Goal: Check status: Check status

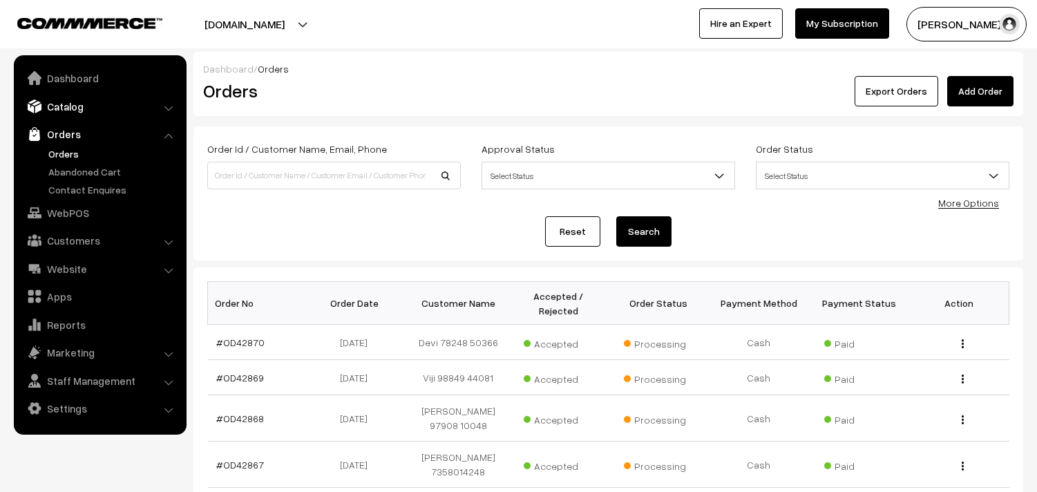
scroll to position [153, 0]
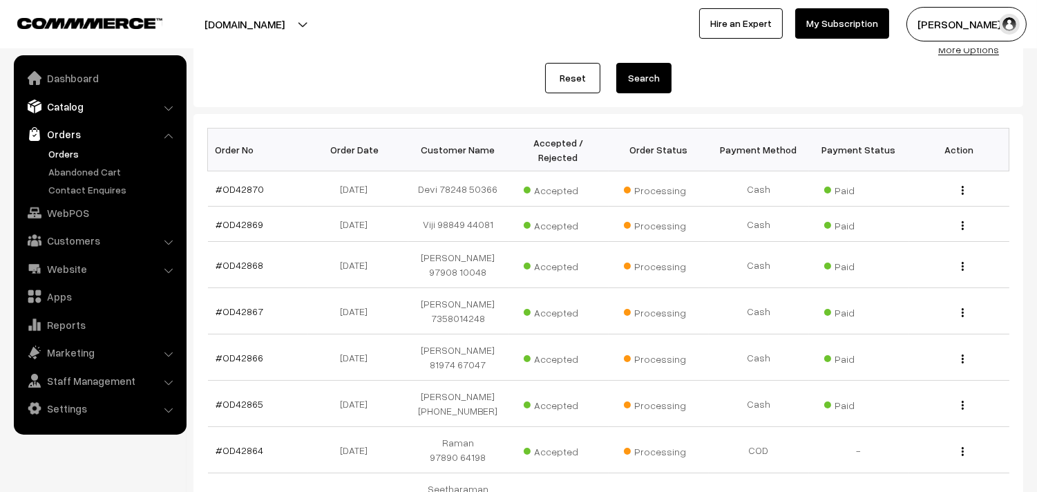
click at [79, 108] on link "Catalog" at bounding box center [99, 106] width 164 height 25
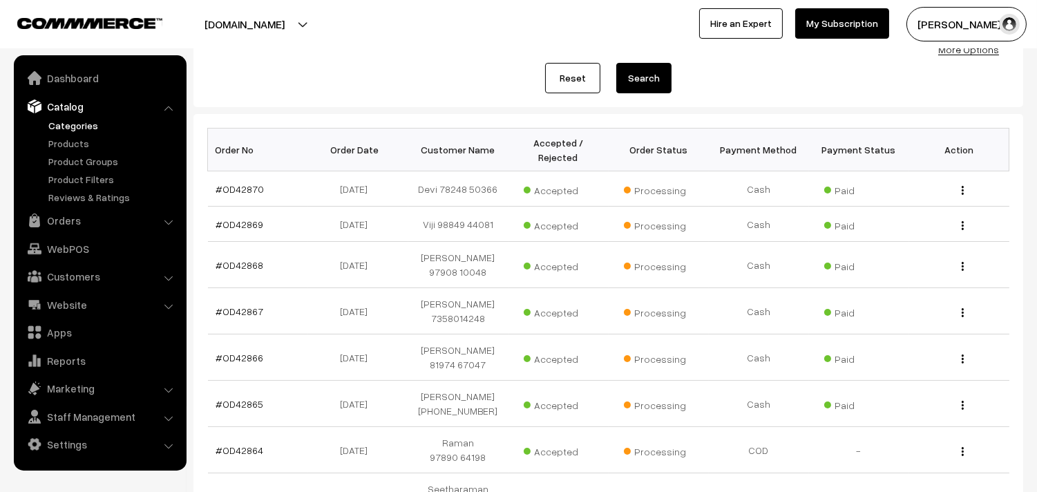
click at [72, 123] on link "Categories" at bounding box center [113, 125] width 137 height 15
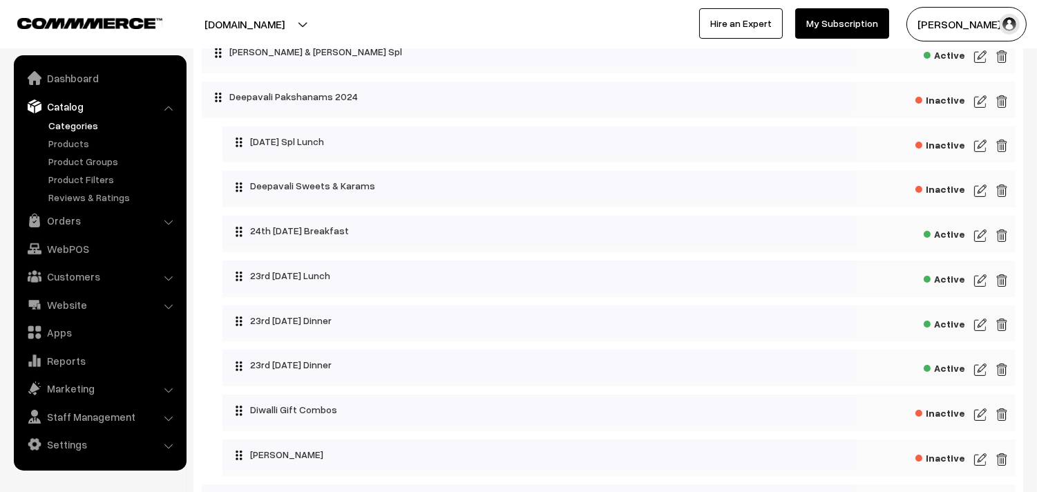
scroll to position [77, 0]
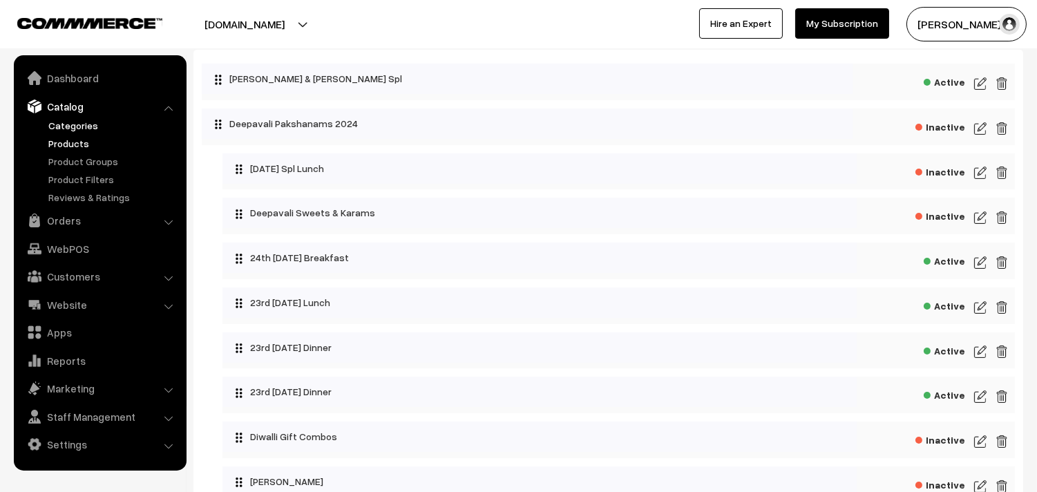
click at [66, 143] on link "Products" at bounding box center [113, 143] width 137 height 15
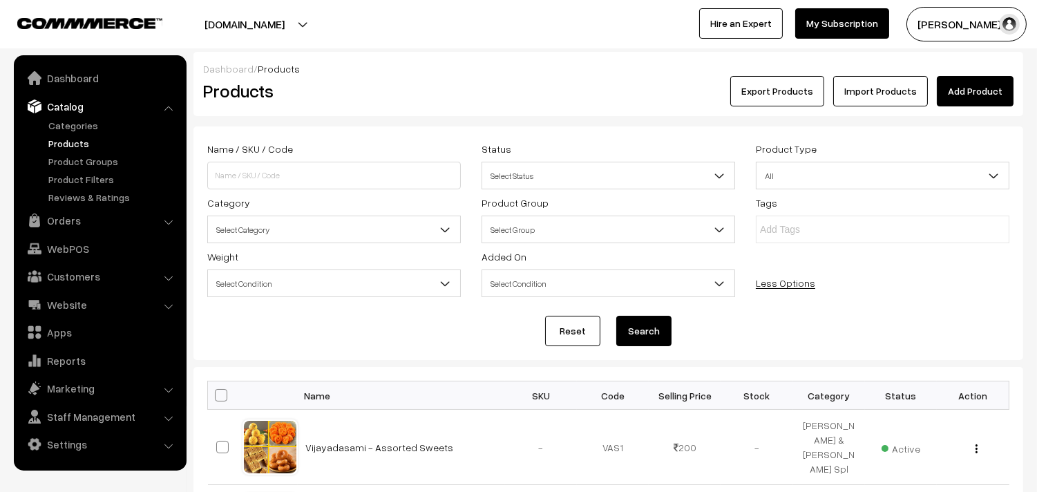
click at [308, 231] on span "Select Category" at bounding box center [334, 230] width 252 height 24
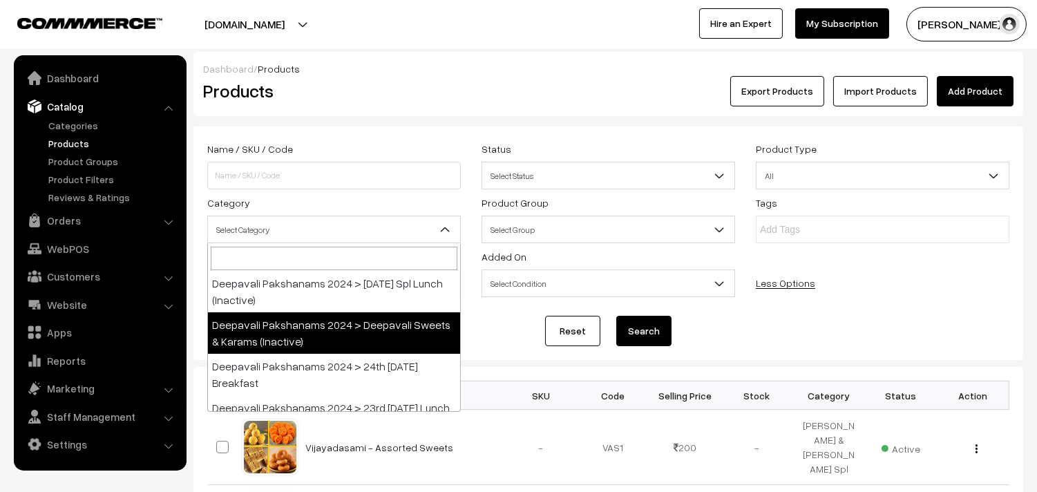
scroll to position [153, 0]
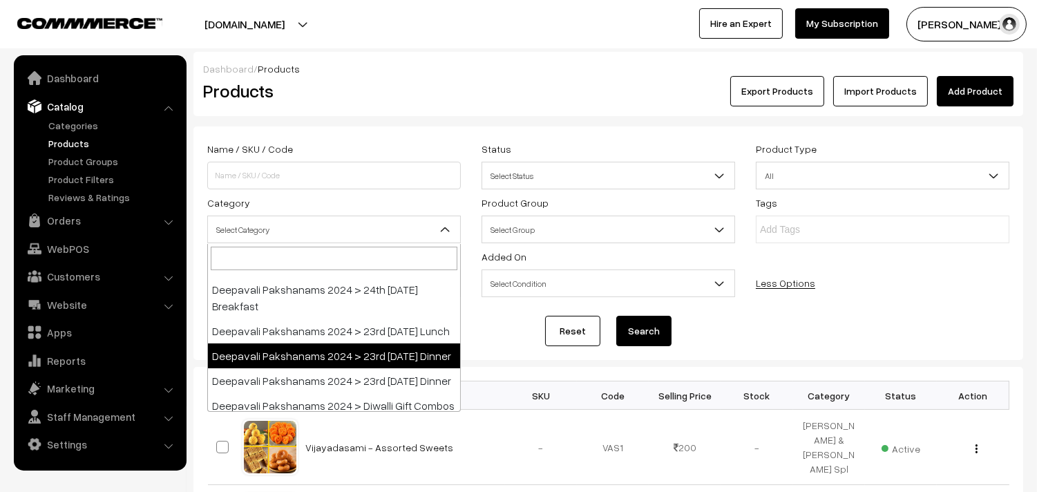
select select "96"
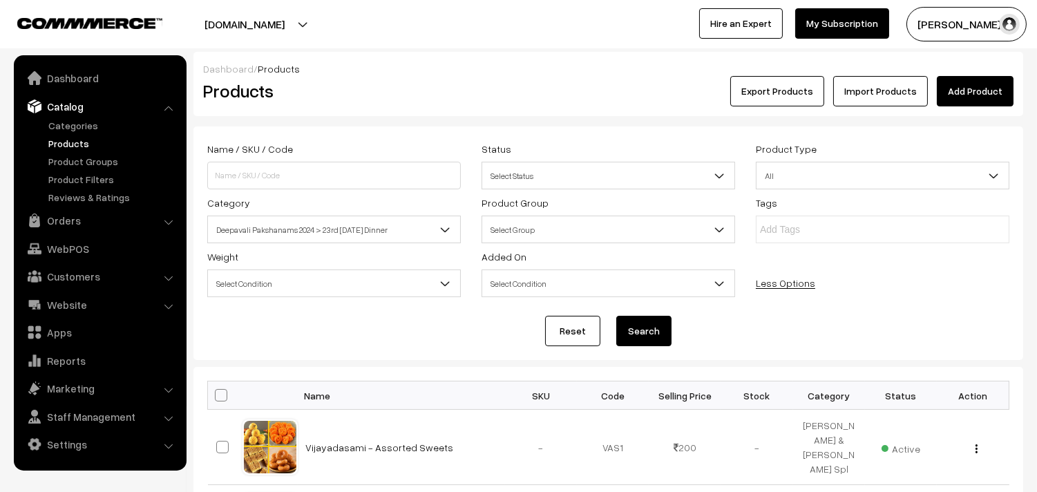
click at [655, 330] on button "Search" at bounding box center [643, 331] width 55 height 30
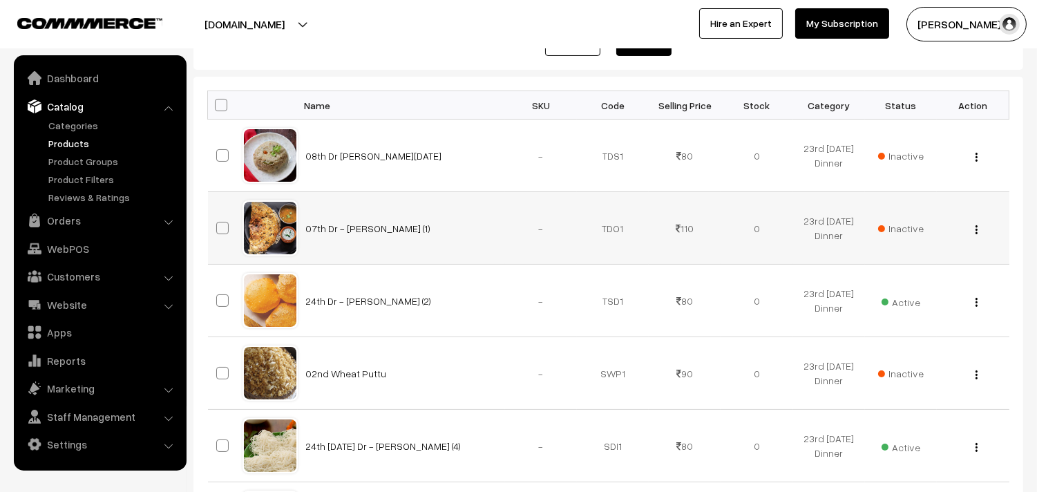
scroll to position [307, 0]
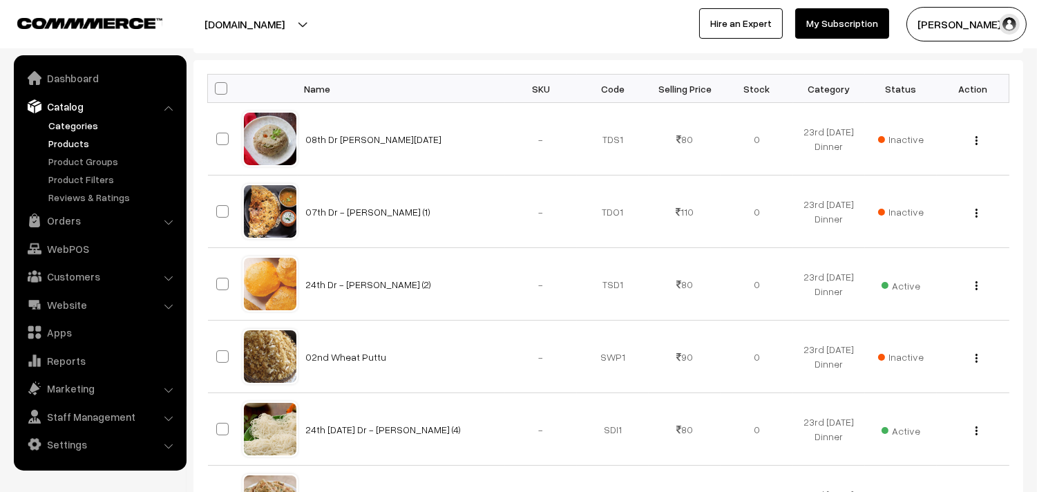
click at [73, 126] on link "Categories" at bounding box center [113, 125] width 137 height 15
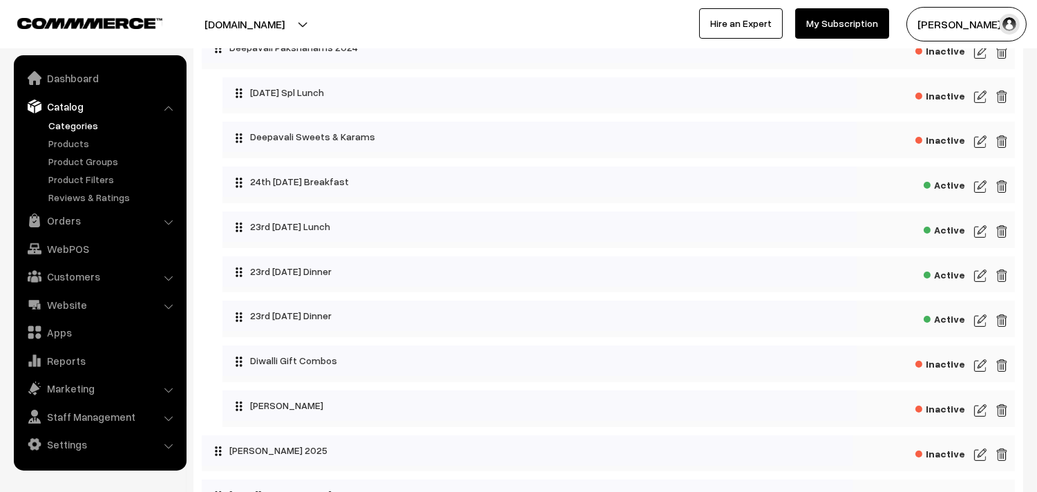
scroll to position [153, 0]
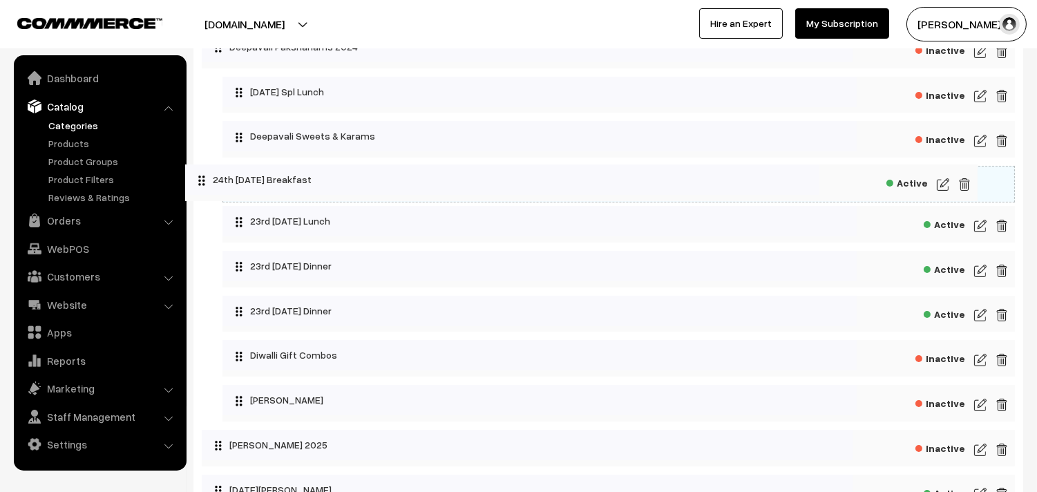
drag, startPoint x: 312, startPoint y: 182, endPoint x: 274, endPoint y: 180, distance: 37.4
drag, startPoint x: 278, startPoint y: 180, endPoint x: 243, endPoint y: 176, distance: 35.5
drag, startPoint x: 278, startPoint y: 185, endPoint x: 237, endPoint y: 196, distance: 42.4
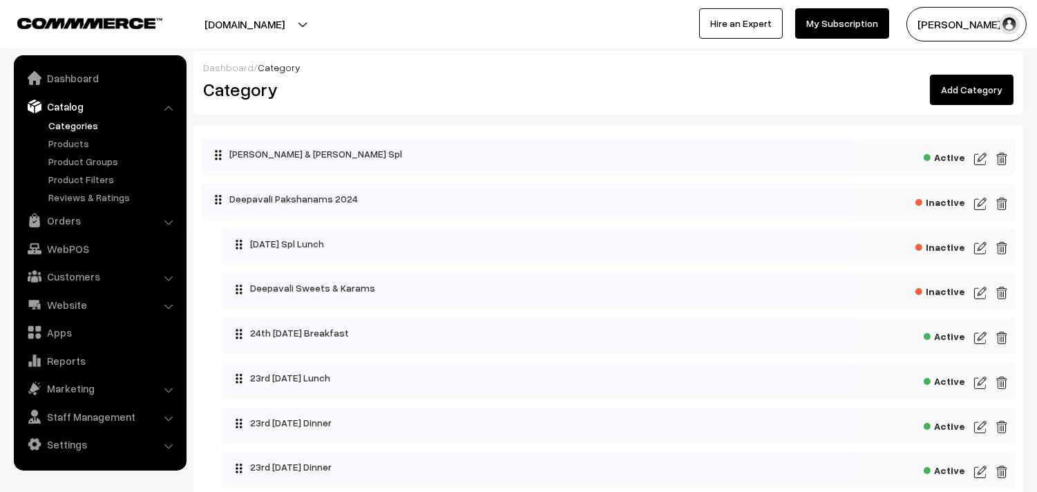
scroll to position [0, 0]
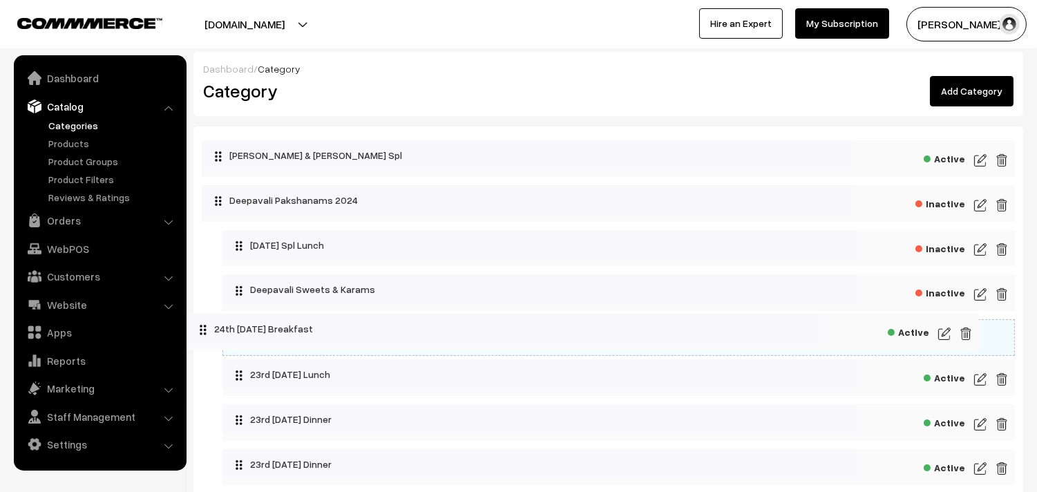
drag, startPoint x: 285, startPoint y: 339, endPoint x: 249, endPoint y: 332, distance: 36.6
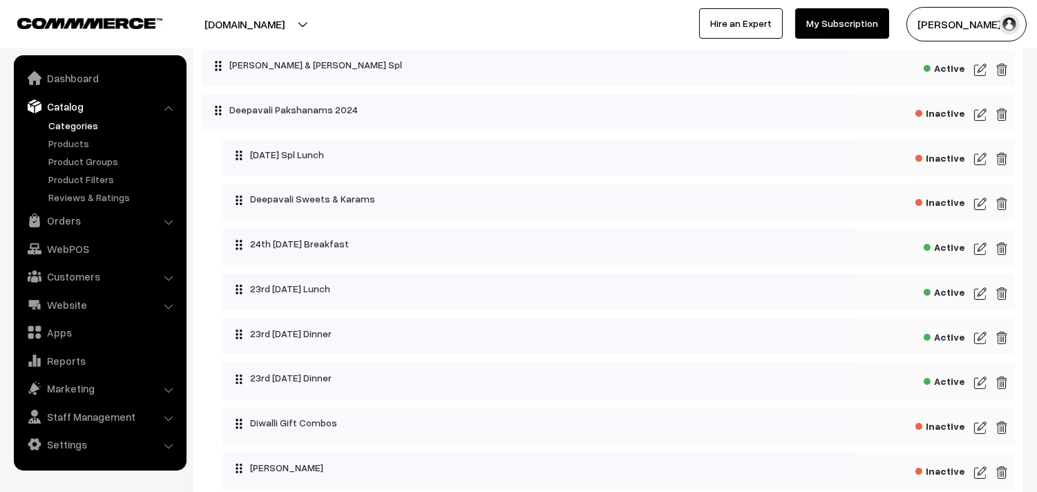
scroll to position [77, 0]
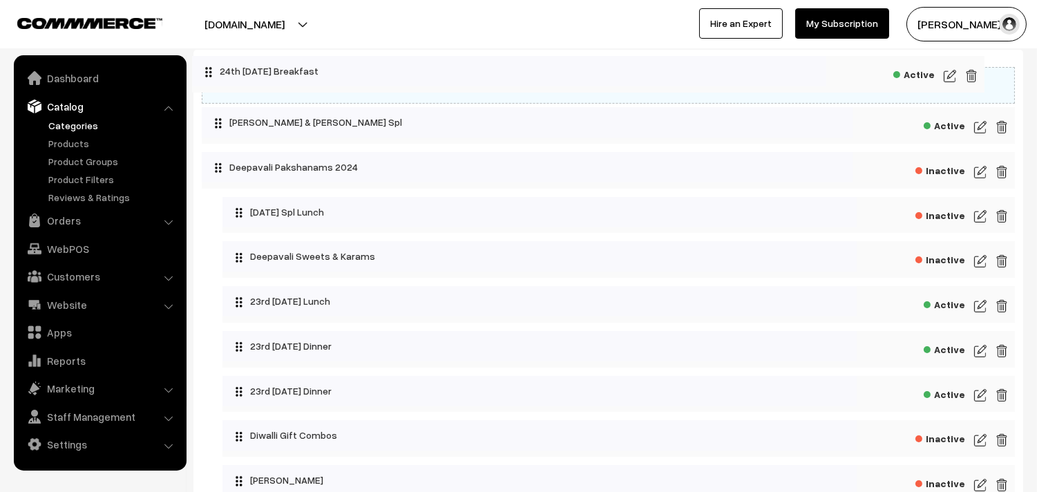
drag, startPoint x: 325, startPoint y: 260, endPoint x: 294, endPoint y: 72, distance: 190.4
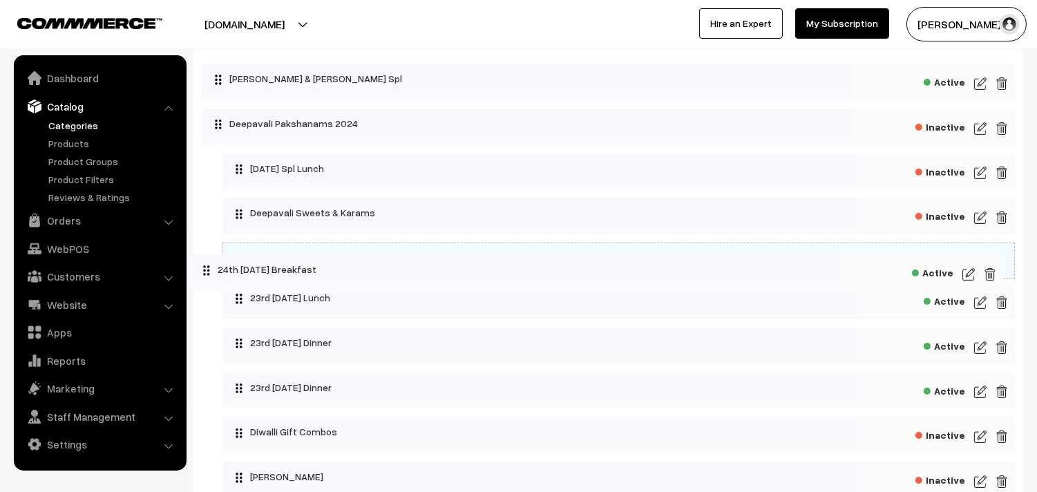
drag, startPoint x: 294, startPoint y: 72, endPoint x: 283, endPoint y: 263, distance: 191.0
drag, startPoint x: 283, startPoint y: 261, endPoint x: 231, endPoint y: 261, distance: 52.5
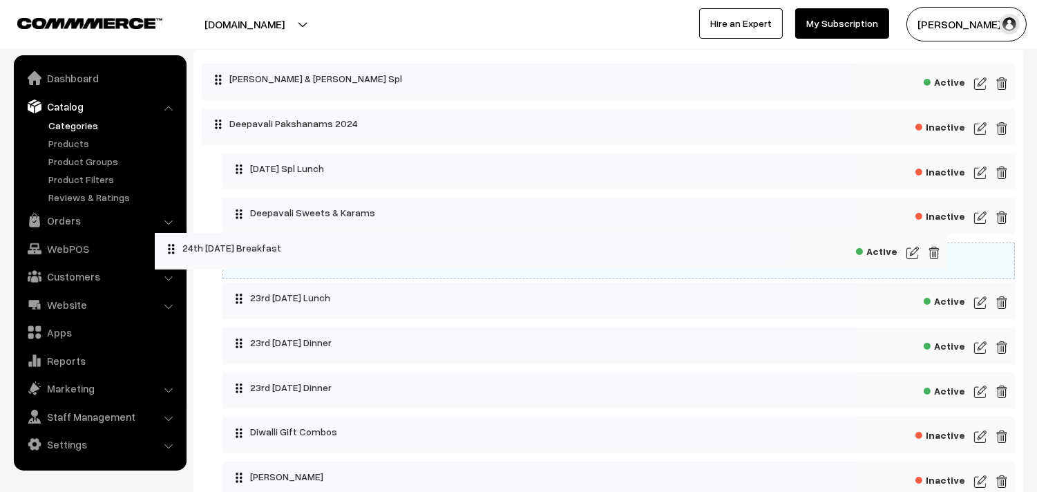
drag, startPoint x: 256, startPoint y: 260, endPoint x: 187, endPoint y: 252, distance: 69.5
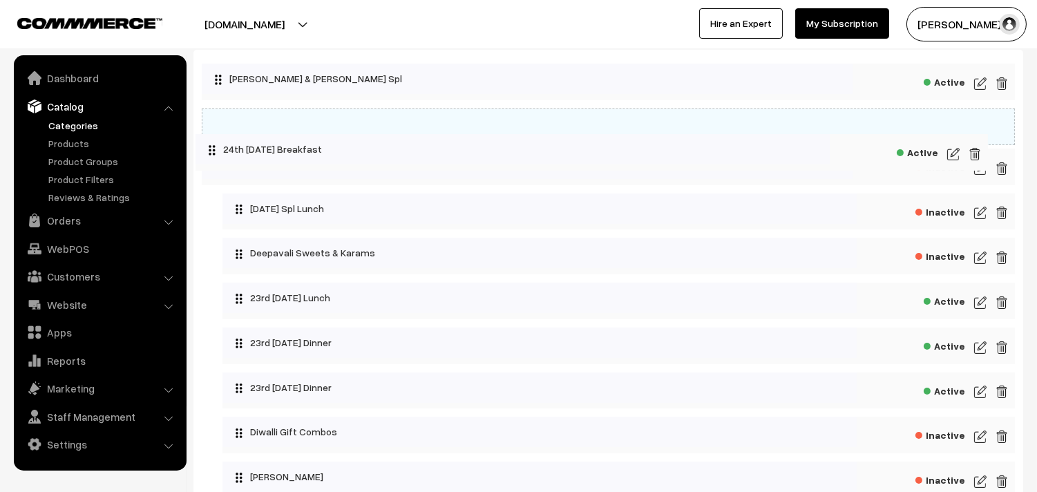
drag, startPoint x: 278, startPoint y: 261, endPoint x: 251, endPoint y: 152, distance: 112.5
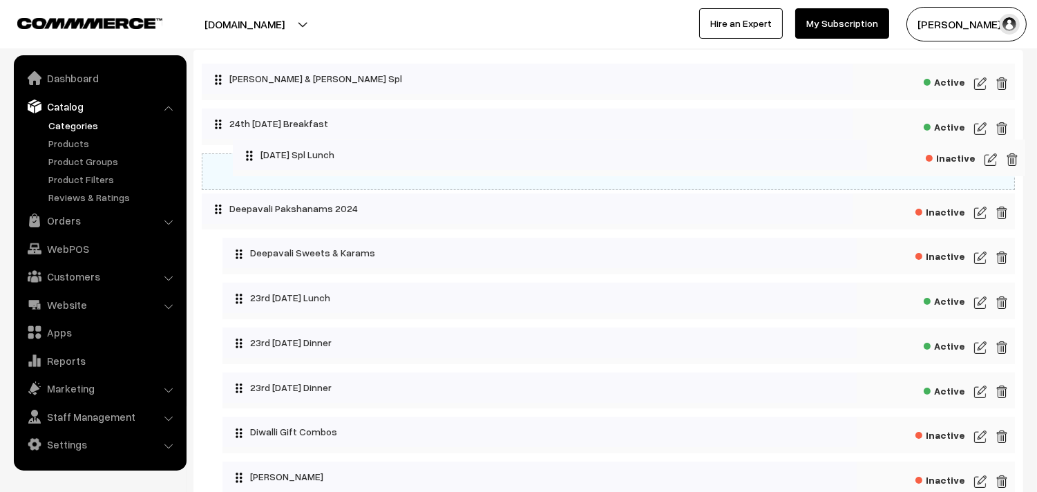
drag, startPoint x: 275, startPoint y: 212, endPoint x: 285, endPoint y: 153, distance: 59.6
drag, startPoint x: 274, startPoint y: 173, endPoint x: 316, endPoint y: 167, distance: 42.6
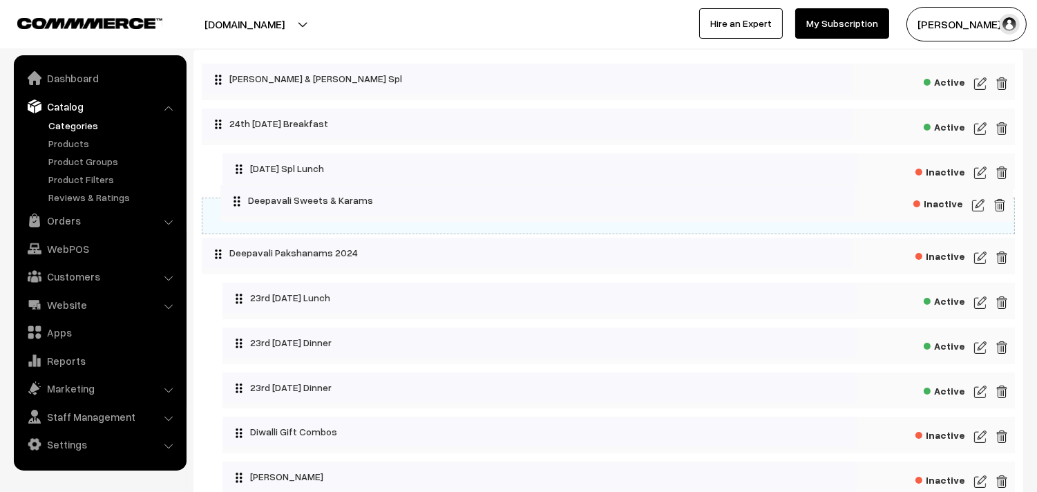
drag, startPoint x: 310, startPoint y: 242, endPoint x: 296, endPoint y: 198, distance: 45.7
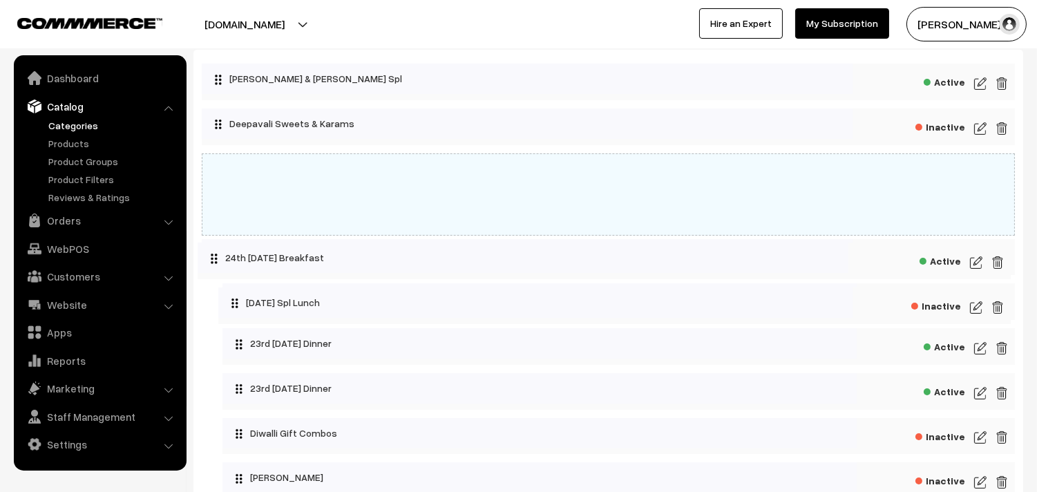
drag, startPoint x: 292, startPoint y: 122, endPoint x: 289, endPoint y: 254, distance: 132.7
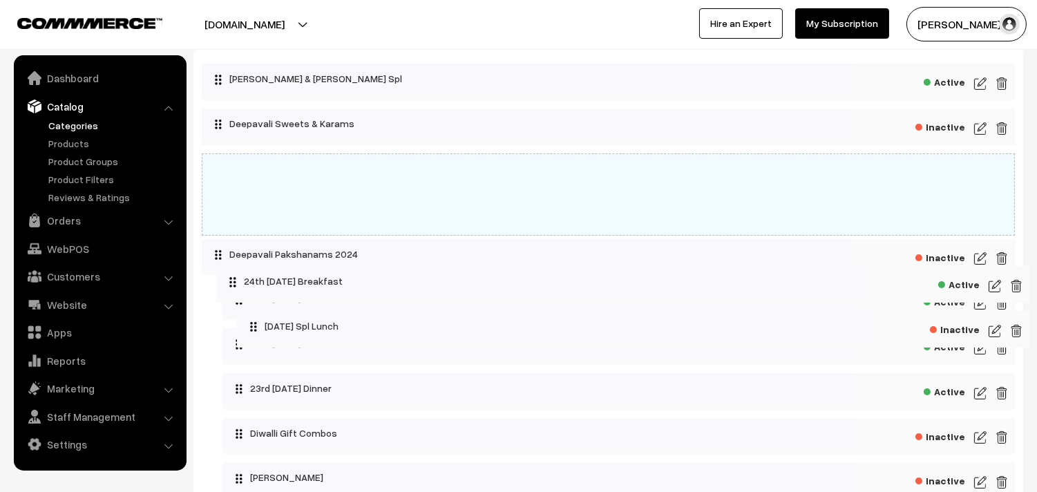
drag, startPoint x: 300, startPoint y: 171, endPoint x: 314, endPoint y: 283, distance: 113.6
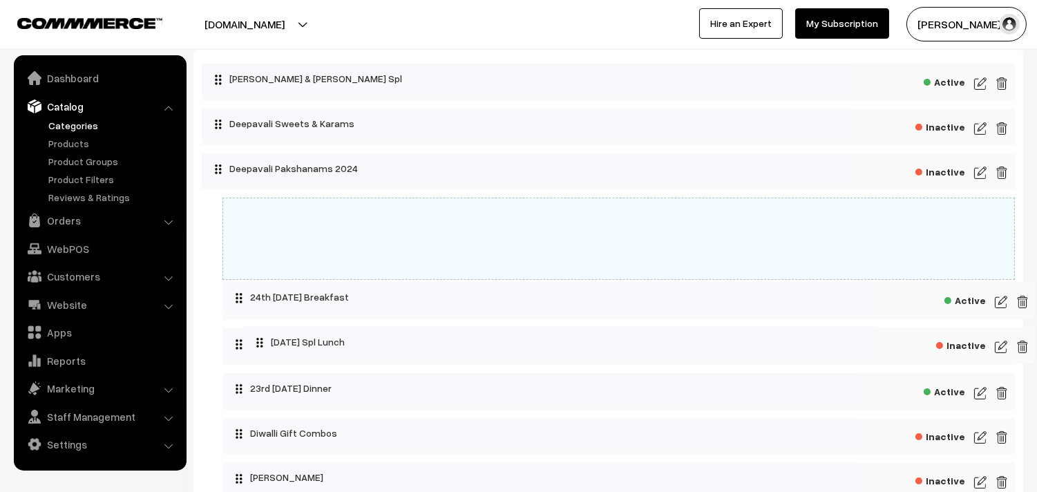
drag, startPoint x: 306, startPoint y: 173, endPoint x: 327, endPoint y: 301, distance: 129.5
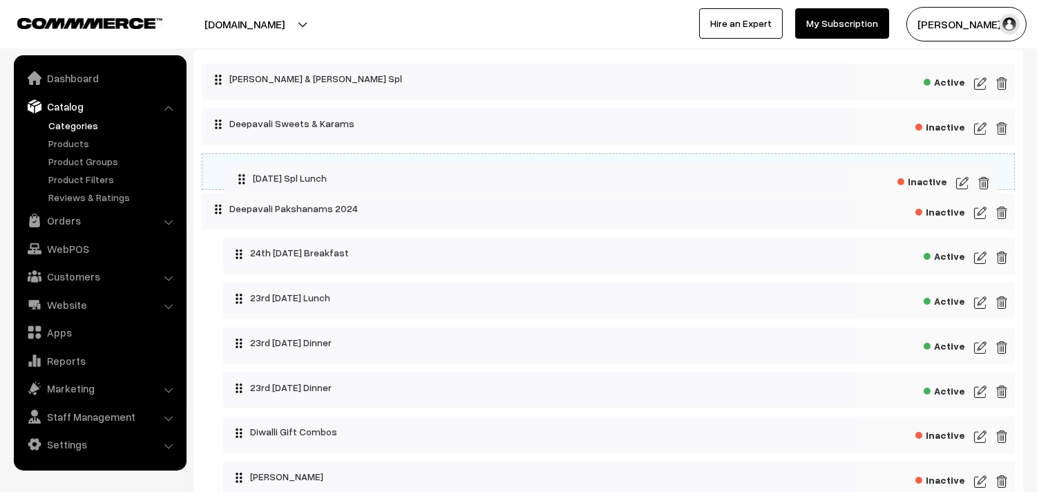
drag, startPoint x: 348, startPoint y: 234, endPoint x: 299, endPoint y: 183, distance: 70.4
drag, startPoint x: 258, startPoint y: 167, endPoint x: 285, endPoint y: 163, distance: 27.2
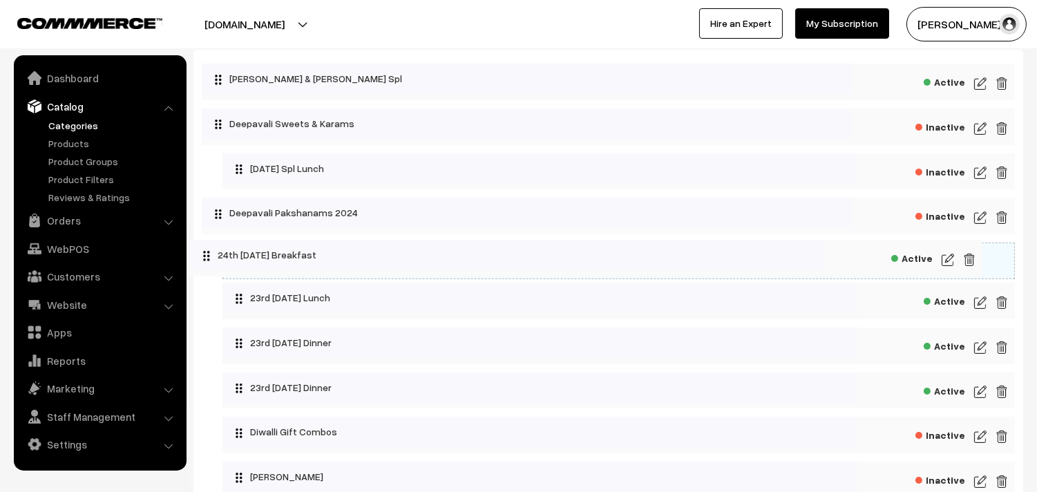
drag, startPoint x: 288, startPoint y: 257, endPoint x: 256, endPoint y: 253, distance: 32.1
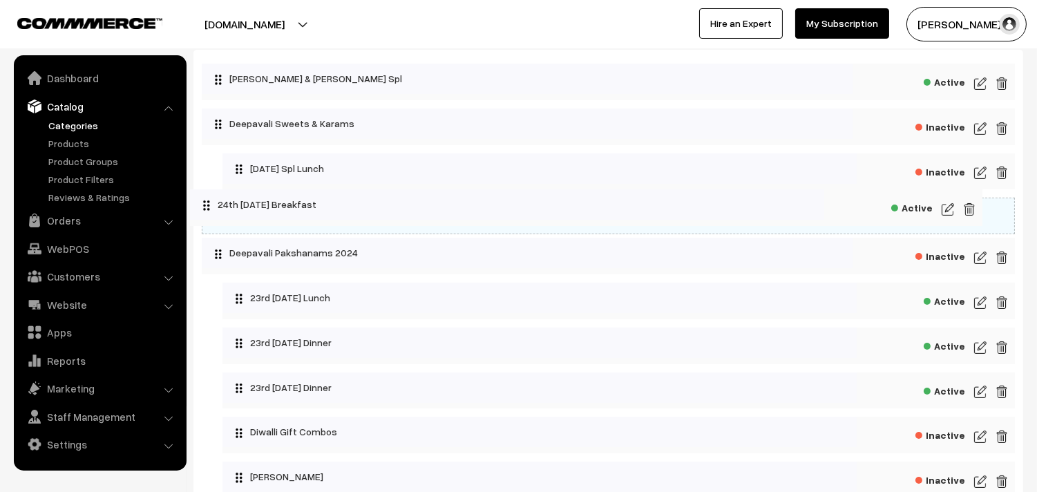
drag, startPoint x: 256, startPoint y: 252, endPoint x: 224, endPoint y: 197, distance: 63.5
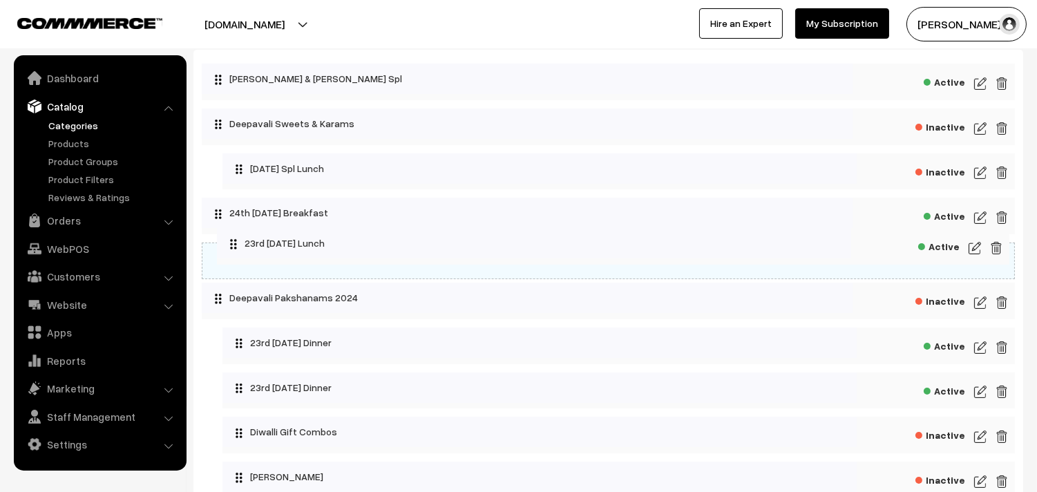
drag, startPoint x: 263, startPoint y: 305, endPoint x: 257, endPoint y: 245, distance: 61.1
drag, startPoint x: 261, startPoint y: 256, endPoint x: 294, endPoint y: 244, distance: 34.8
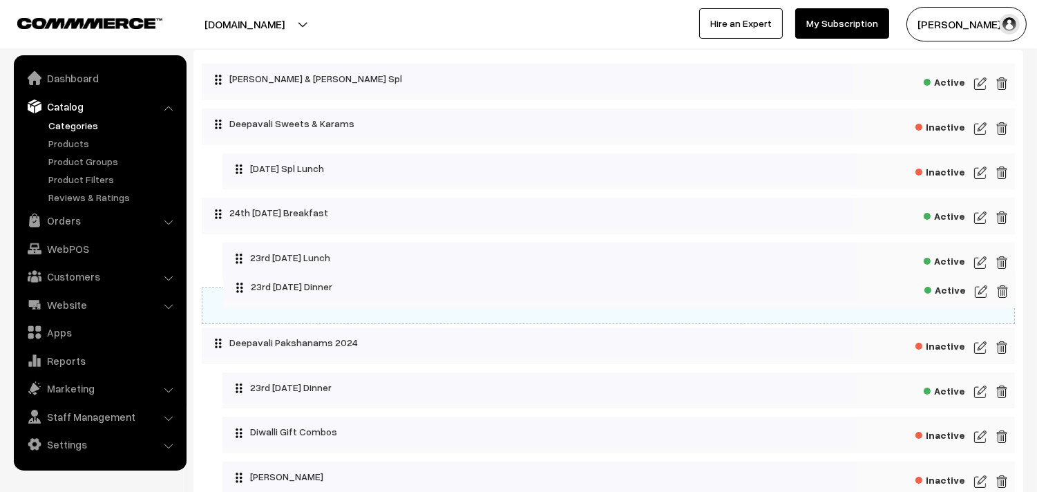
drag, startPoint x: 316, startPoint y: 325, endPoint x: 280, endPoint y: 287, distance: 52.3
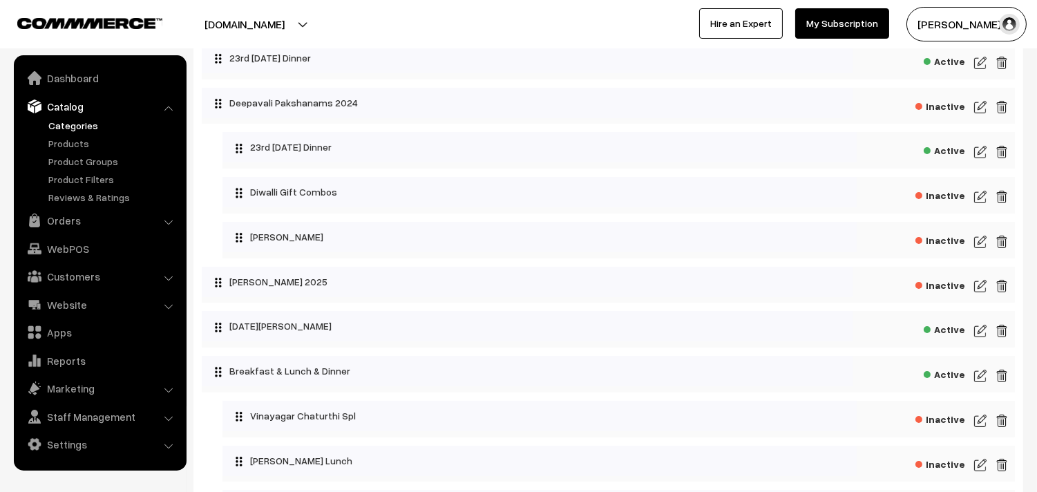
scroll to position [307, 0]
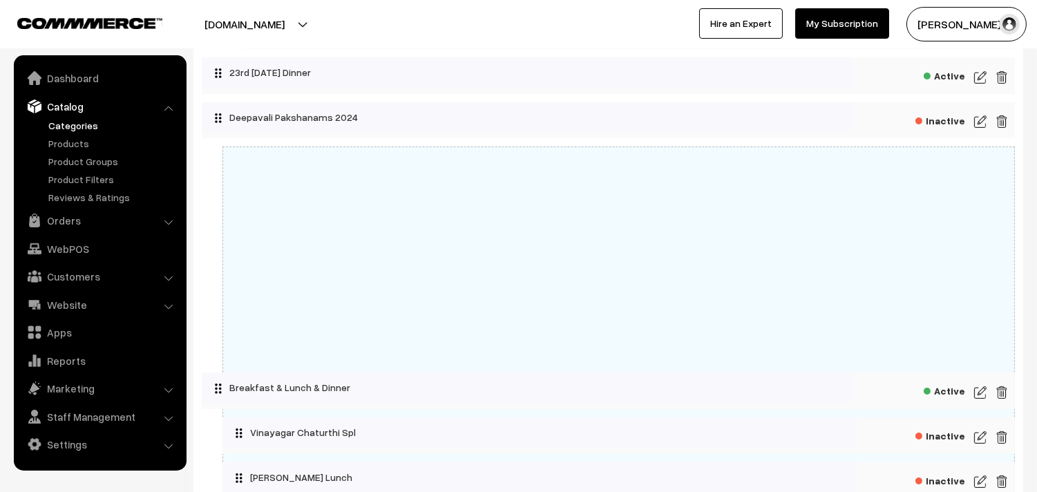
drag, startPoint x: 354, startPoint y: 368, endPoint x: 325, endPoint y: 382, distance: 32.1
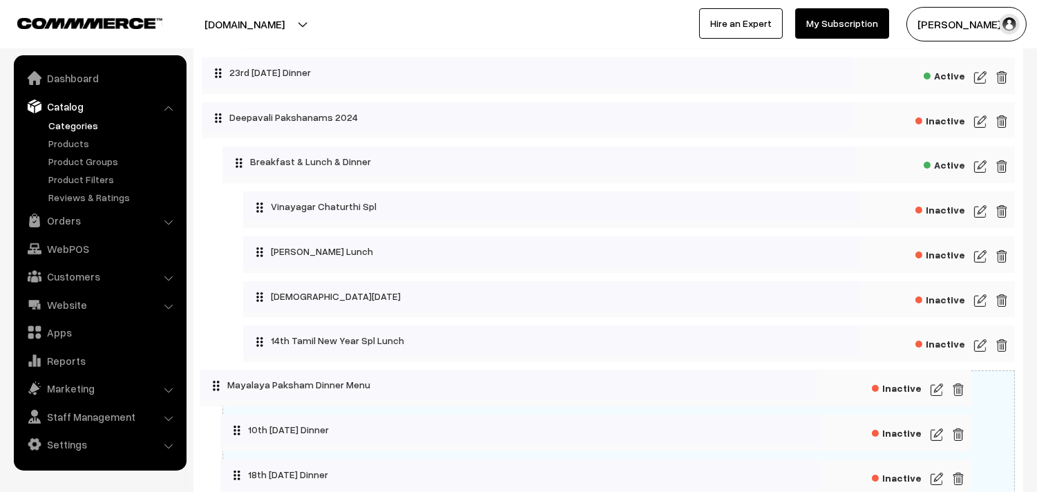
drag, startPoint x: 298, startPoint y: 389, endPoint x: 254, endPoint y: 384, distance: 43.9
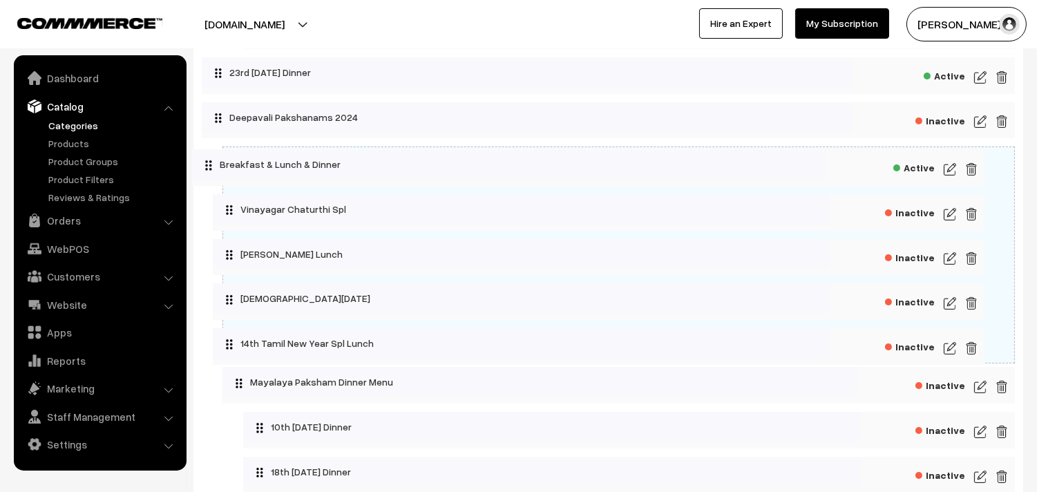
drag, startPoint x: 299, startPoint y: 164, endPoint x: 268, endPoint y: 164, distance: 30.4
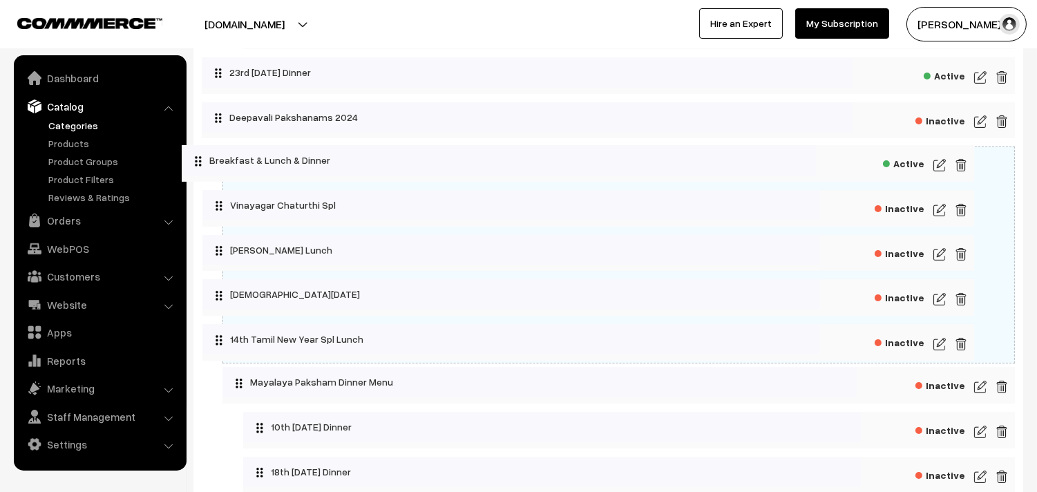
drag, startPoint x: 318, startPoint y: 167, endPoint x: 276, endPoint y: 162, distance: 41.7
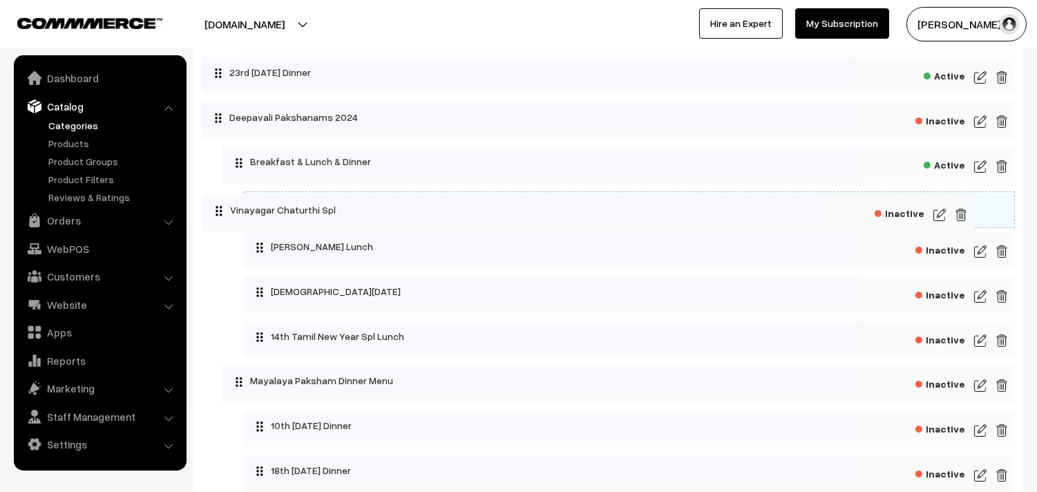
drag, startPoint x: 286, startPoint y: 215, endPoint x: 245, endPoint y: 216, distance: 40.8
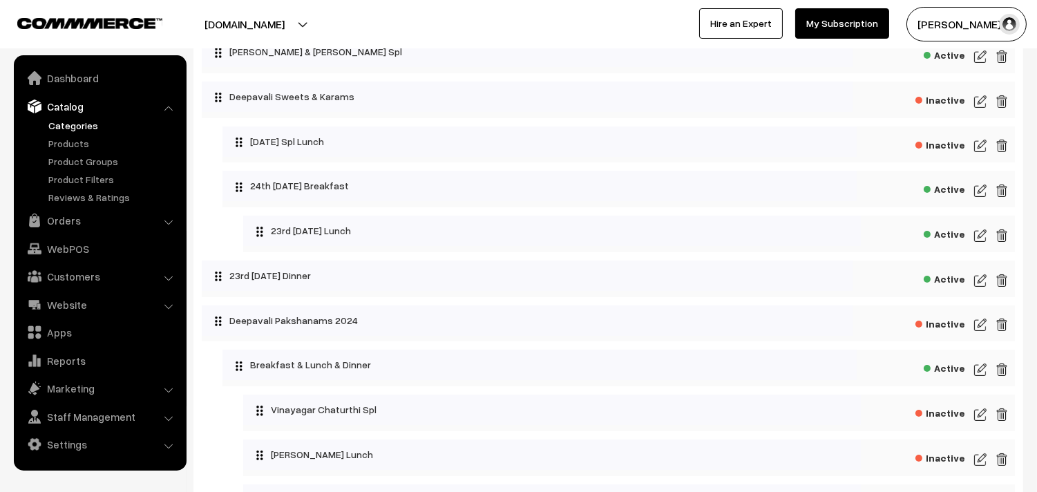
scroll to position [77, 0]
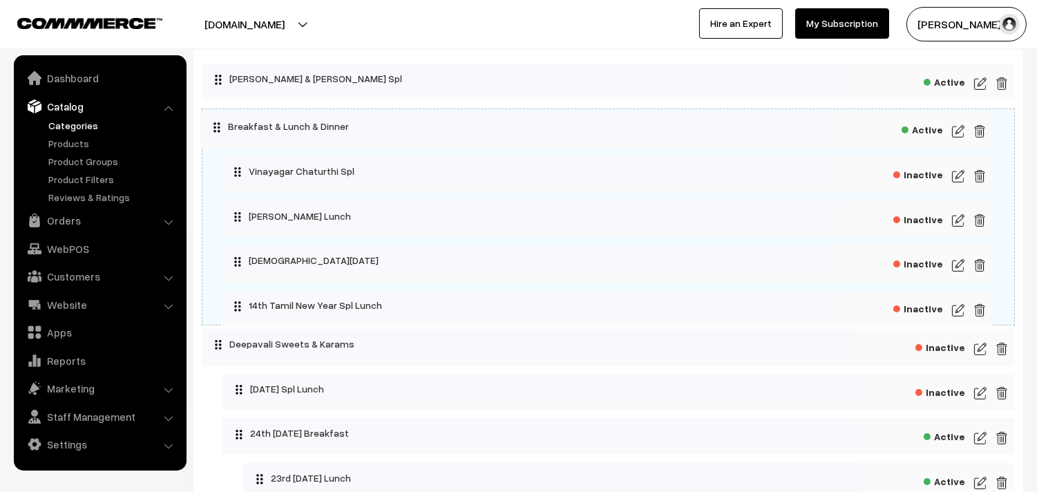
drag, startPoint x: 403, startPoint y: 348, endPoint x: 326, endPoint y: 125, distance: 236.0
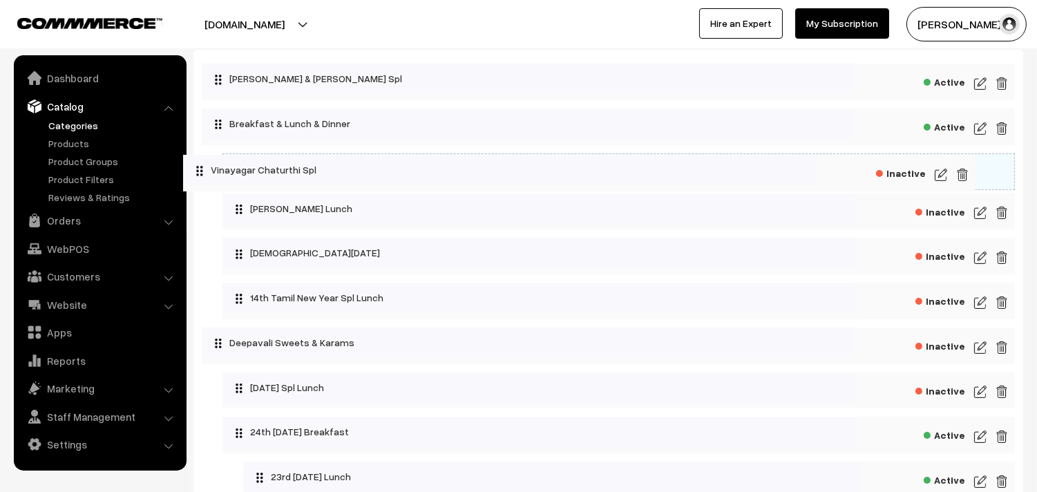
drag, startPoint x: 310, startPoint y: 169, endPoint x: 261, endPoint y: 171, distance: 48.4
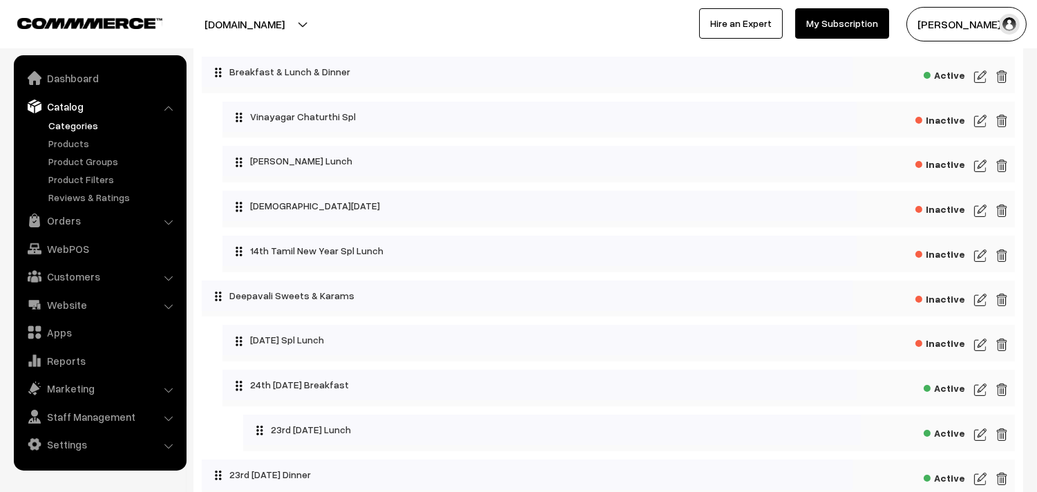
scroll to position [153, 0]
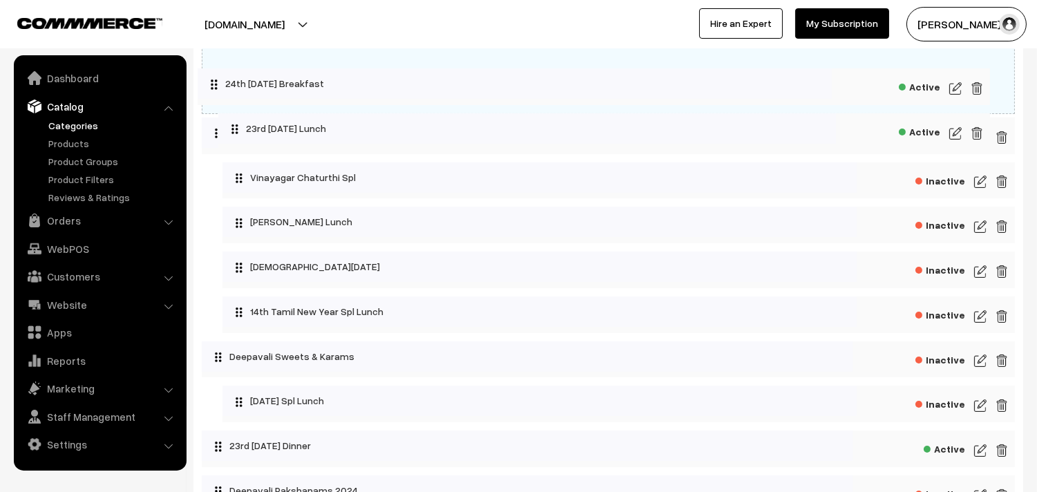
drag, startPoint x: 341, startPoint y: 366, endPoint x: 316, endPoint y: 88, distance: 279.5
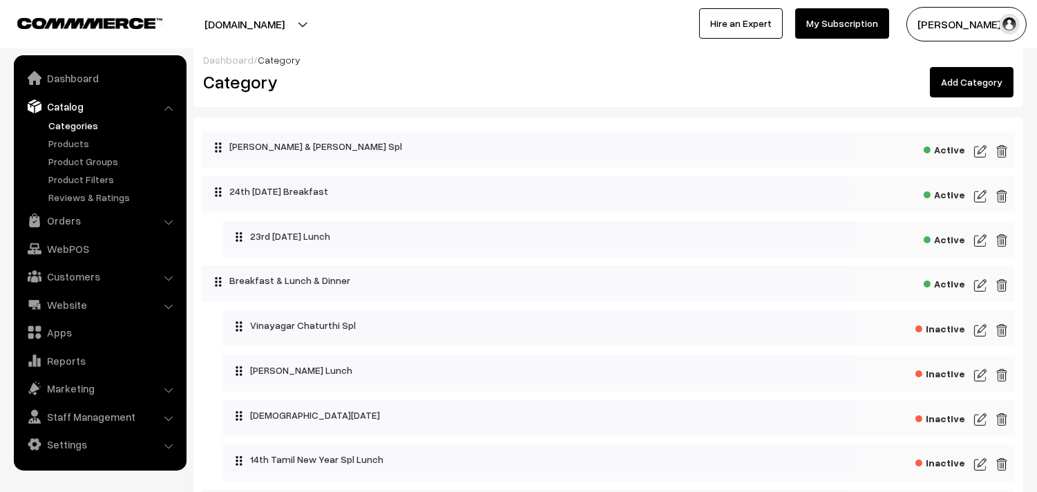
scroll to position [0, 0]
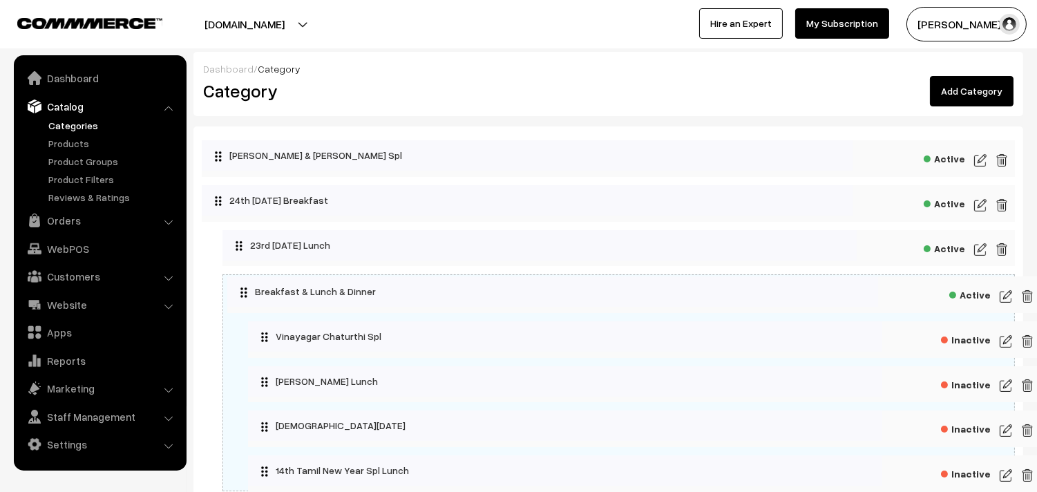
drag, startPoint x: 261, startPoint y: 292, endPoint x: 287, endPoint y: 292, distance: 26.3
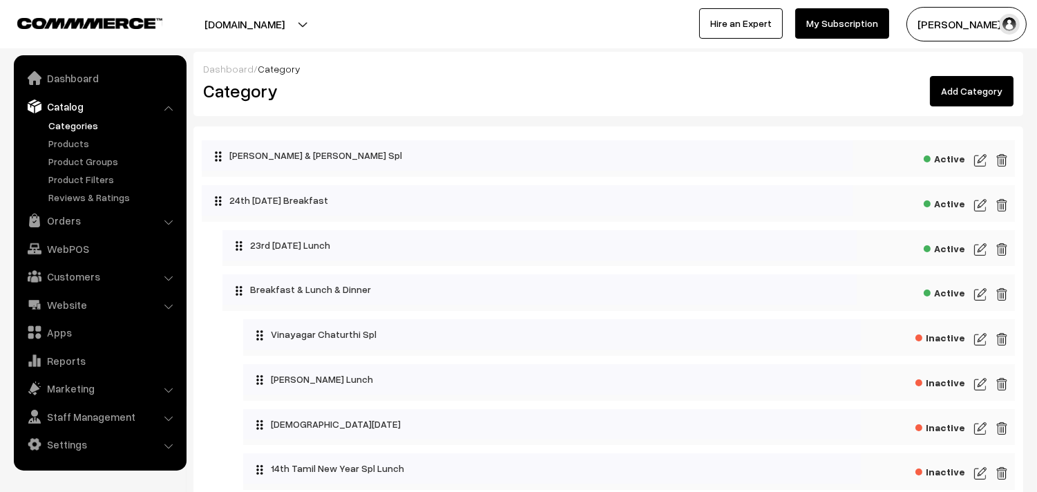
click at [86, 126] on link "Categories" at bounding box center [113, 125] width 137 height 15
click at [84, 122] on link "Categories" at bounding box center [113, 125] width 137 height 15
click at [73, 107] on link "Catalog" at bounding box center [99, 106] width 164 height 25
click at [77, 123] on link "Categories" at bounding box center [113, 125] width 137 height 15
click at [73, 159] on link "Product Groups" at bounding box center [113, 161] width 137 height 15
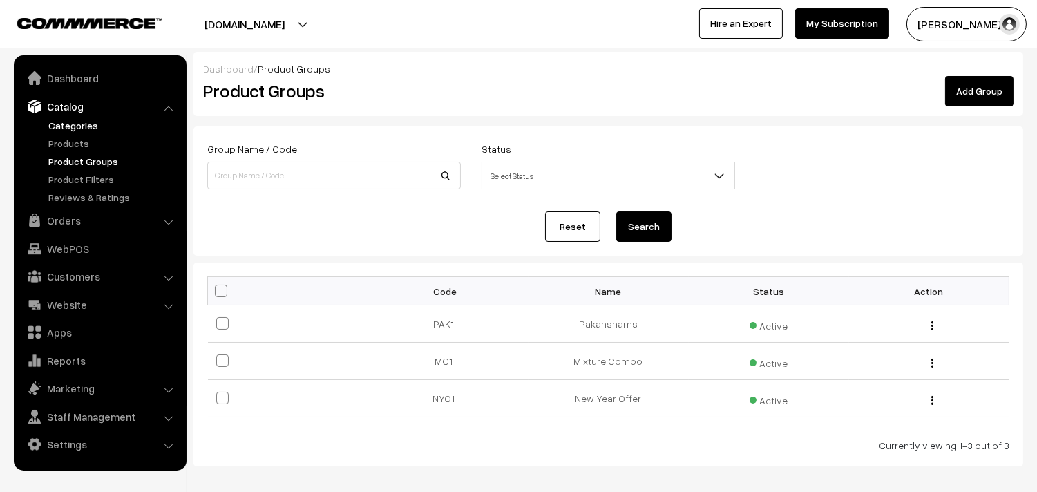
click at [77, 122] on link "Categories" at bounding box center [113, 125] width 137 height 15
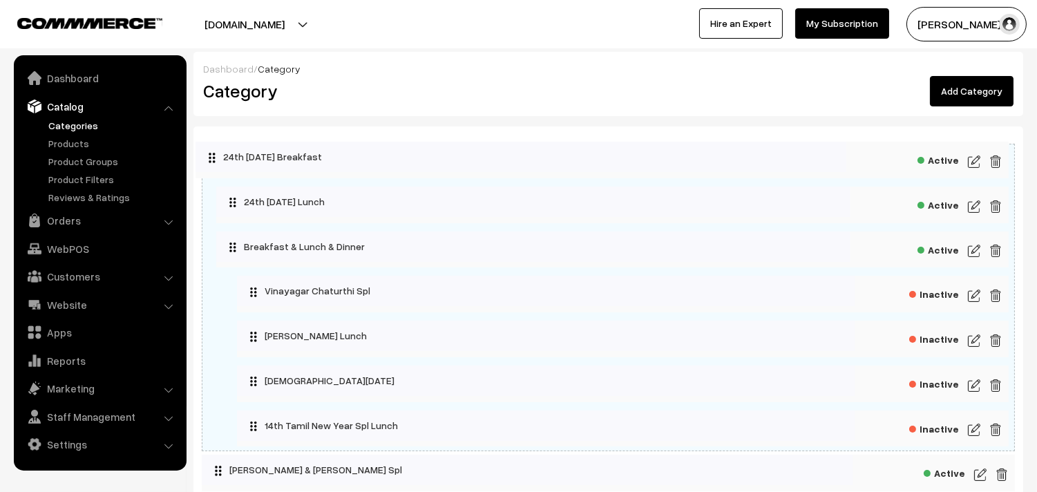
drag, startPoint x: 283, startPoint y: 200, endPoint x: 277, endPoint y: 157, distance: 44.0
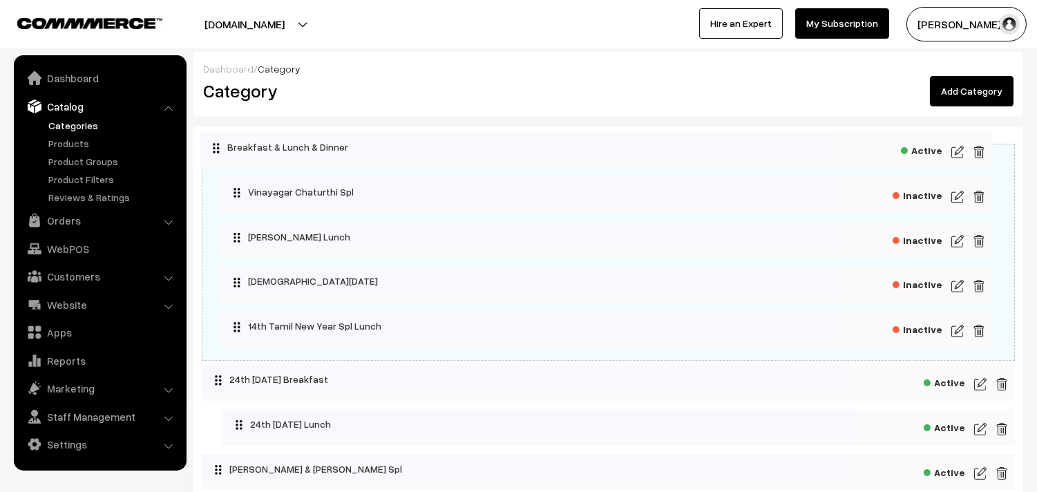
drag, startPoint x: 272, startPoint y: 245, endPoint x: 249, endPoint y: 147, distance: 100.7
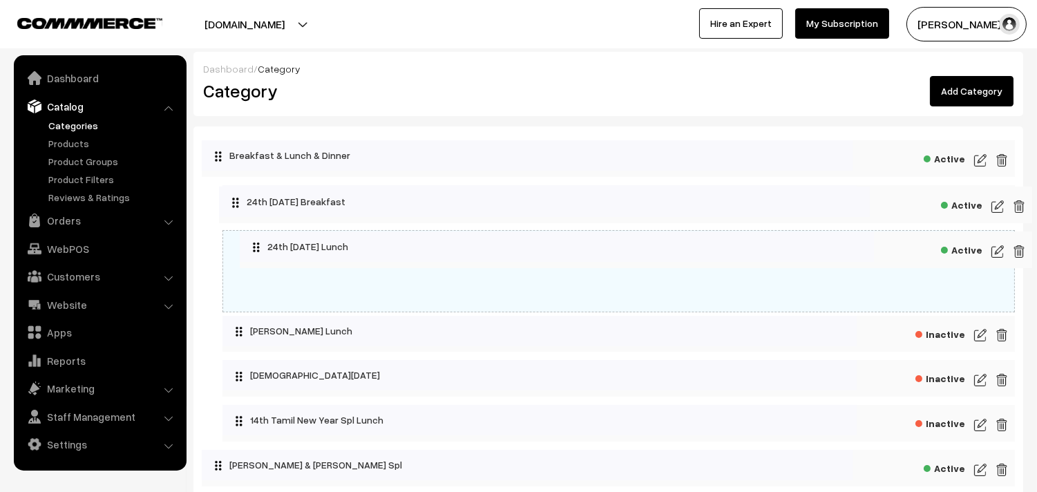
drag, startPoint x: 314, startPoint y: 383, endPoint x: 332, endPoint y: 204, distance: 179.9
drag, startPoint x: 293, startPoint y: 288, endPoint x: 267, endPoint y: 280, distance: 26.9
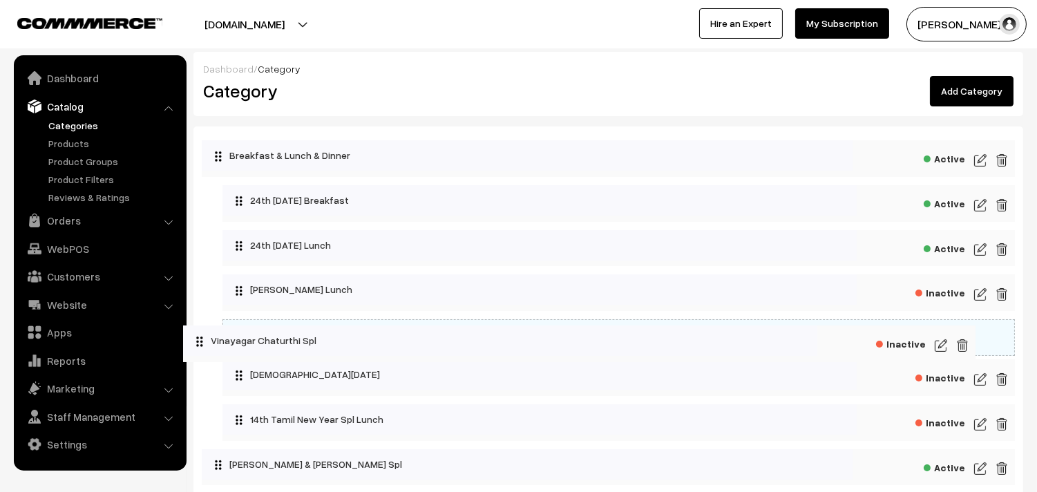
drag, startPoint x: 279, startPoint y: 198, endPoint x: 239, endPoint y: 337, distance: 144.6
drag, startPoint x: 250, startPoint y: 336, endPoint x: 203, endPoint y: 337, distance: 47.0
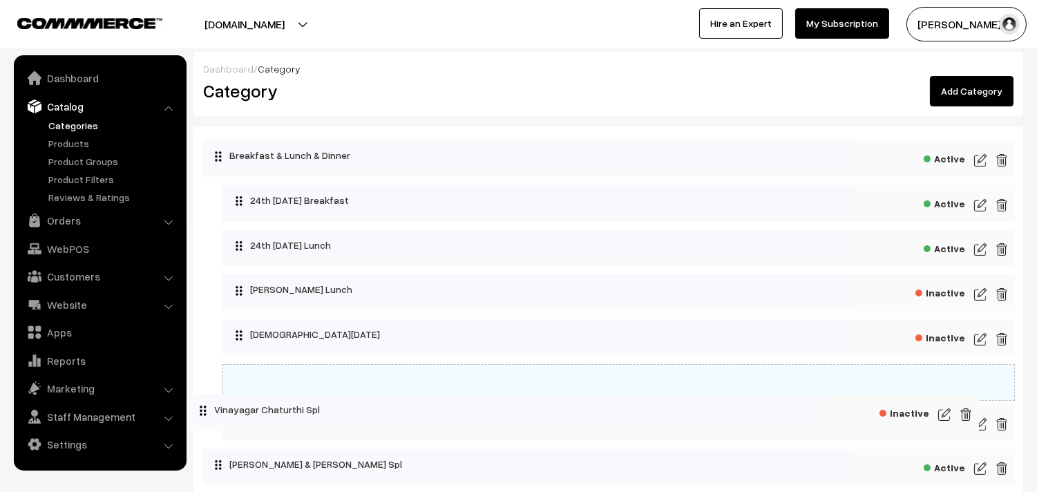
drag, startPoint x: 278, startPoint y: 339, endPoint x: 237, endPoint y: 413, distance: 84.4
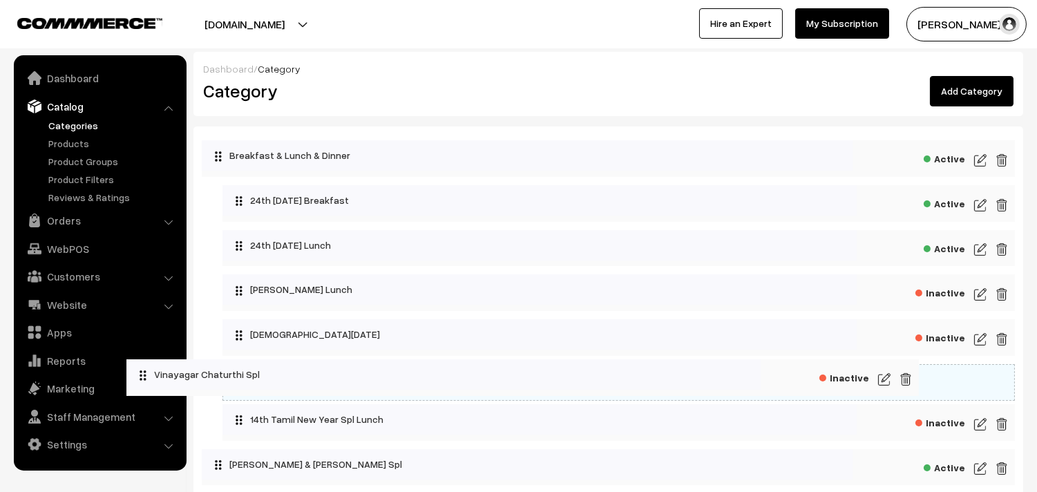
drag, startPoint x: 292, startPoint y: 382, endPoint x: 196, endPoint y: 376, distance: 96.3
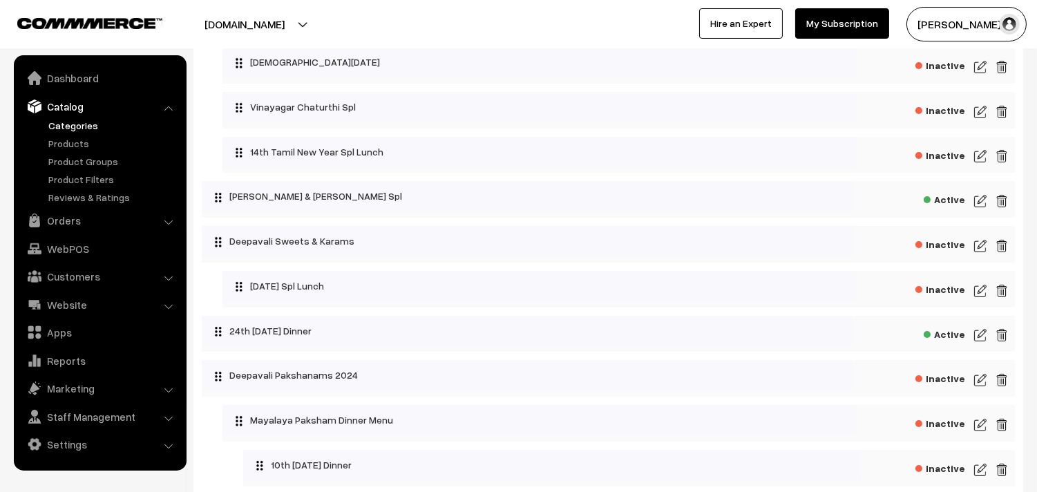
scroll to position [307, 0]
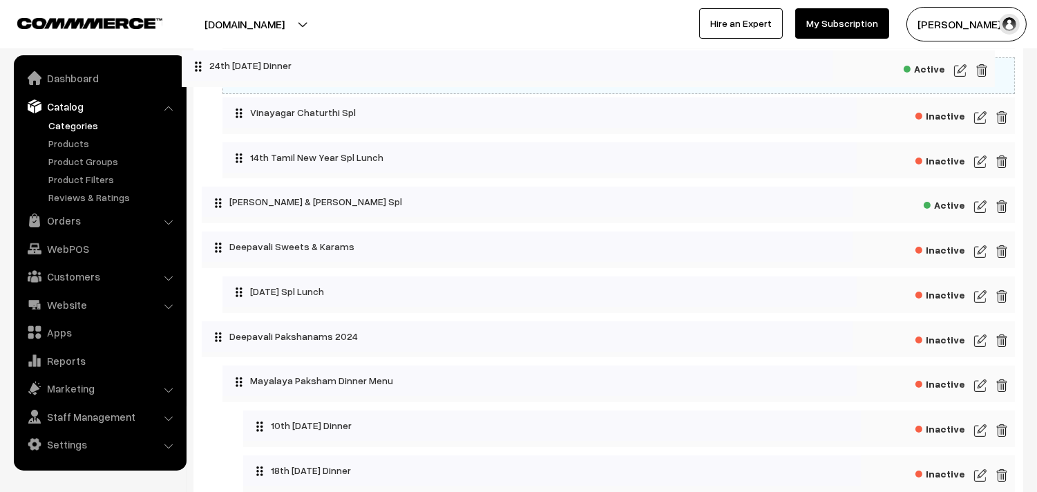
drag, startPoint x: 313, startPoint y: 296, endPoint x: 293, endPoint y: 62, distance: 234.4
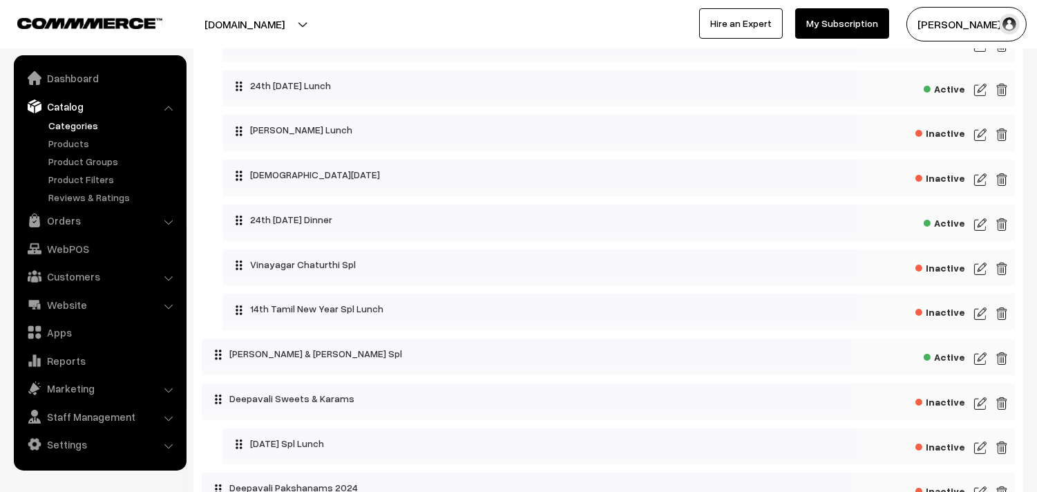
scroll to position [153, 0]
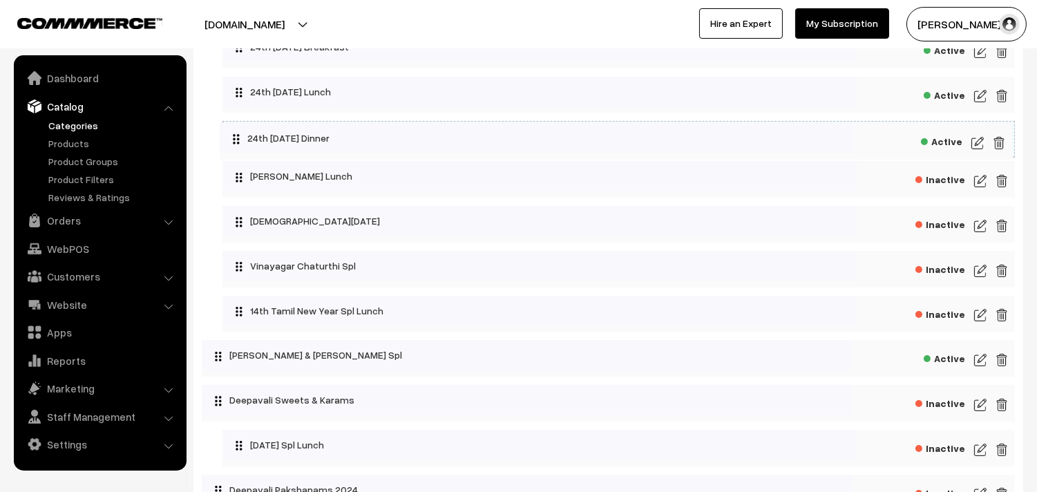
drag, startPoint x: 334, startPoint y: 209, endPoint x: 321, endPoint y: 135, distance: 74.3
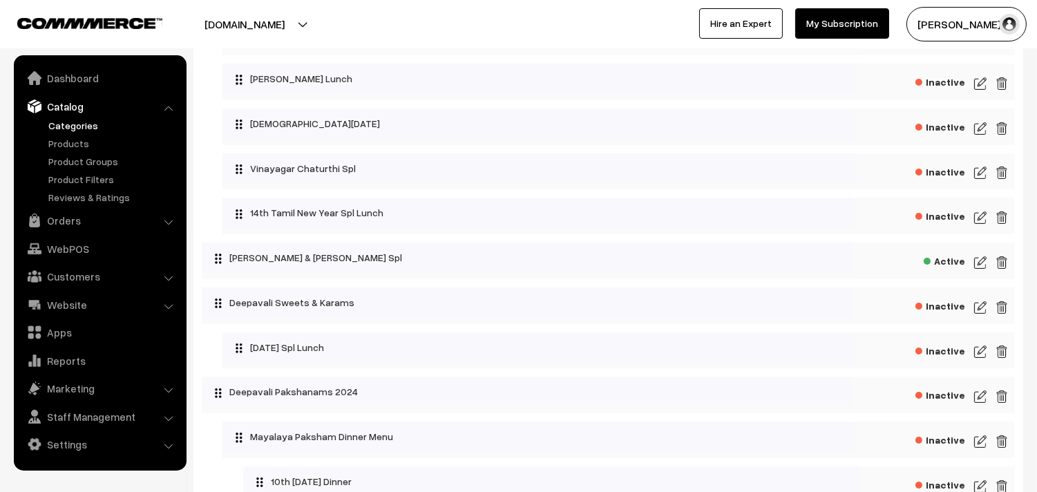
scroll to position [230, 0]
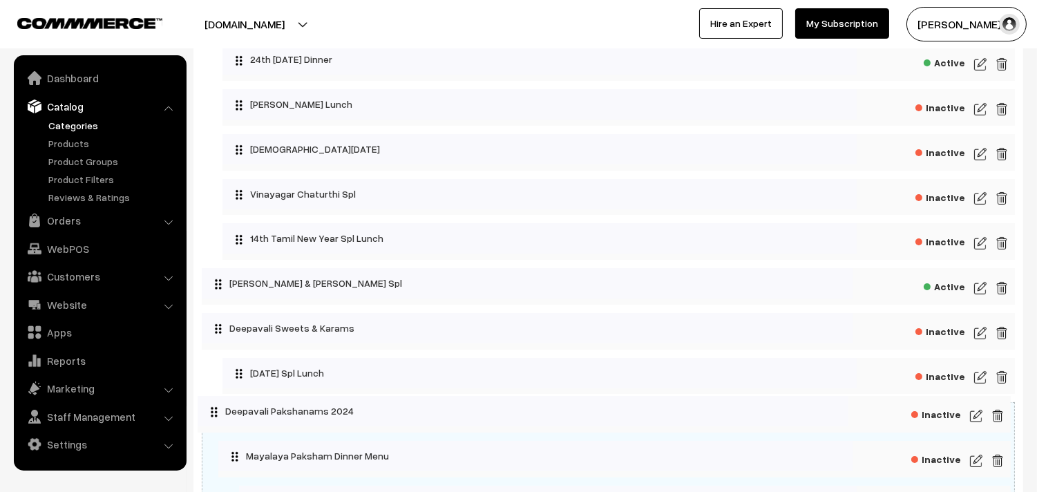
drag, startPoint x: 299, startPoint y: 420, endPoint x: 295, endPoint y: 410, distance: 10.5
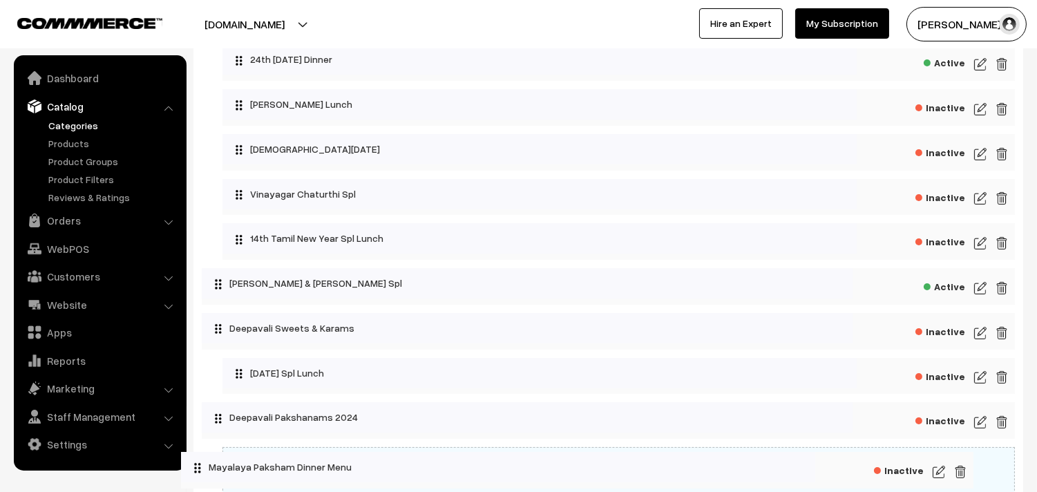
drag, startPoint x: 274, startPoint y: 467, endPoint x: 232, endPoint y: 466, distance: 41.5
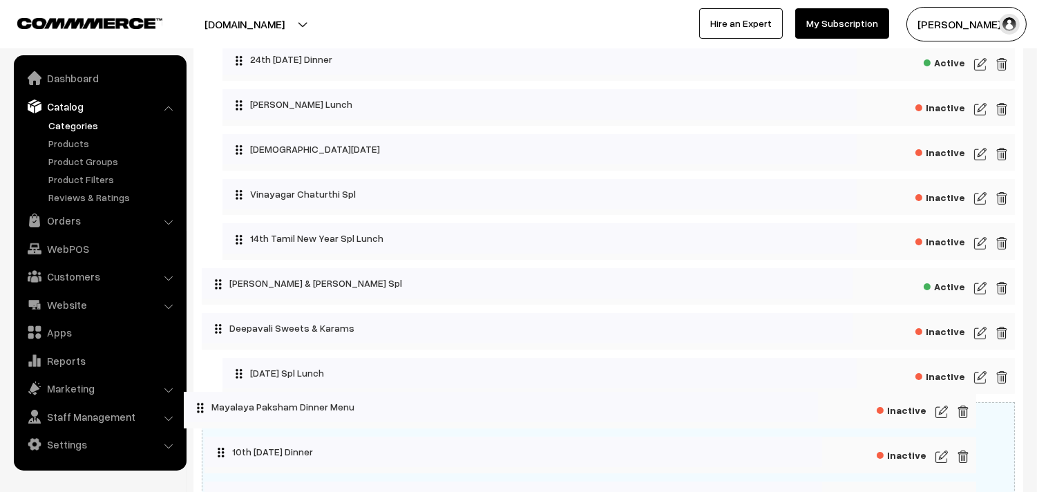
drag, startPoint x: 264, startPoint y: 466, endPoint x: 225, endPoint y: 406, distance: 71.5
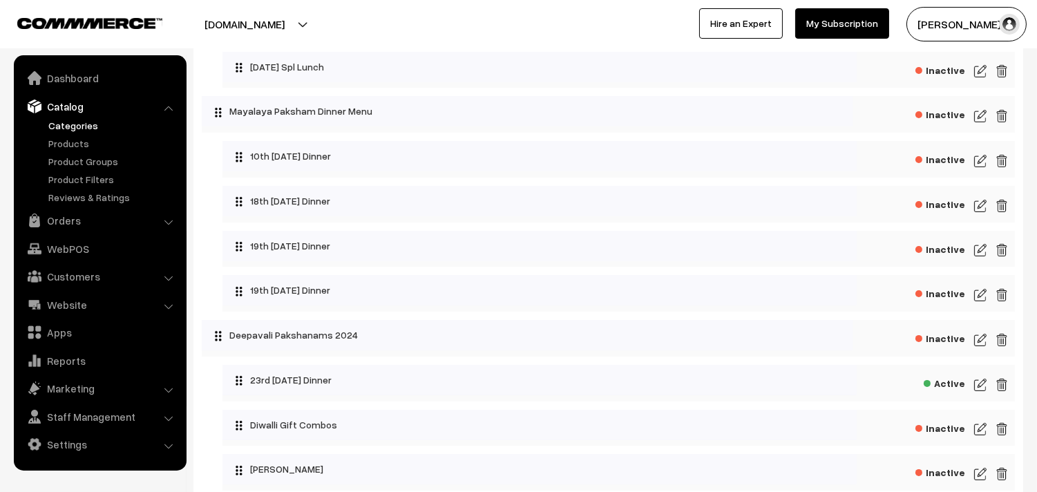
scroll to position [537, 0]
drag, startPoint x: 344, startPoint y: 341, endPoint x: 341, endPoint y: 334, distance: 7.4
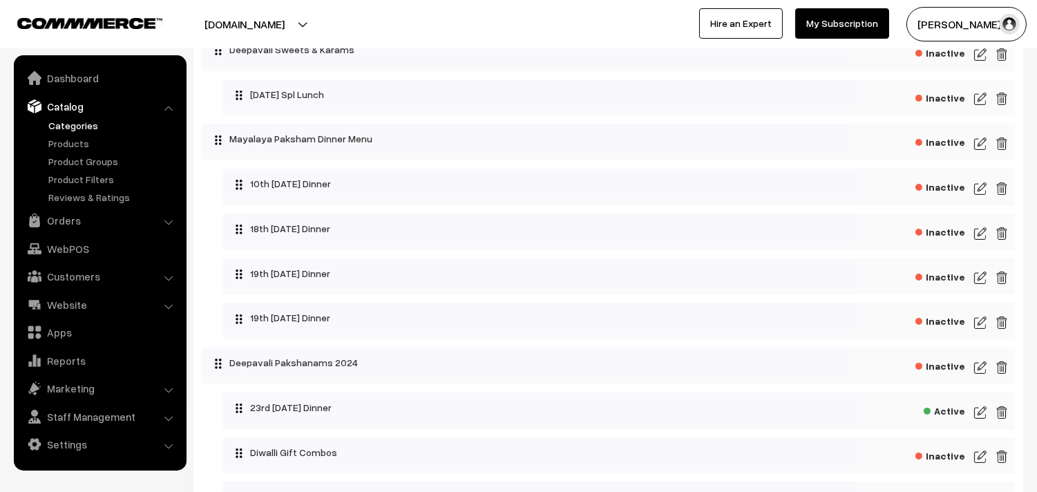
scroll to position [460, 0]
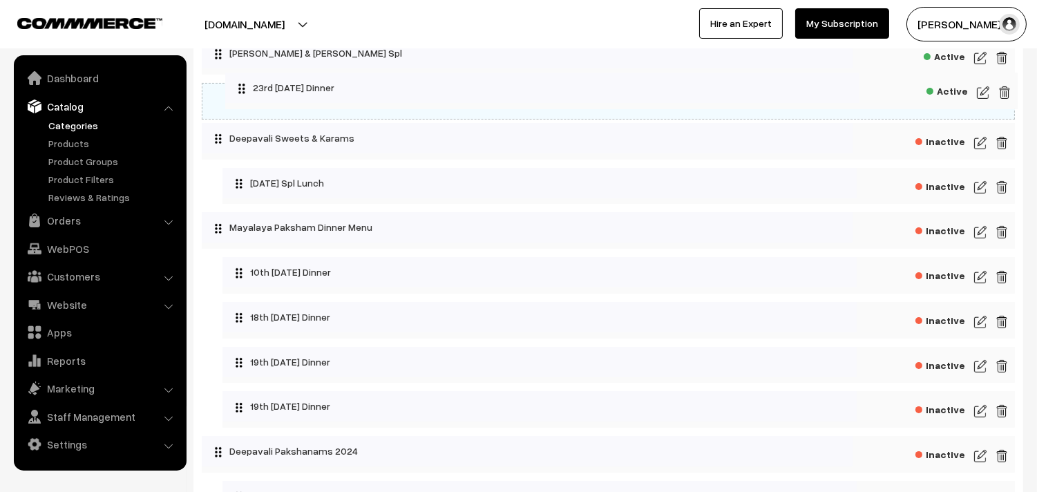
drag, startPoint x: 298, startPoint y: 461, endPoint x: 348, endPoint y: 120, distance: 344.4
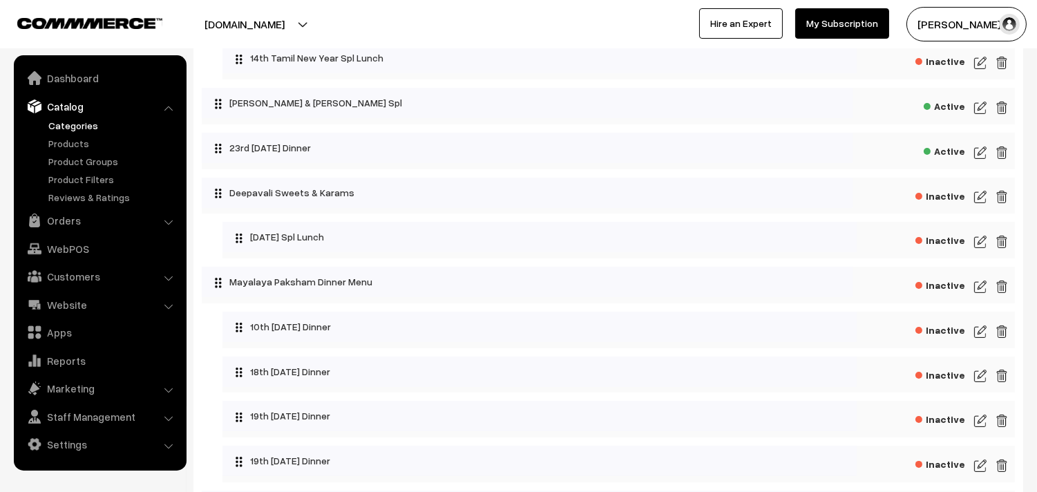
scroll to position [384, 0]
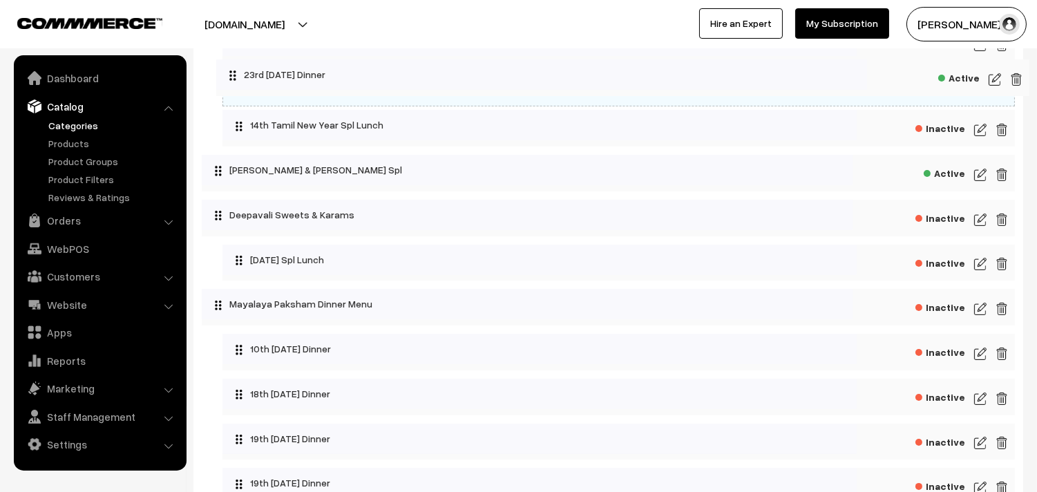
drag, startPoint x: 312, startPoint y: 180, endPoint x: 326, endPoint y: 77, distance: 104.0
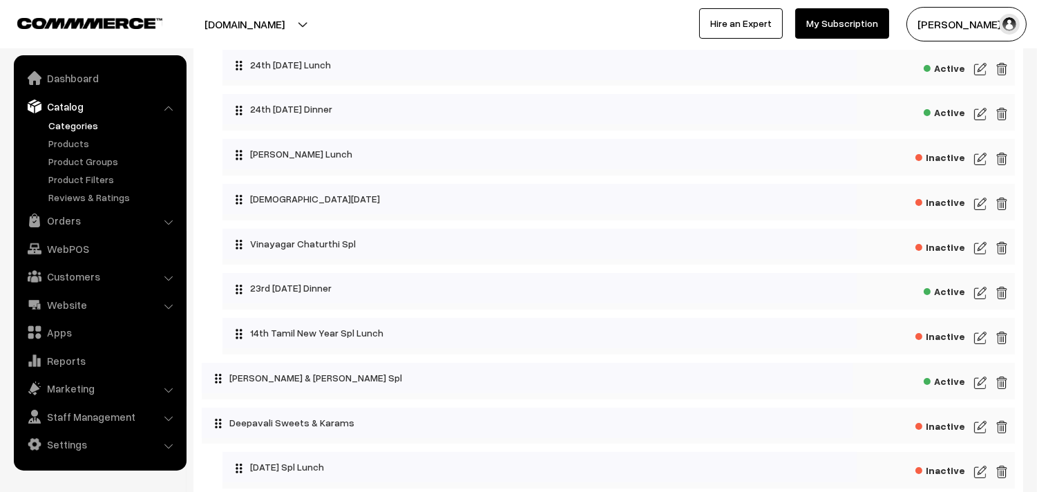
scroll to position [153, 0]
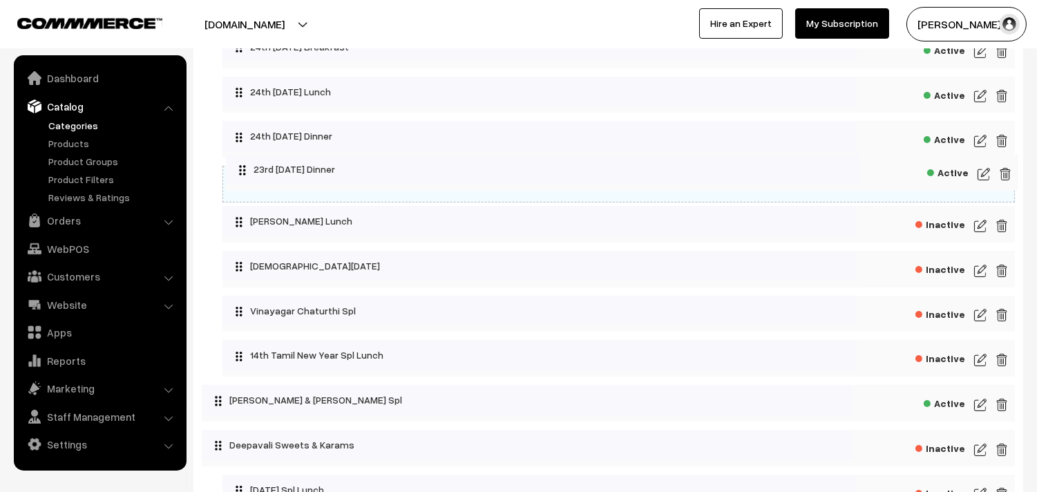
drag, startPoint x: 305, startPoint y: 318, endPoint x: 309, endPoint y: 169, distance: 148.6
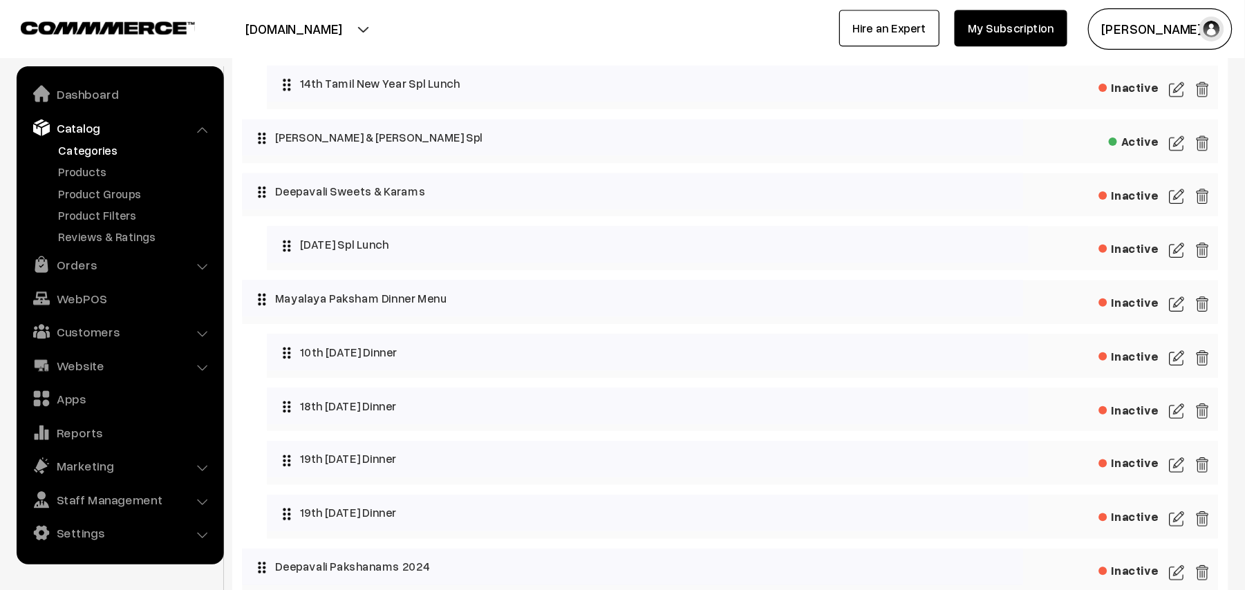
scroll to position [460, 0]
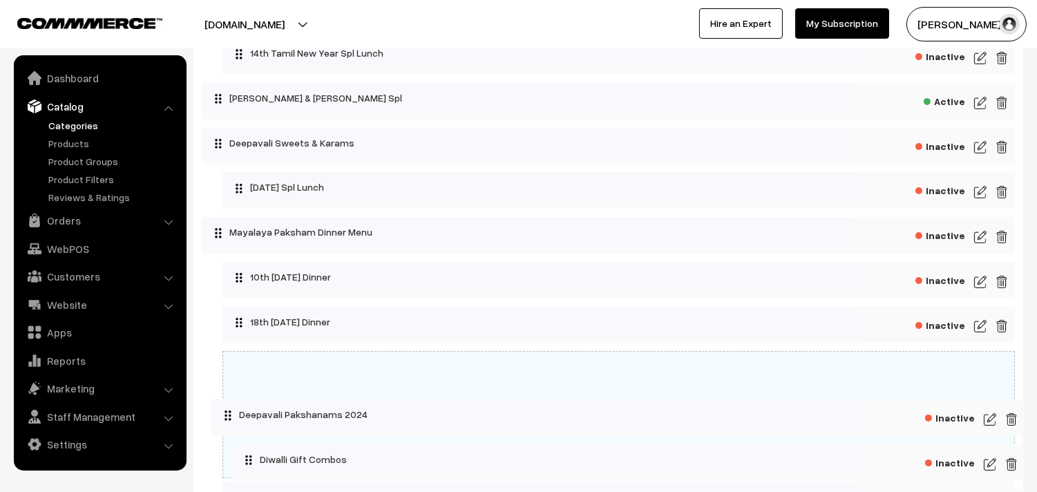
drag, startPoint x: 292, startPoint y: 442, endPoint x: 278, endPoint y: 412, distance: 33.4
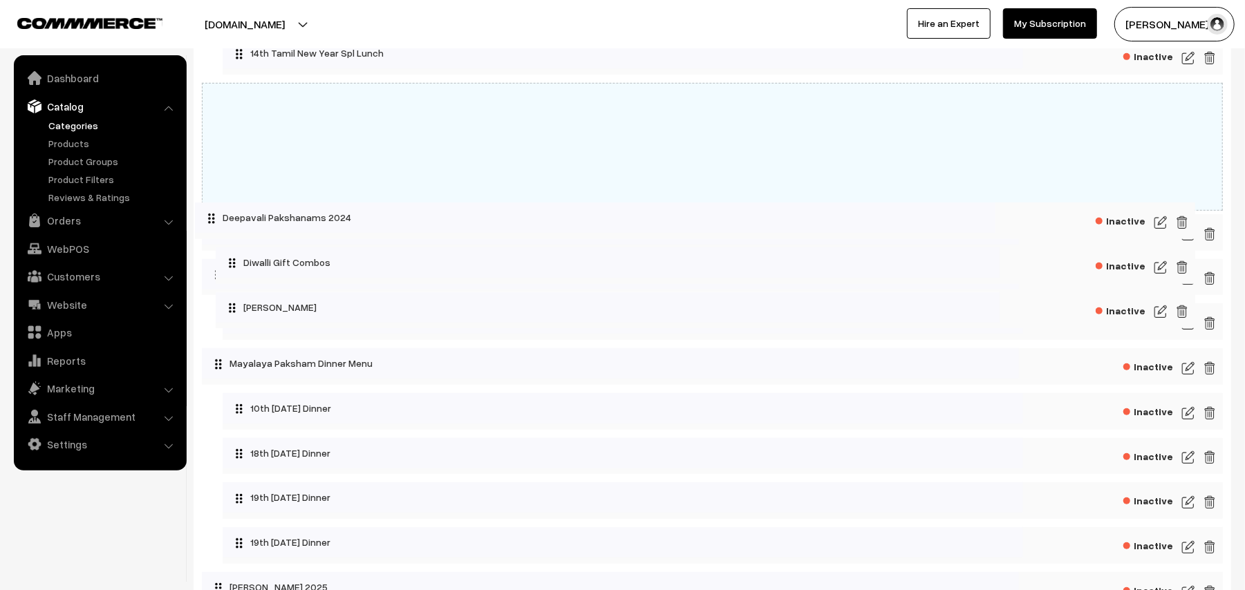
drag, startPoint x: 321, startPoint y: 466, endPoint x: 294, endPoint y: 214, distance: 253.1
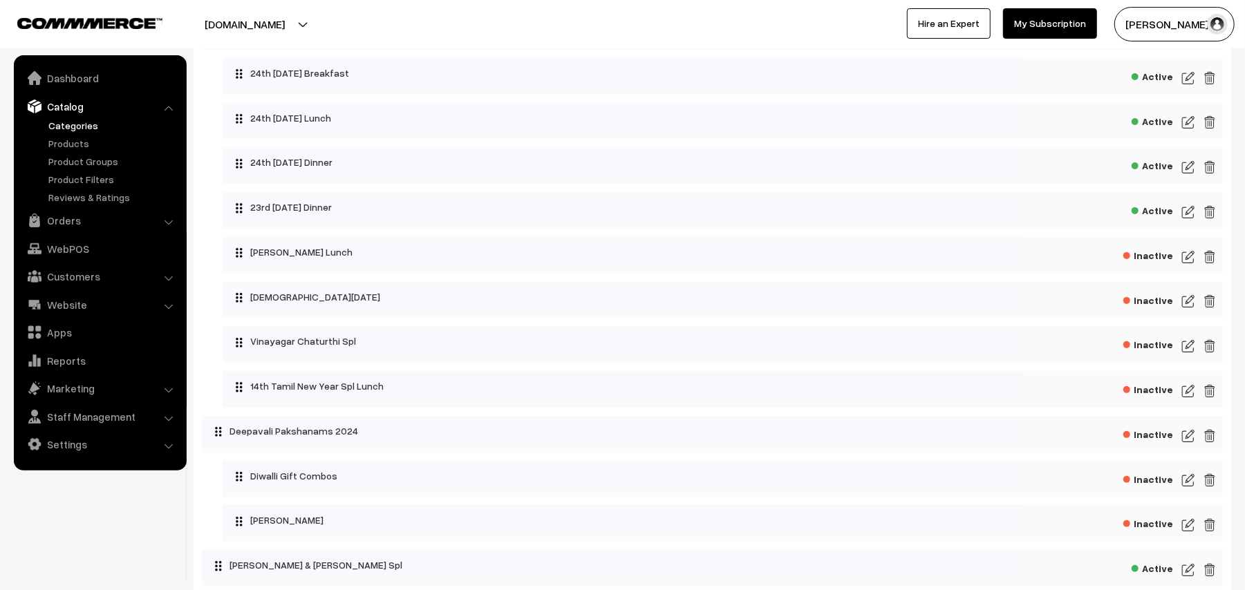
scroll to position [92, 0]
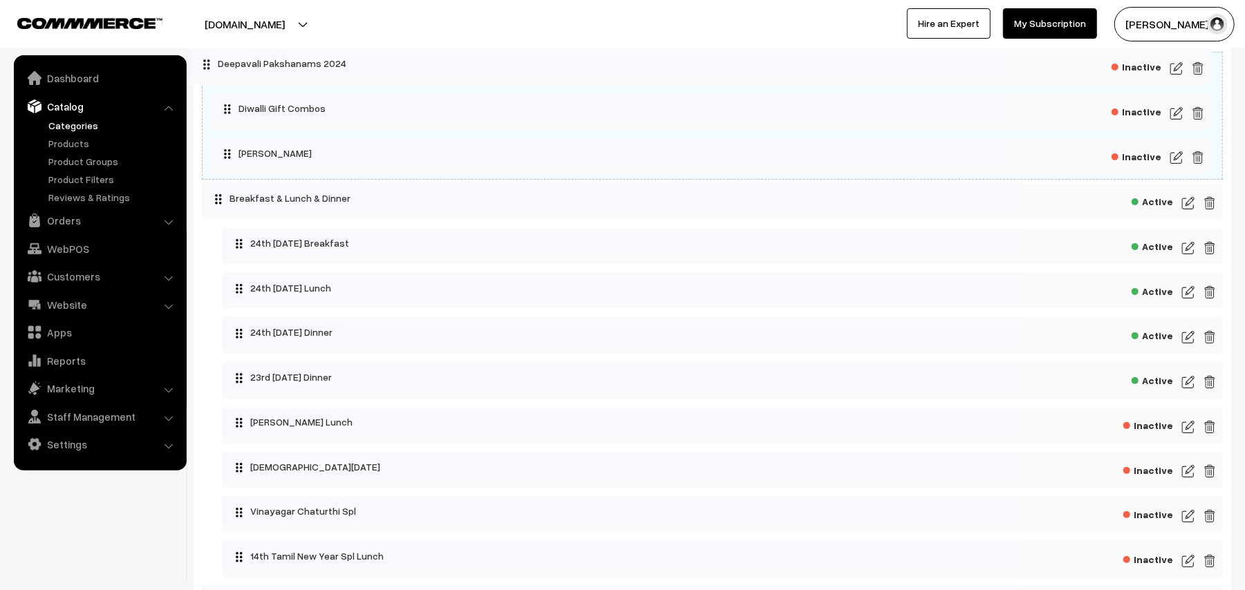
drag, startPoint x: 302, startPoint y: 468, endPoint x: 290, endPoint y: 59, distance: 409.3
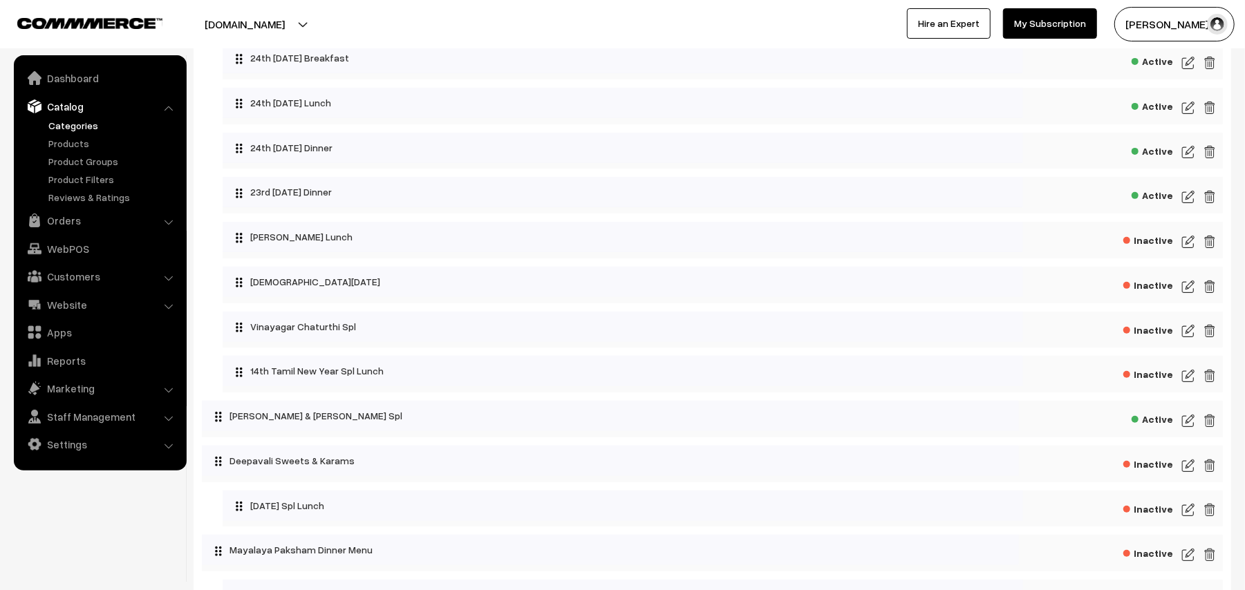
scroll to position [368, 0]
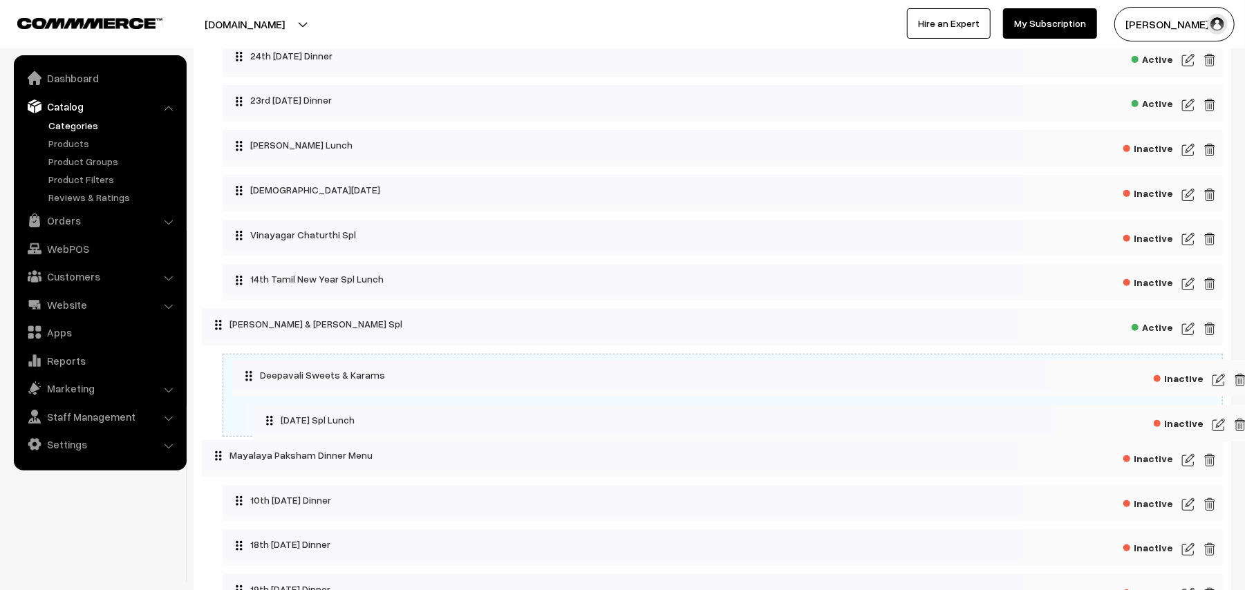
drag, startPoint x: 310, startPoint y: 380, endPoint x: 337, endPoint y: 379, distance: 27.0
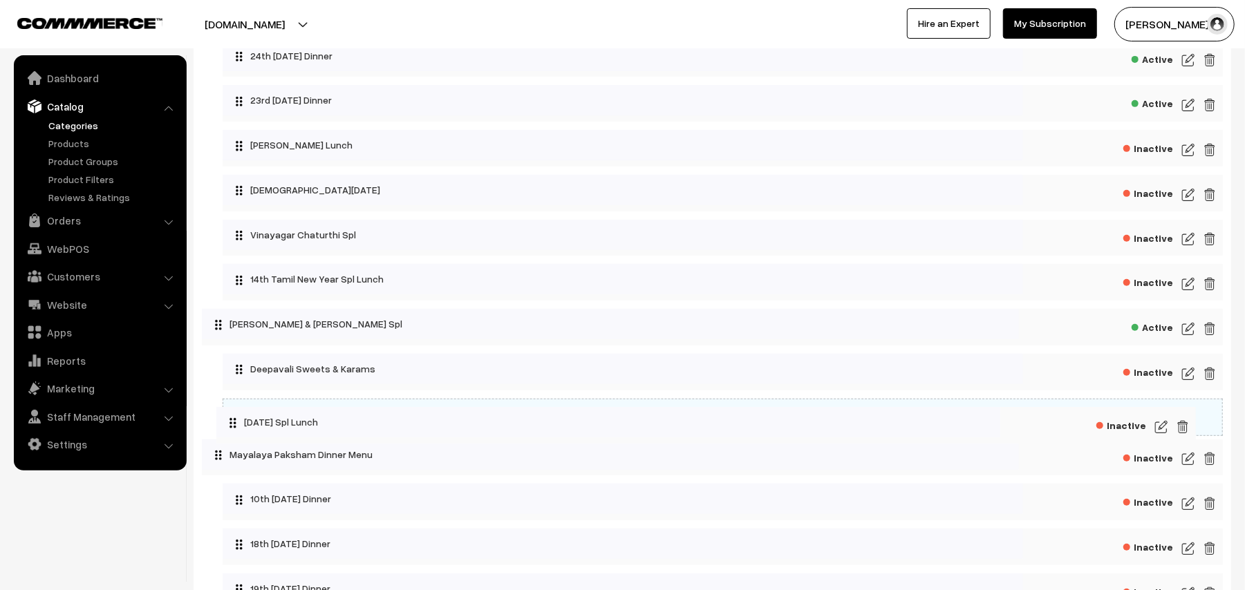
drag, startPoint x: 316, startPoint y: 424, endPoint x: 290, endPoint y: 424, distance: 26.3
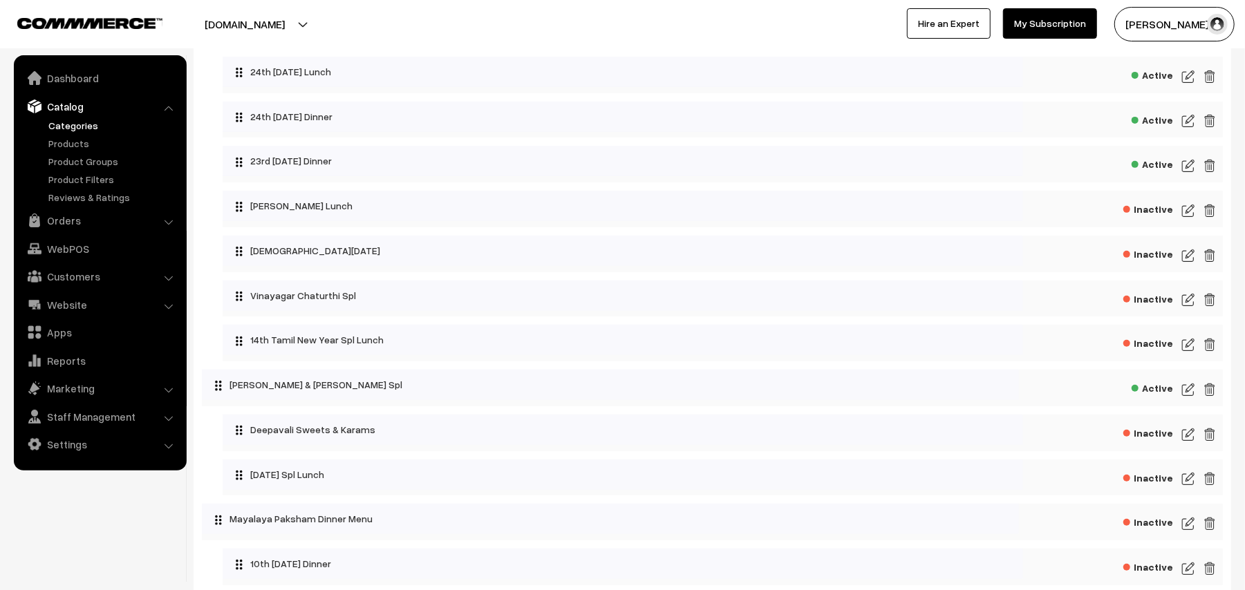
scroll to position [184, 0]
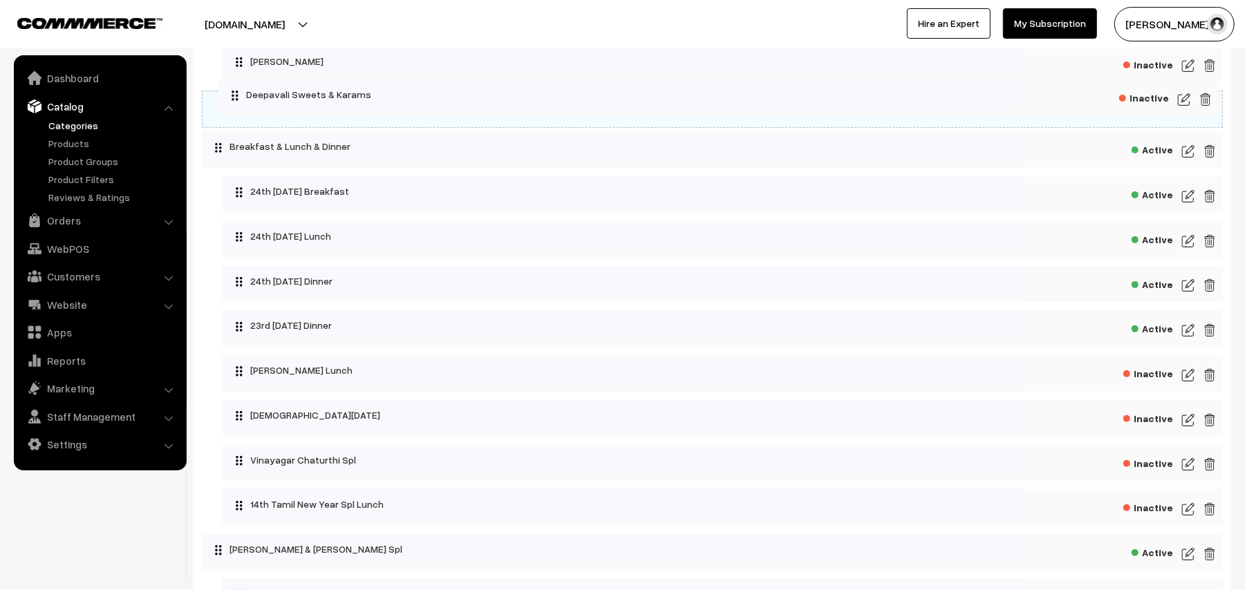
drag, startPoint x: 294, startPoint y: 561, endPoint x: 290, endPoint y: 94, distance: 467.2
drag, startPoint x: 303, startPoint y: 103, endPoint x: 343, endPoint y: 88, distance: 43.3
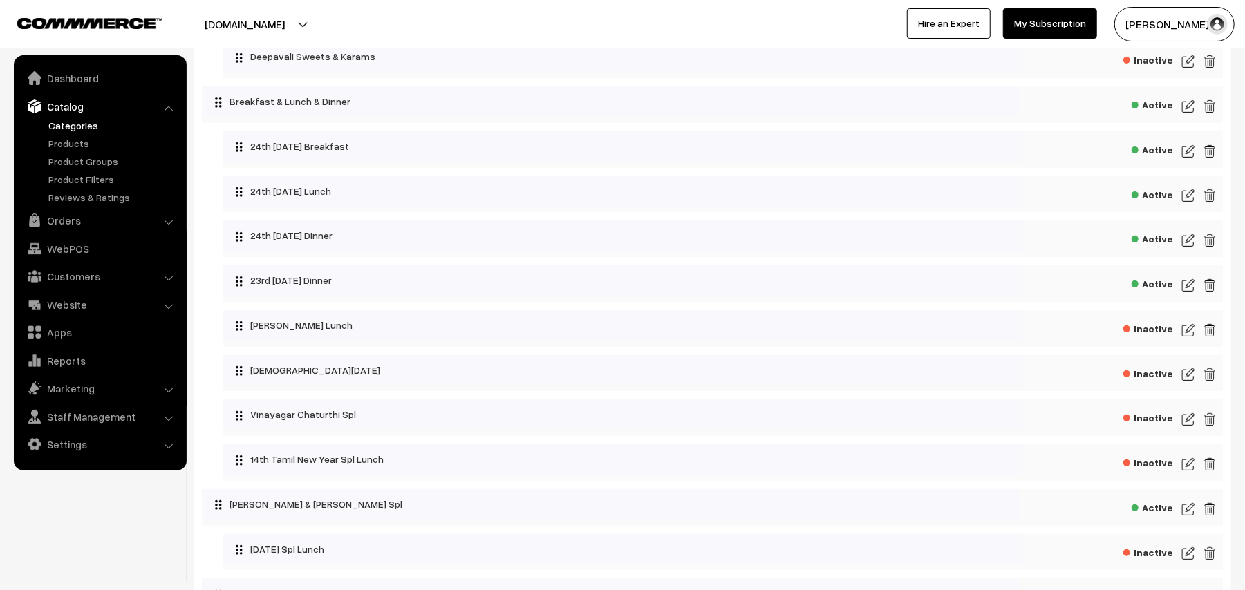
scroll to position [276, 0]
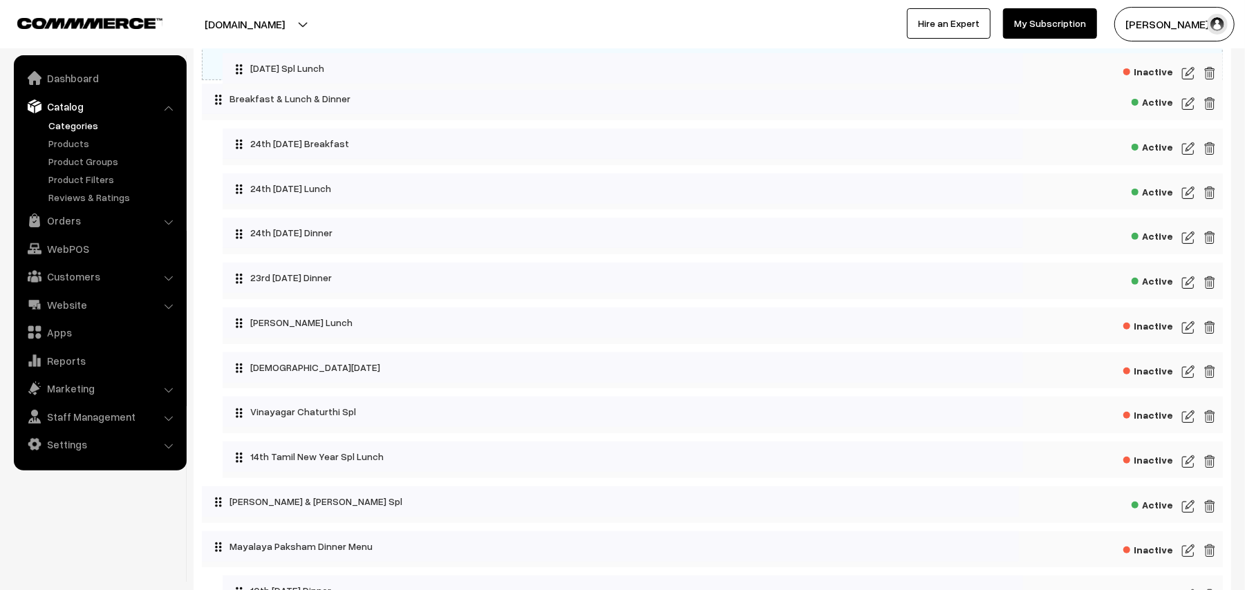
drag, startPoint x: 334, startPoint y: 496, endPoint x: 316, endPoint y: 66, distance: 430.2
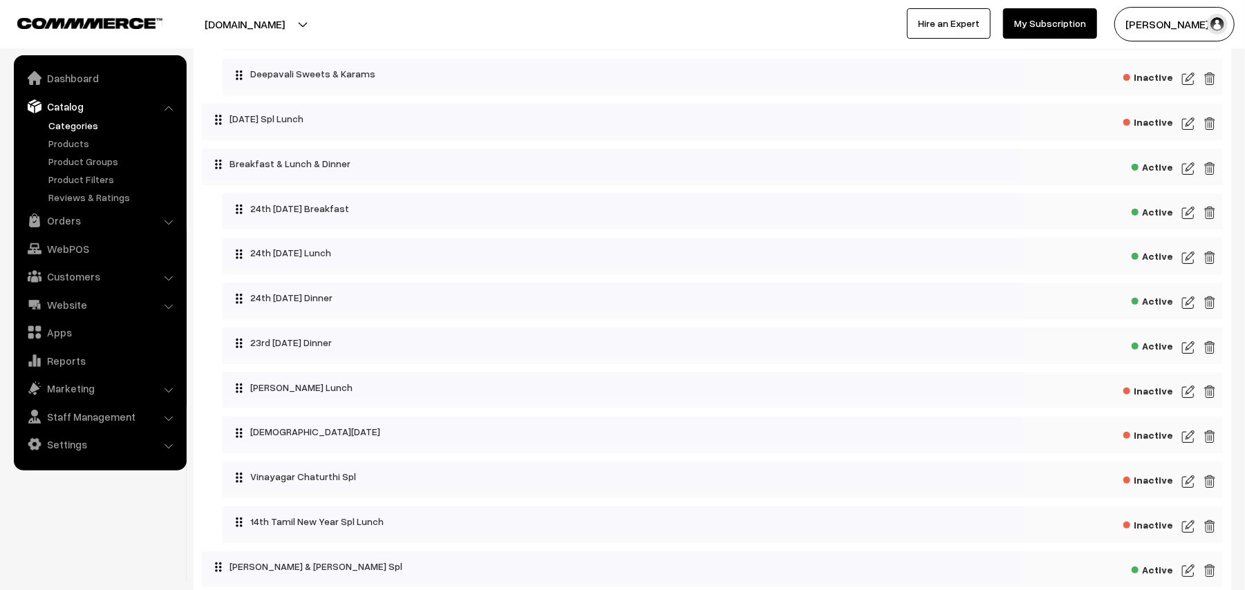
scroll to position [184, 0]
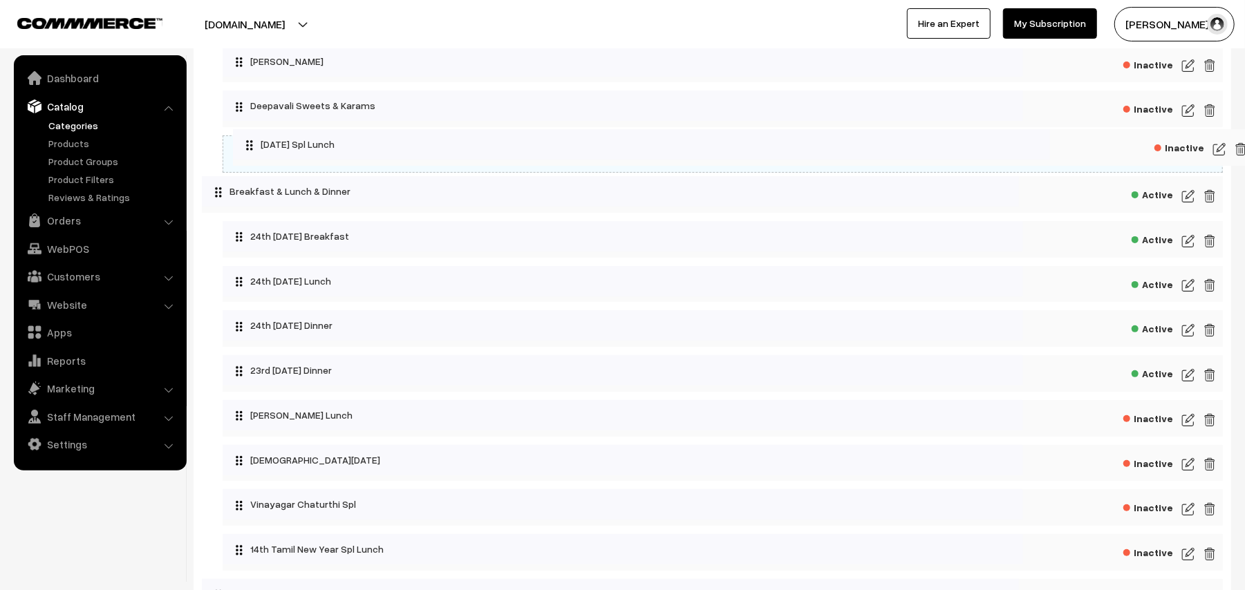
drag, startPoint x: 266, startPoint y: 153, endPoint x: 297, endPoint y: 144, distance: 32.4
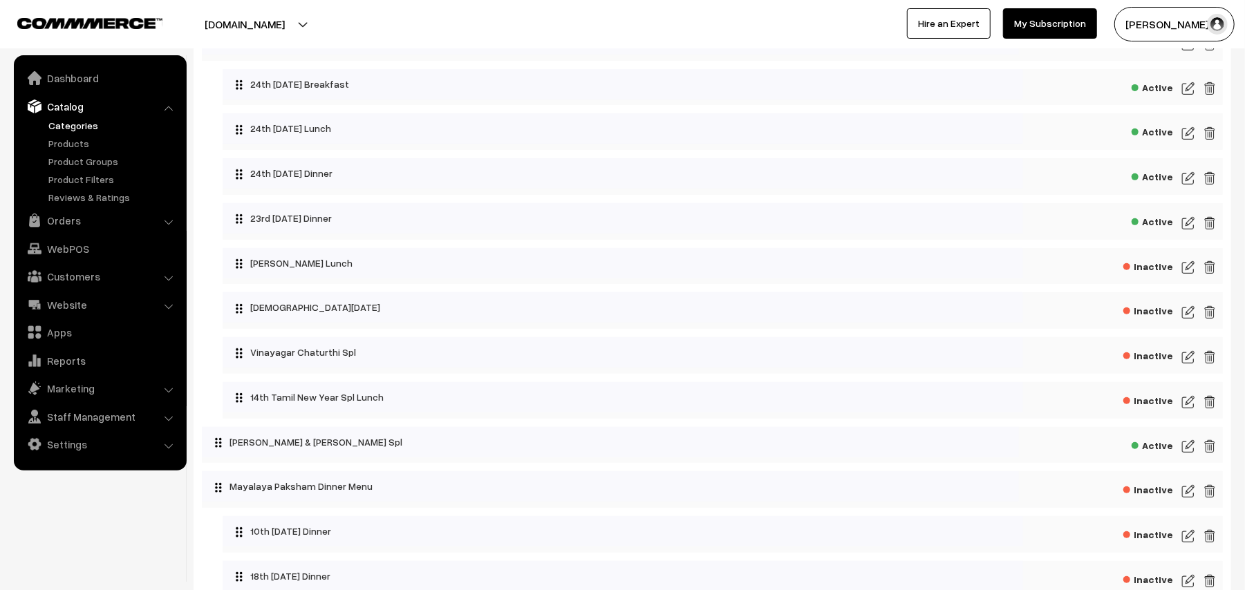
scroll to position [368, 0]
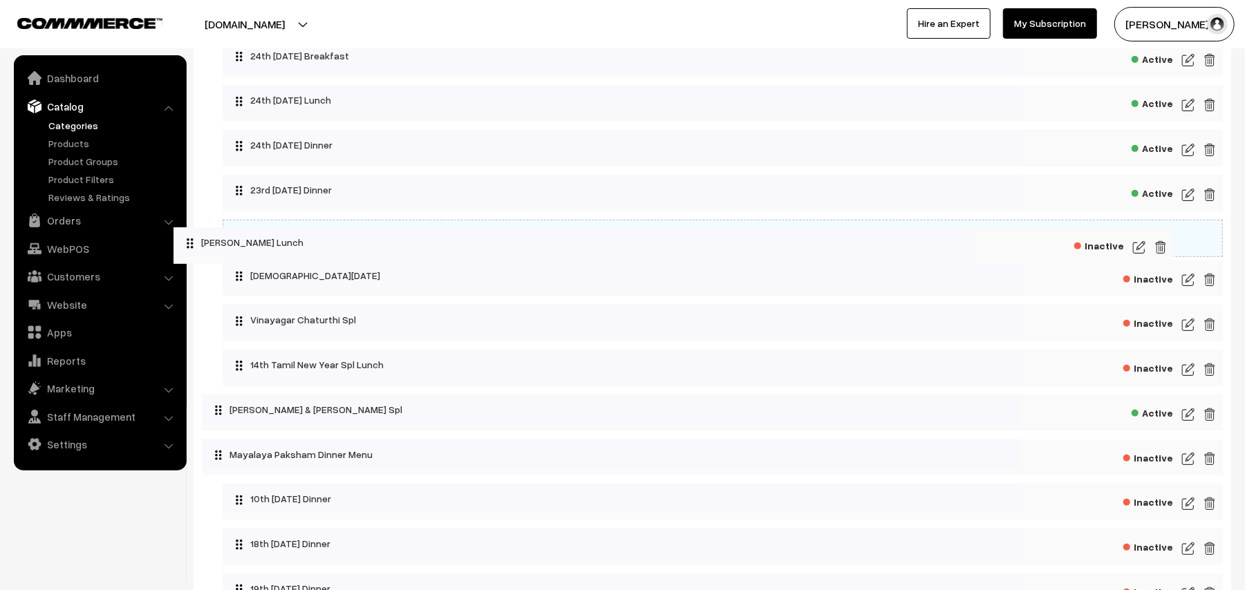
drag, startPoint x: 314, startPoint y: 242, endPoint x: 265, endPoint y: 243, distance: 48.4
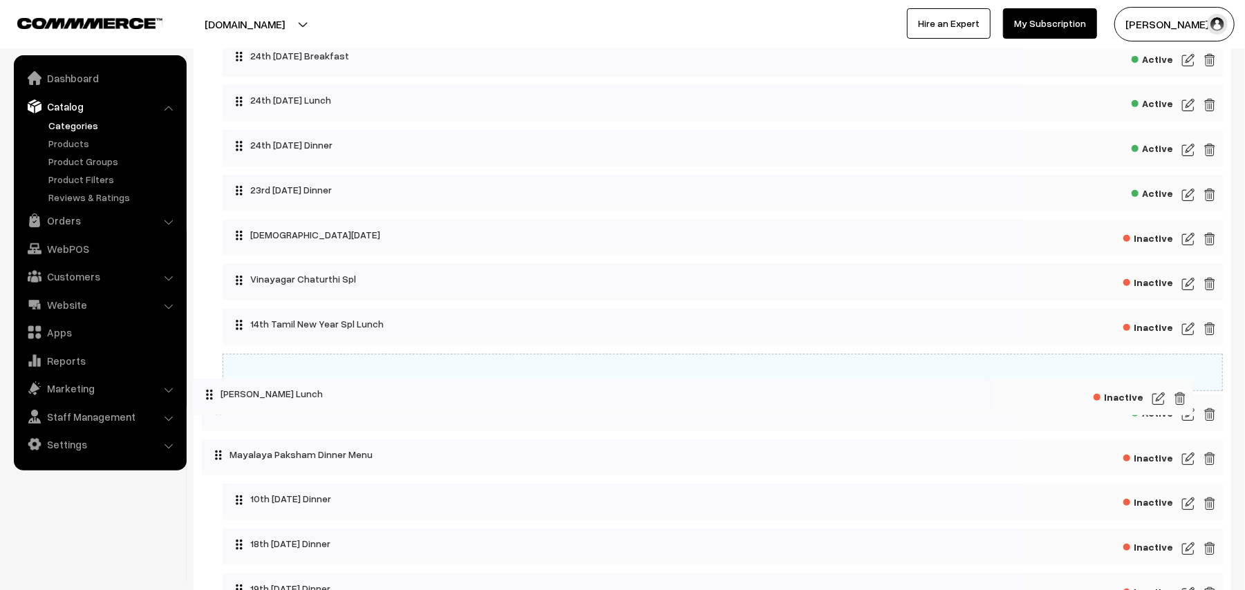
drag, startPoint x: 292, startPoint y: 245, endPoint x: 271, endPoint y: 395, distance: 152.1
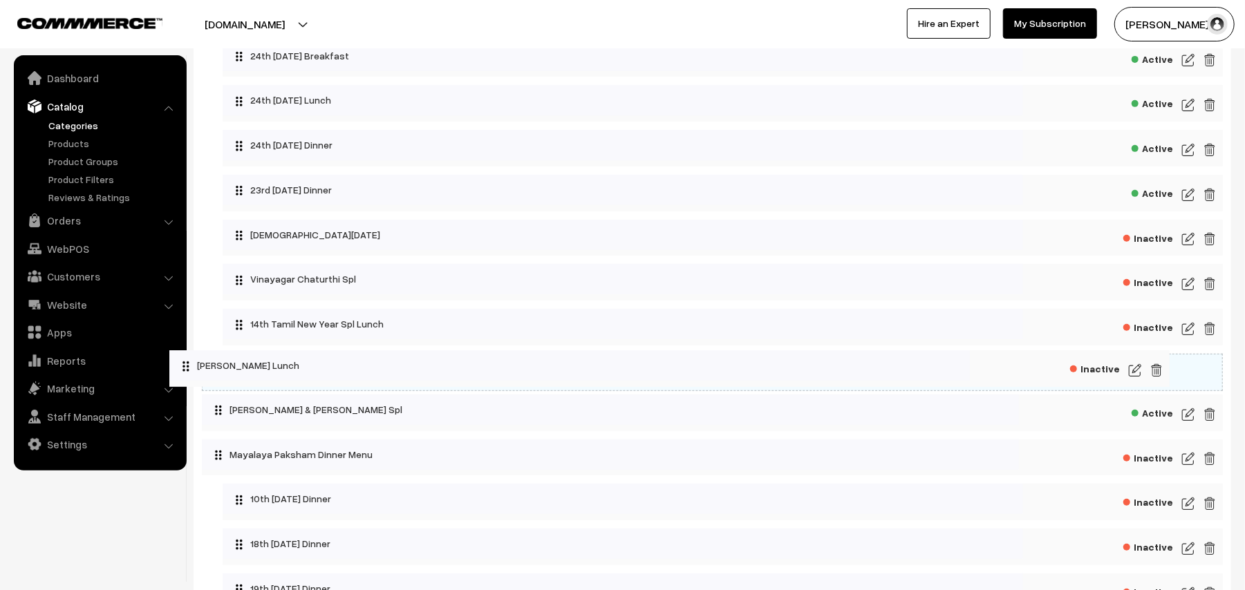
drag, startPoint x: 283, startPoint y: 383, endPoint x: 229, endPoint y: 371, distance: 54.5
drag, startPoint x: 334, startPoint y: 286, endPoint x: 332, endPoint y: 369, distance: 83.0
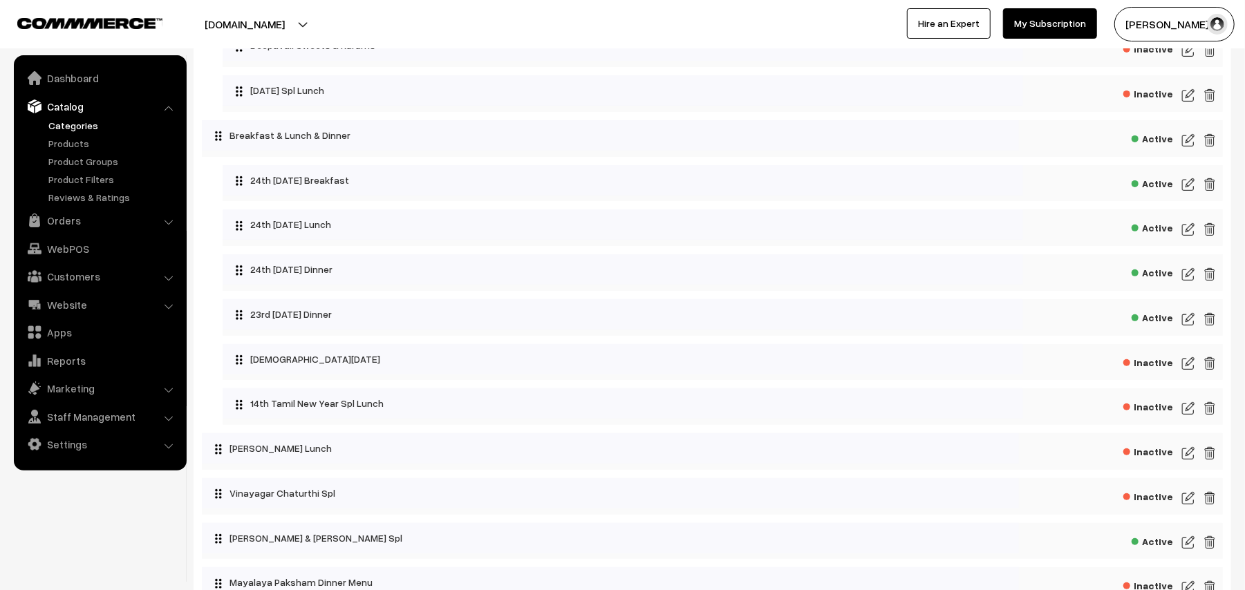
scroll to position [276, 0]
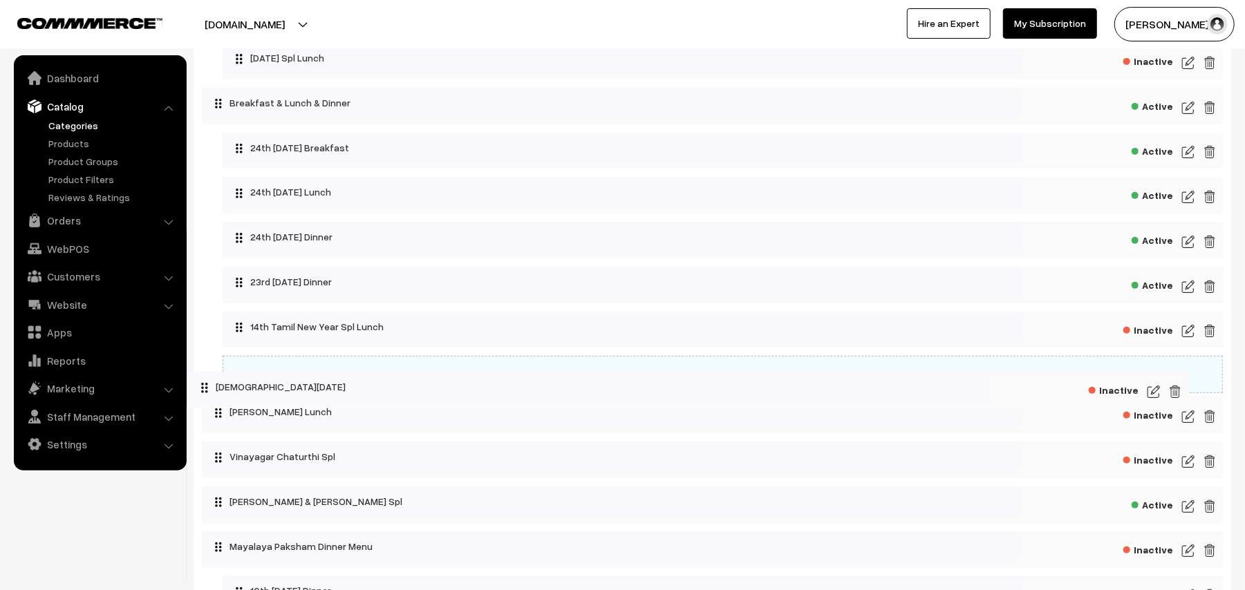
drag, startPoint x: 308, startPoint y: 339, endPoint x: 274, endPoint y: 390, distance: 61.7
drag, startPoint x: 281, startPoint y: 379, endPoint x: 231, endPoint y: 393, distance: 51.8
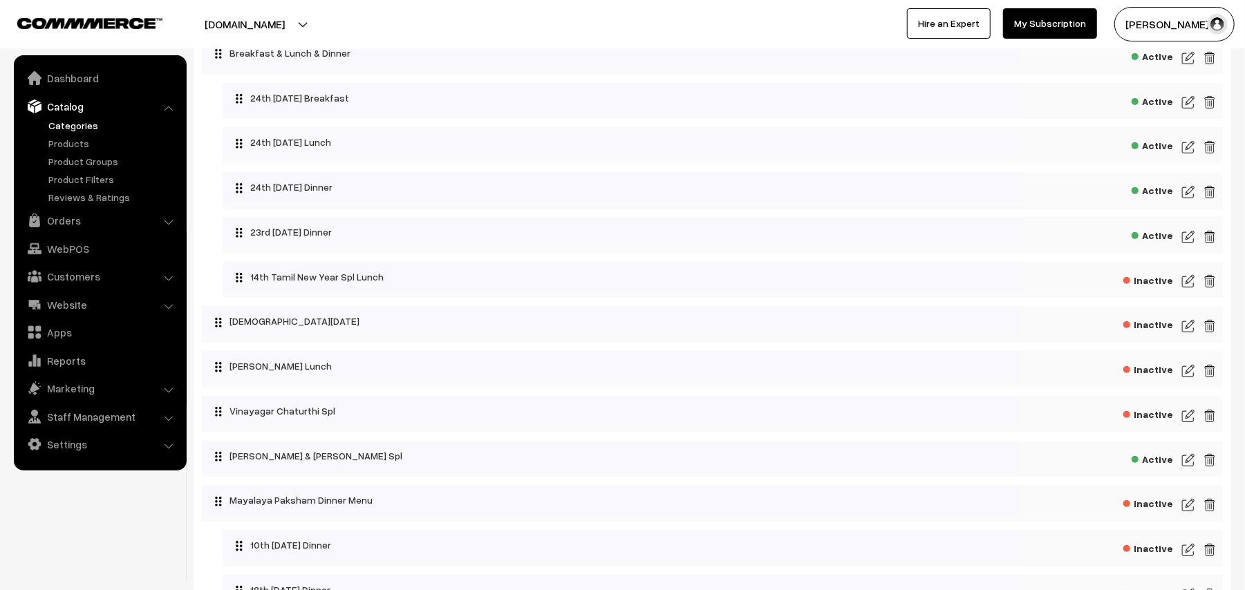
scroll to position [368, 0]
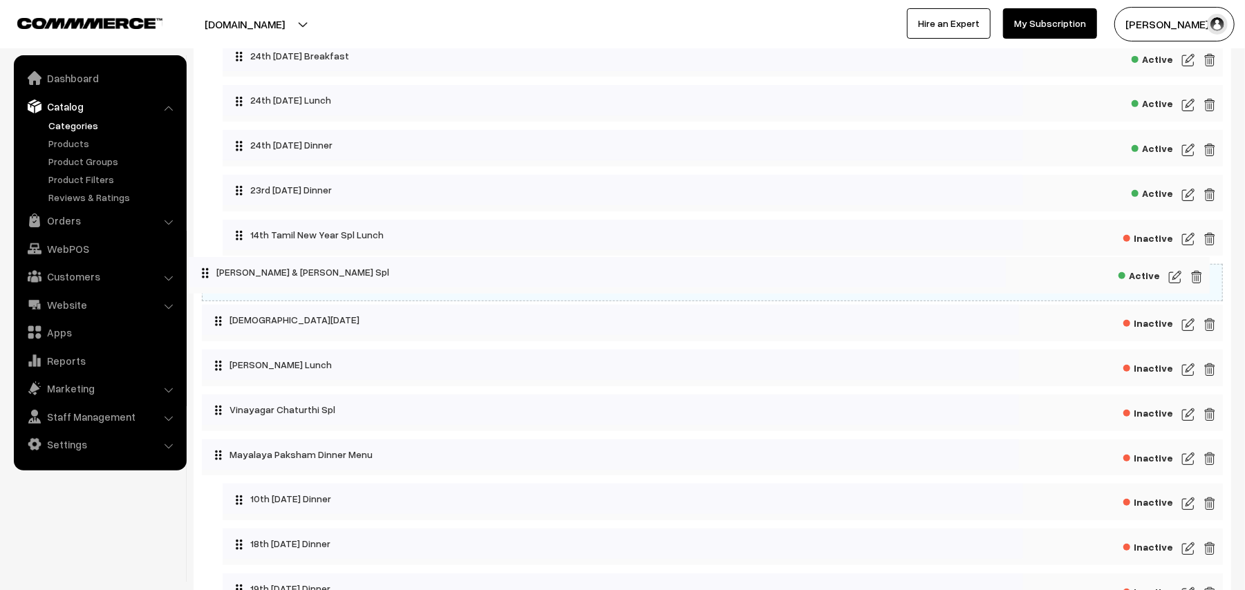
drag, startPoint x: 350, startPoint y: 426, endPoint x: 337, endPoint y: 274, distance: 151.8
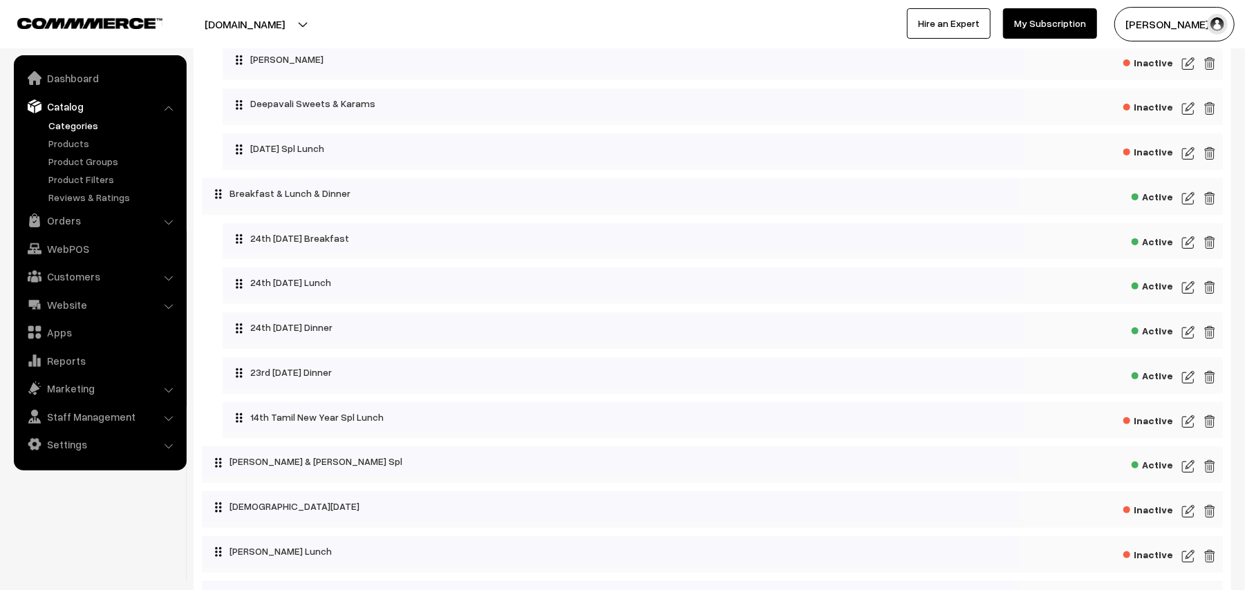
scroll to position [184, 0]
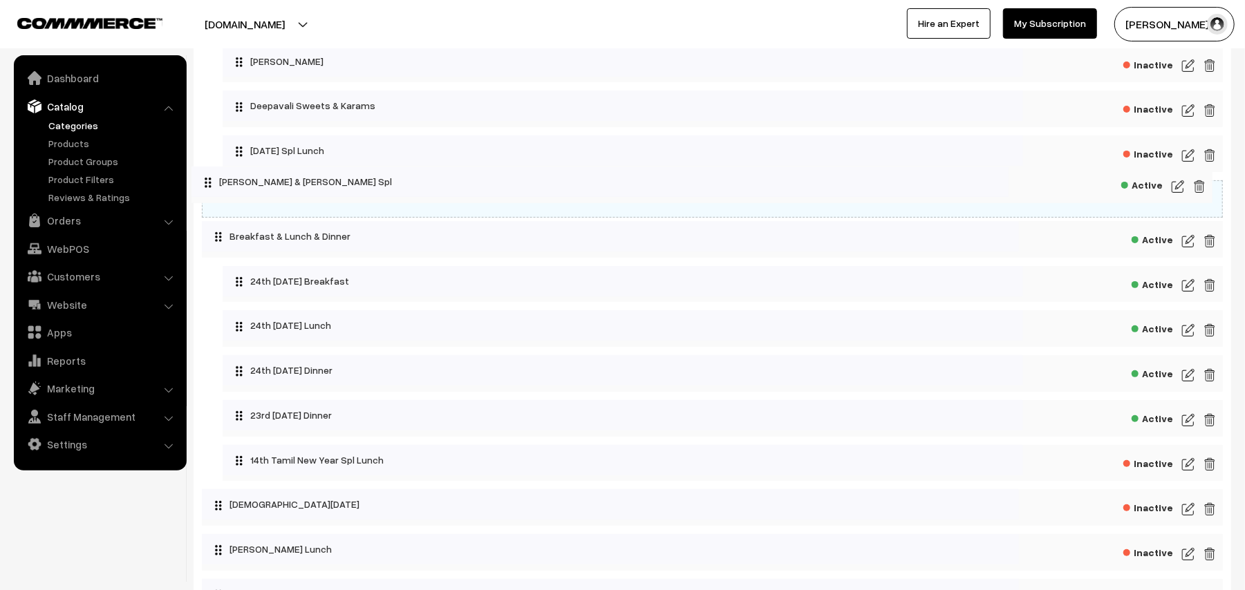
drag, startPoint x: 281, startPoint y: 468, endPoint x: 271, endPoint y: 178, distance: 290.4
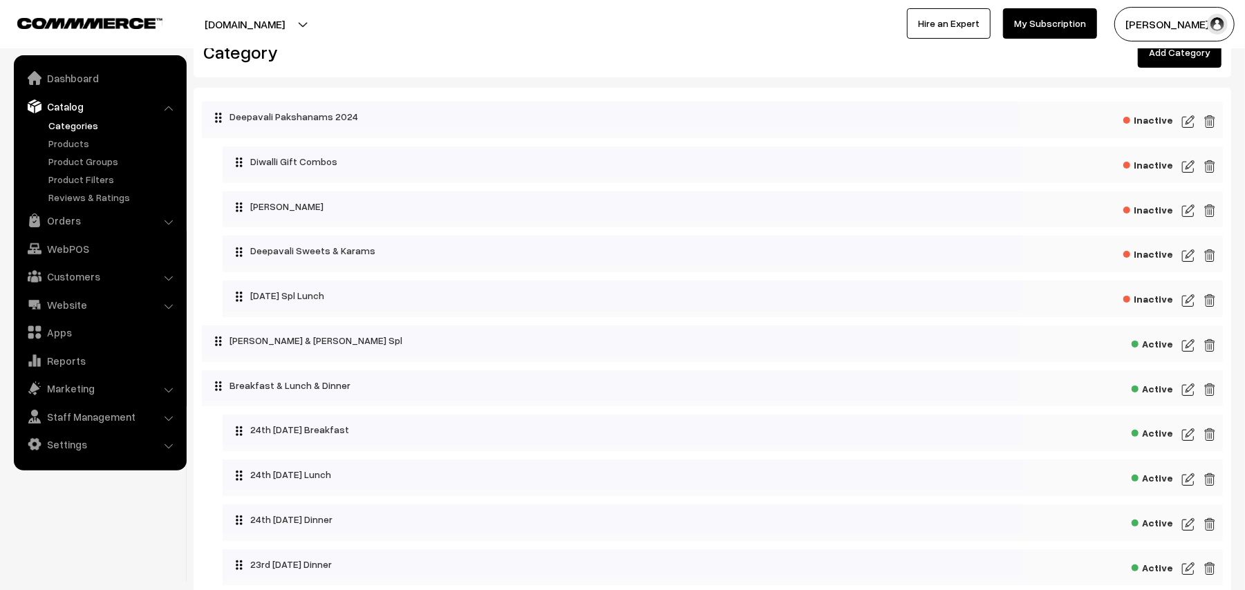
scroll to position [0, 0]
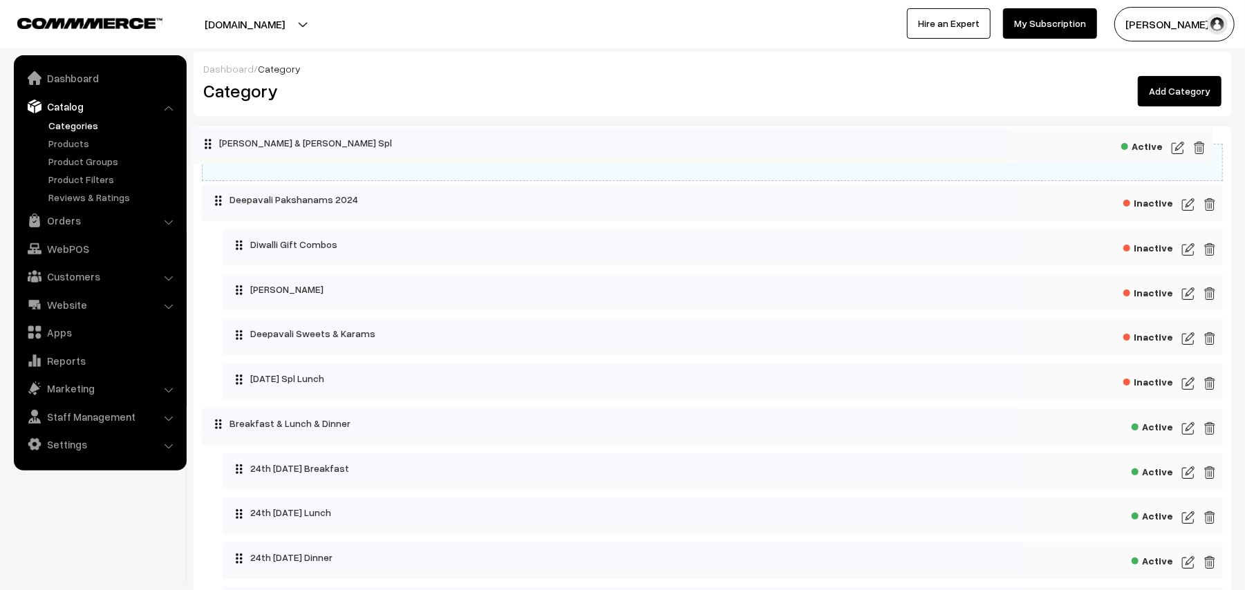
drag, startPoint x: 256, startPoint y: 385, endPoint x: 246, endPoint y: 145, distance: 240.0
click at [70, 214] on link "Orders" at bounding box center [99, 220] width 164 height 25
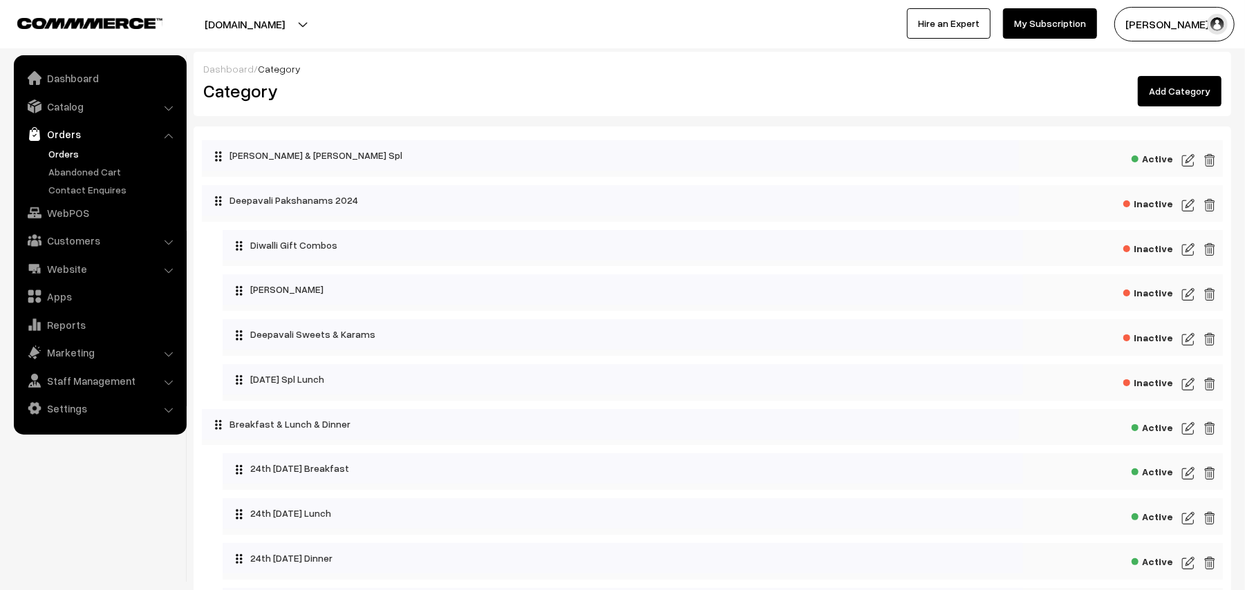
click at [75, 152] on link "Orders" at bounding box center [113, 154] width 137 height 15
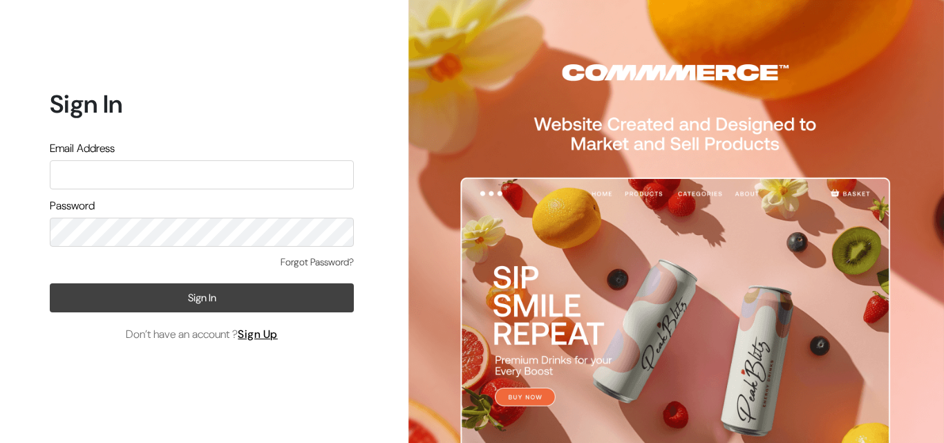
type input "annamsfoods@gmail.com"
click at [219, 302] on button "Sign In" at bounding box center [202, 297] width 304 height 29
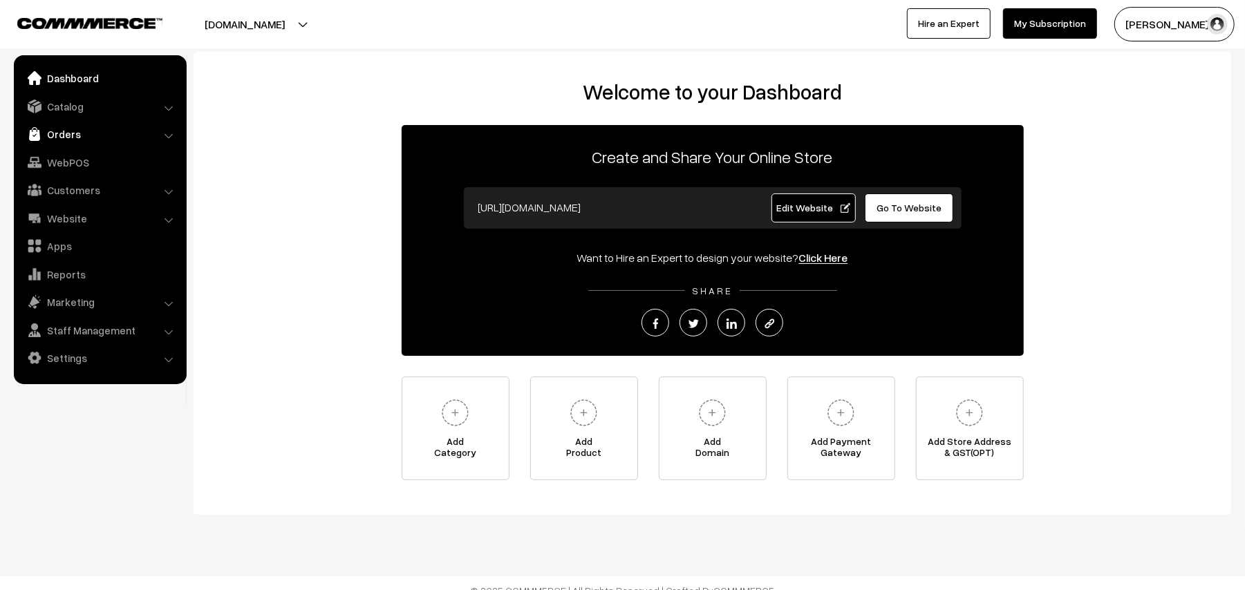
click at [59, 123] on link "Orders" at bounding box center [99, 134] width 164 height 25
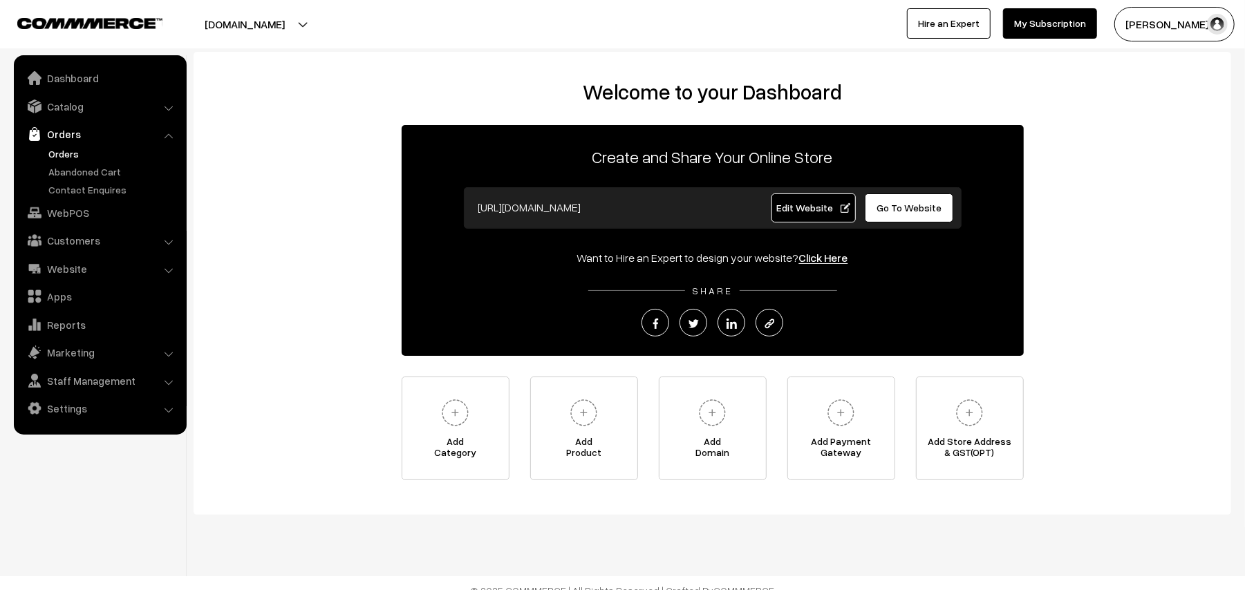
click at [67, 160] on link "Orders" at bounding box center [113, 154] width 137 height 15
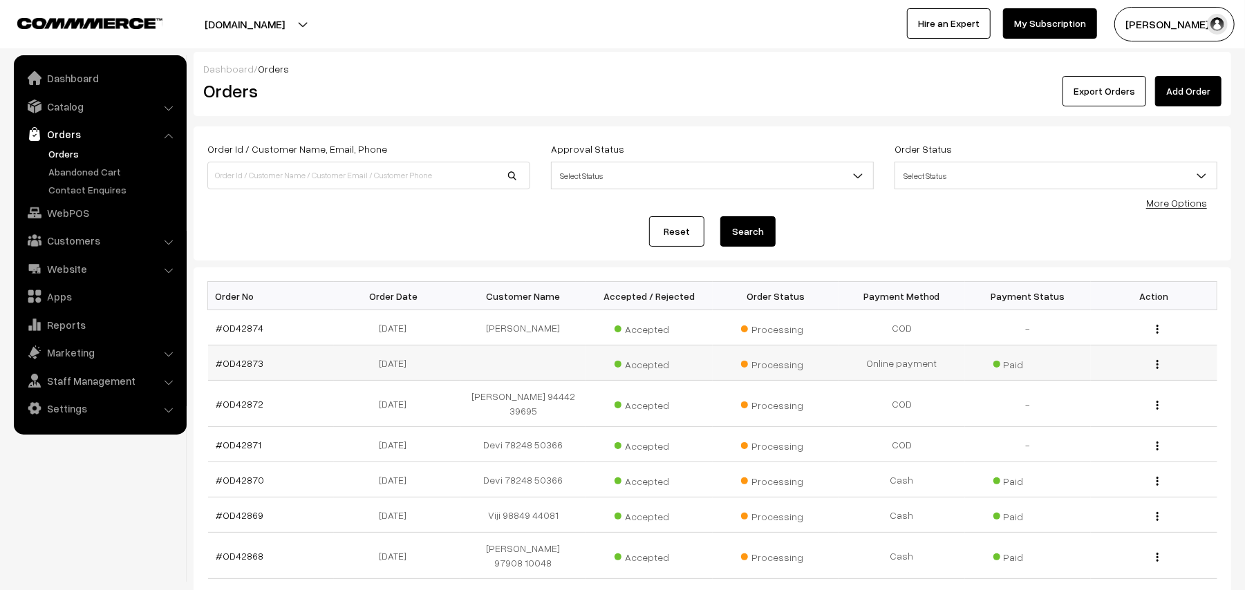
click at [228, 357] on td "#OD42873" at bounding box center [271, 363] width 126 height 35
click at [228, 357] on link "#OD42873" at bounding box center [240, 363] width 48 height 12
click at [231, 357] on link "#OD42873" at bounding box center [240, 363] width 48 height 12
click at [241, 361] on link "#OD42873" at bounding box center [240, 363] width 48 height 12
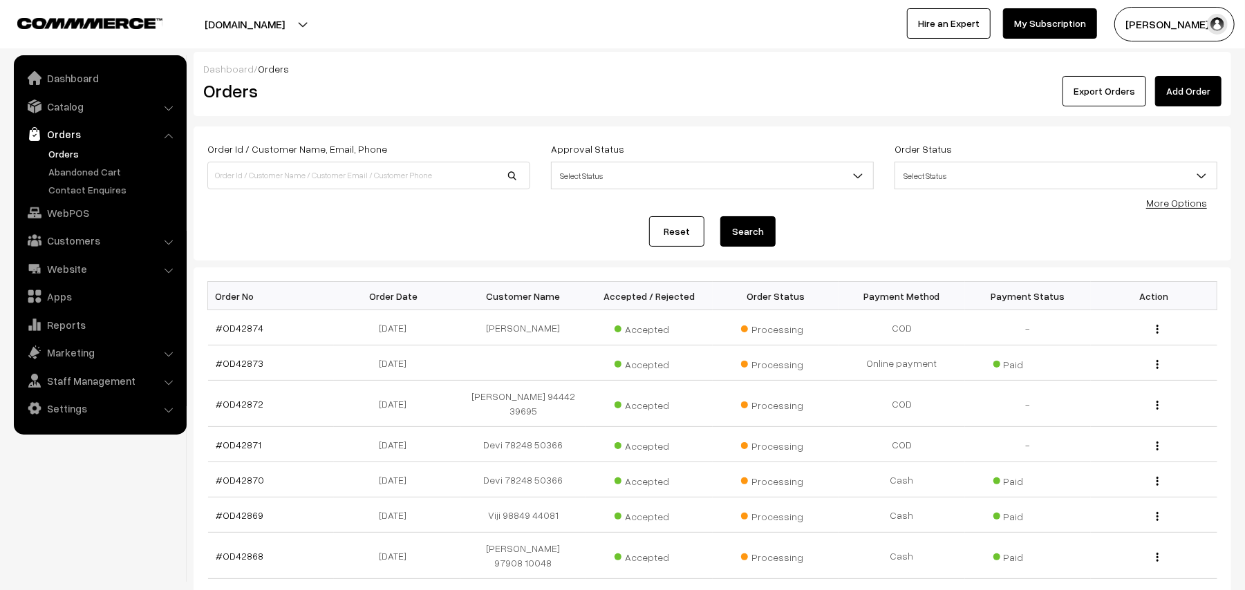
scroll to position [1, 0]
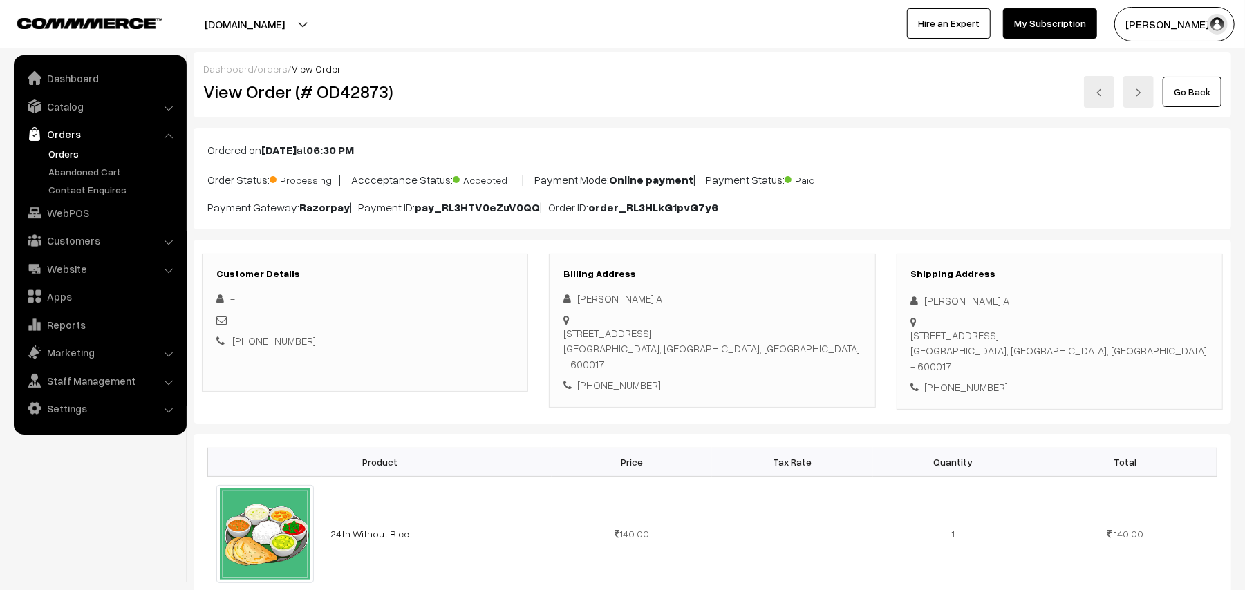
click at [1198, 93] on link "Go Back" at bounding box center [1191, 92] width 59 height 30
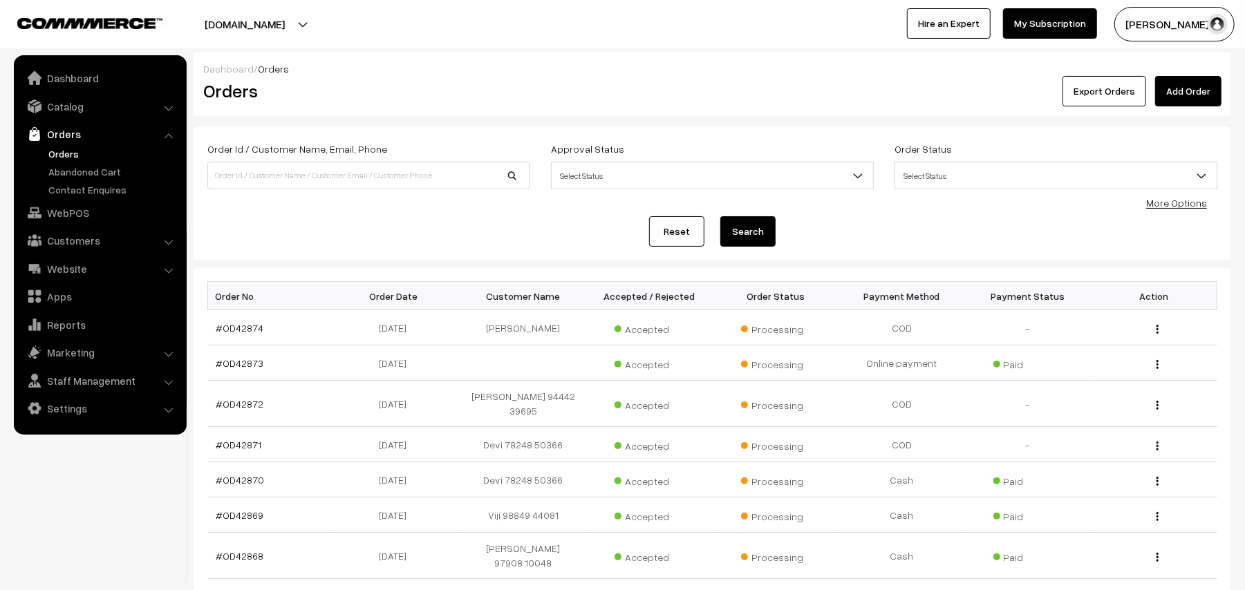
click at [61, 152] on link "Orders" at bounding box center [113, 154] width 137 height 15
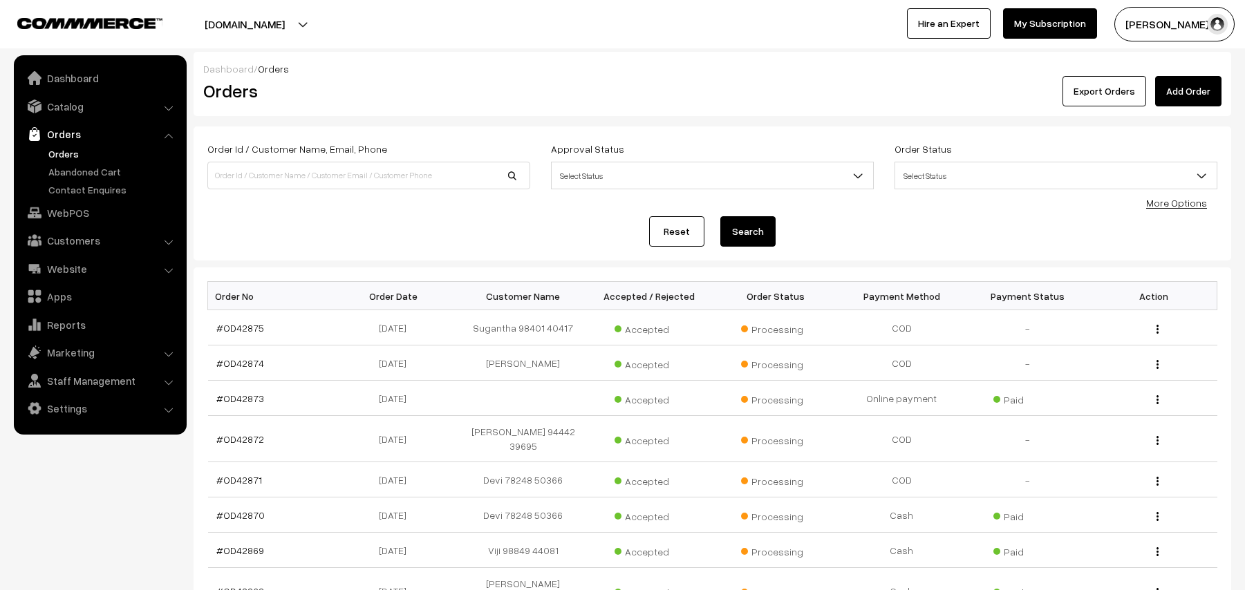
scroll to position [92, 0]
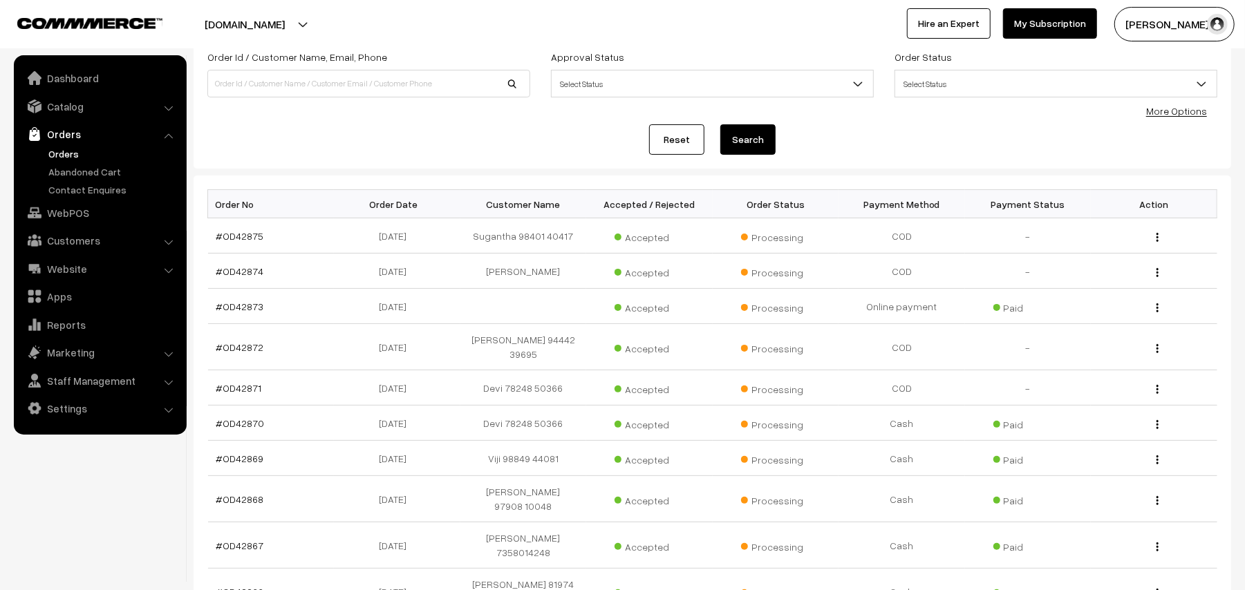
click at [81, 159] on link "Orders" at bounding box center [113, 154] width 137 height 15
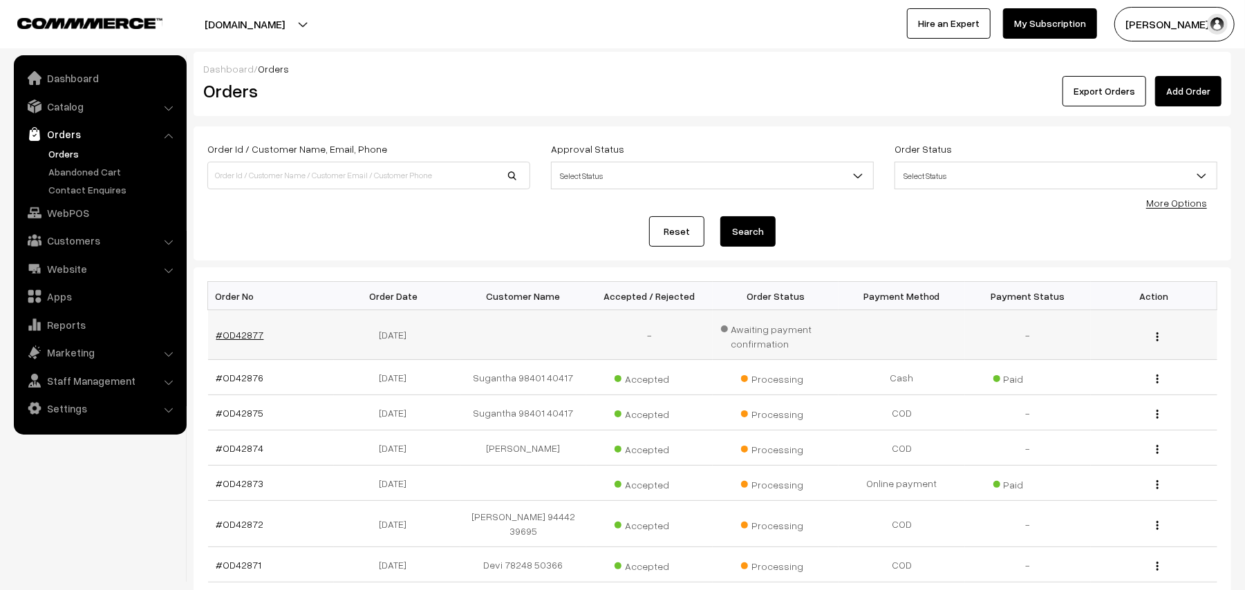
click at [247, 334] on link "#OD42877" at bounding box center [240, 335] width 48 height 12
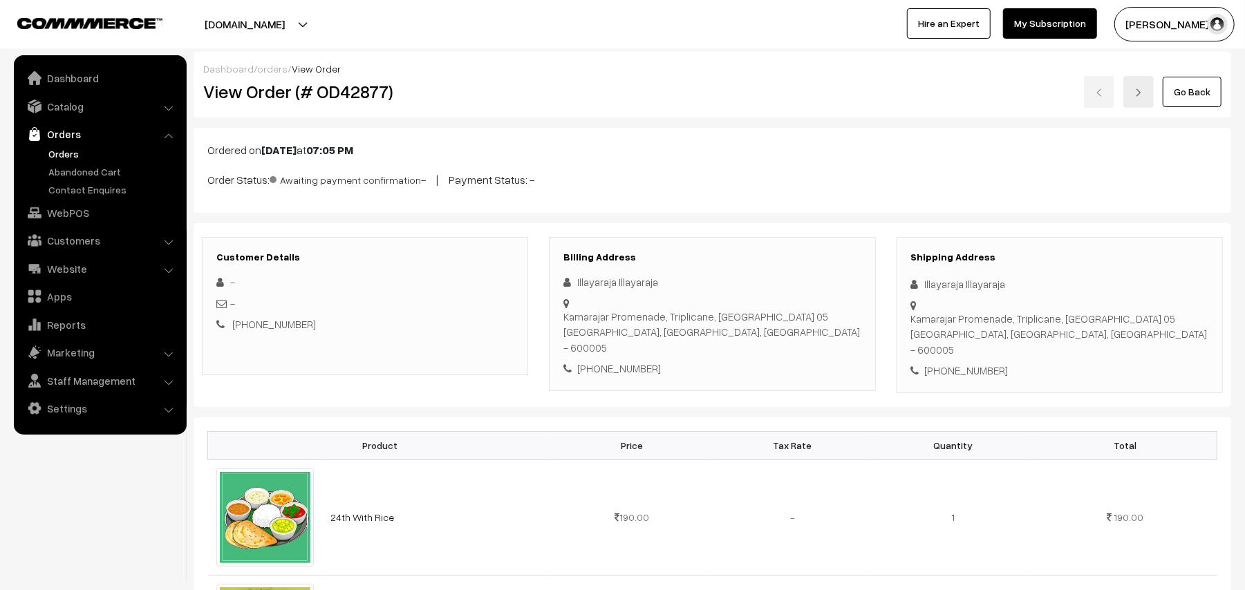
click at [1192, 84] on link "Go Back" at bounding box center [1191, 92] width 59 height 30
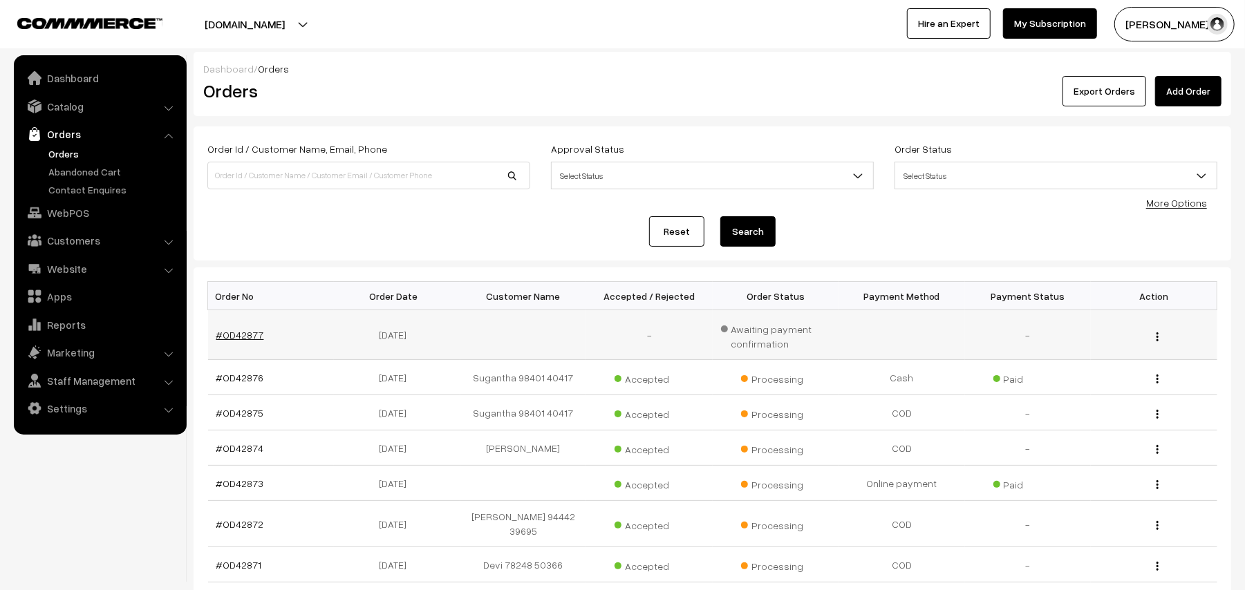
click at [223, 329] on link "#OD42877" at bounding box center [240, 335] width 48 height 12
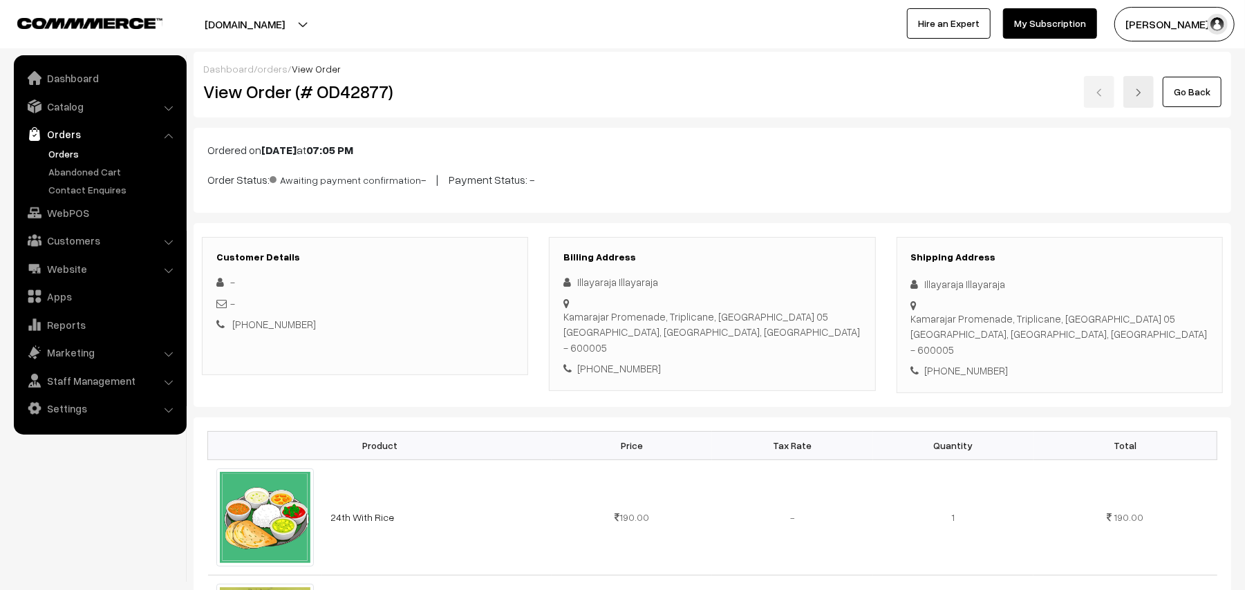
click at [1198, 82] on link "Go Back" at bounding box center [1191, 92] width 59 height 30
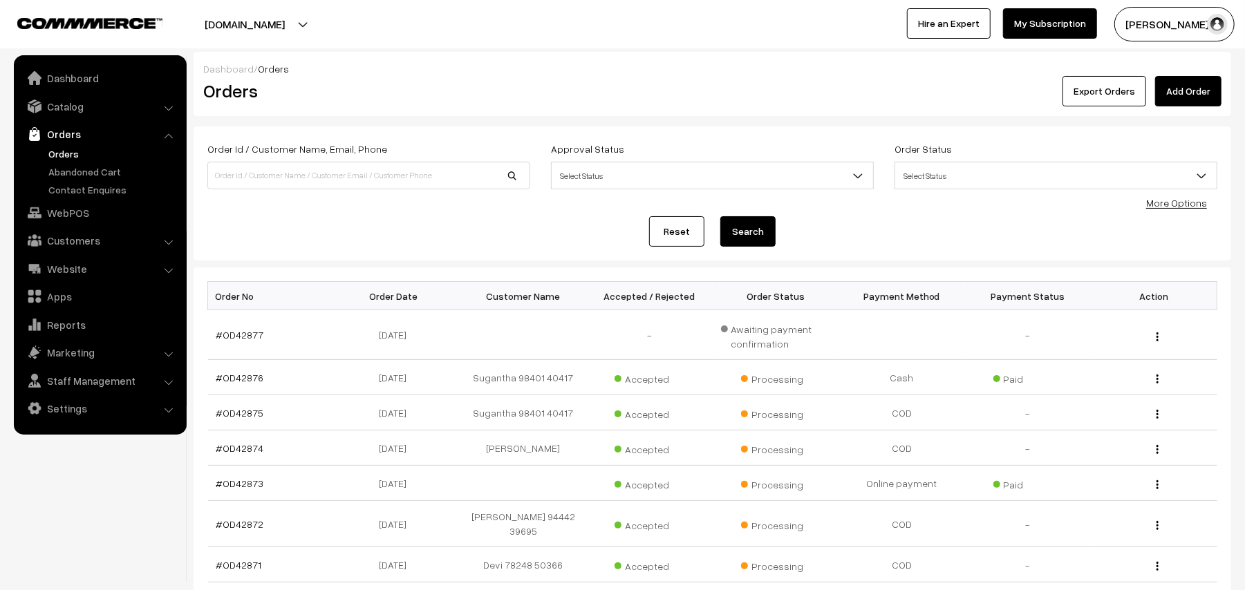
click at [69, 158] on link "Orders" at bounding box center [113, 154] width 137 height 15
click at [75, 156] on link "Orders" at bounding box center [113, 154] width 137 height 15
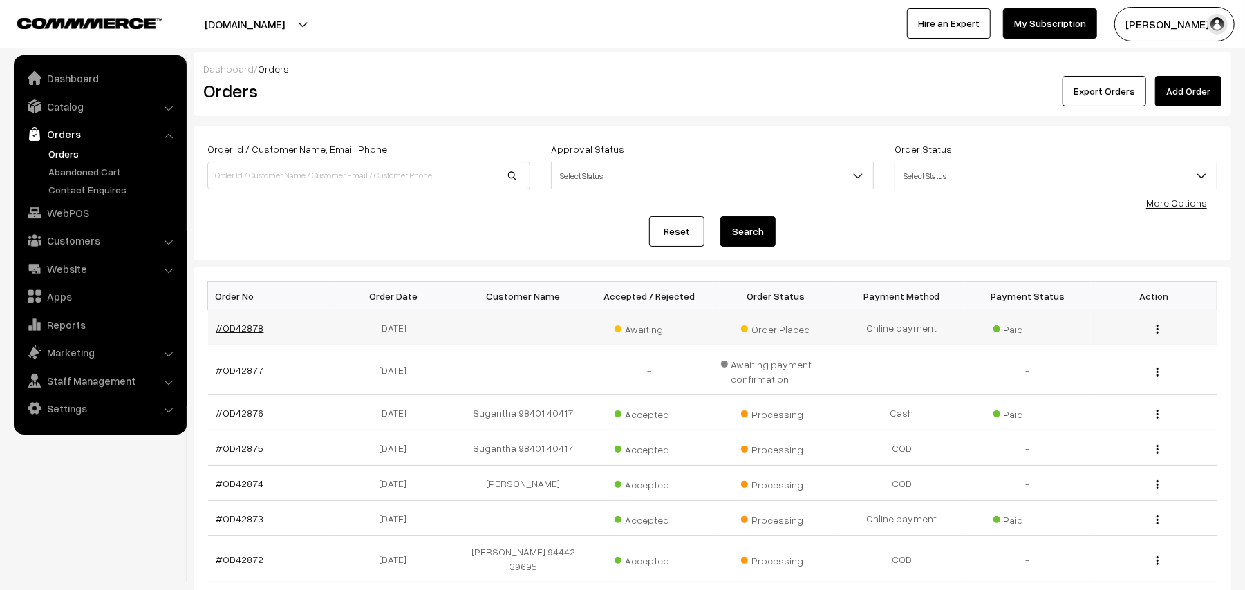
click at [238, 333] on link "#OD42878" at bounding box center [240, 328] width 48 height 12
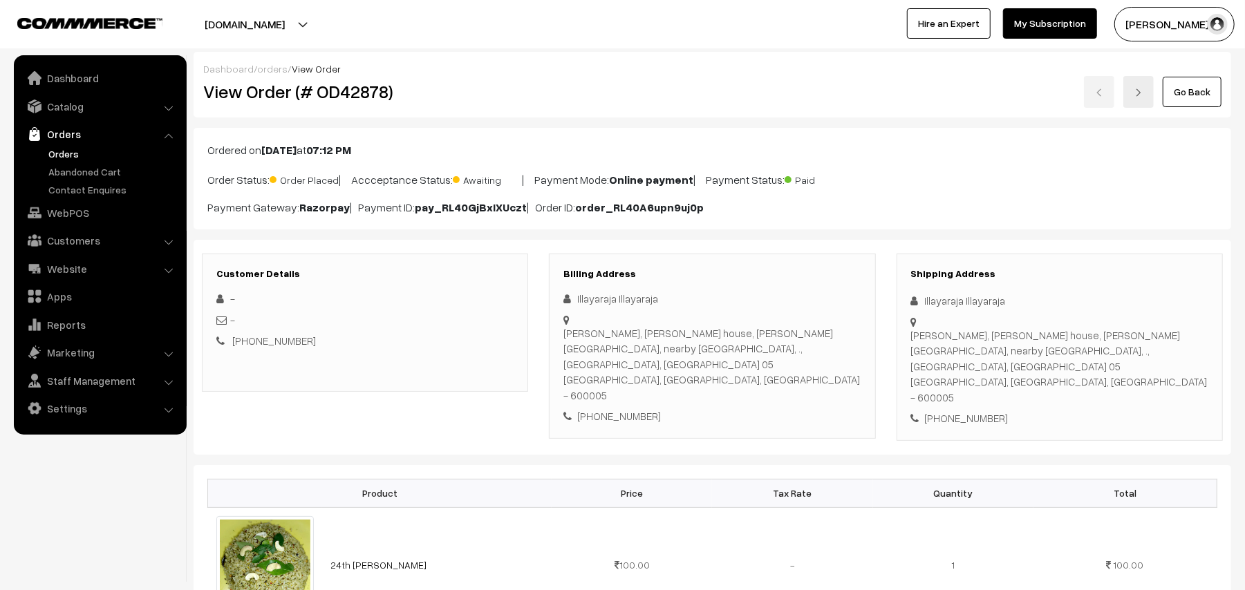
click at [1181, 97] on link "Go Back" at bounding box center [1191, 92] width 59 height 30
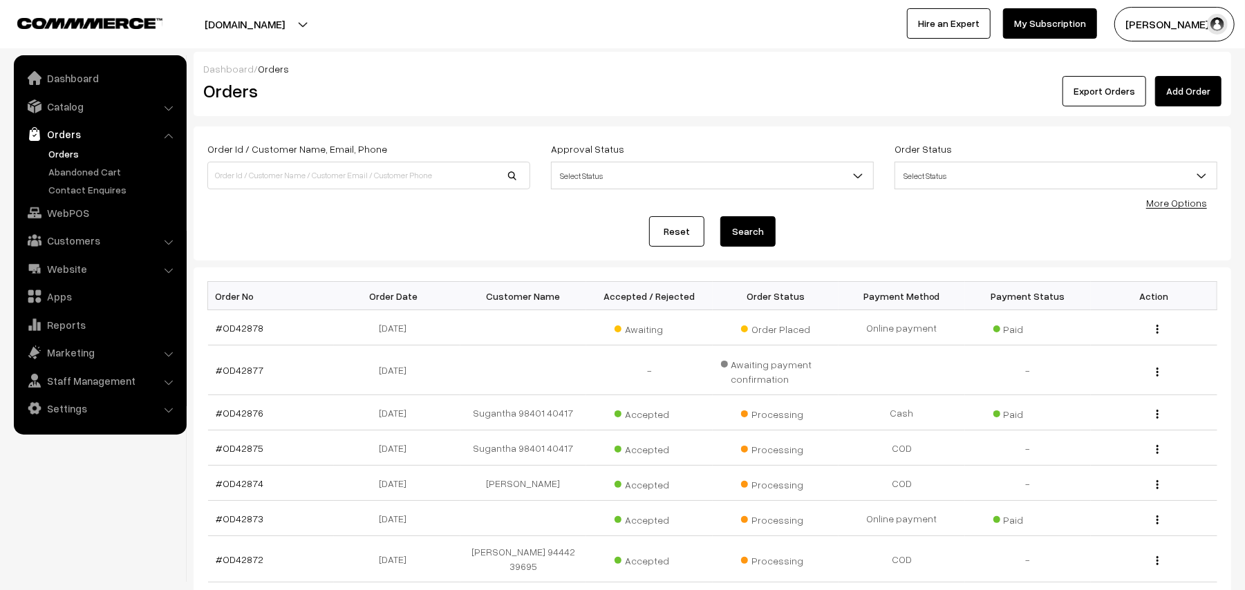
click at [73, 149] on link "Orders" at bounding box center [113, 154] width 137 height 15
click at [79, 158] on link "Orders" at bounding box center [113, 154] width 137 height 15
drag, startPoint x: 366, startPoint y: 567, endPoint x: 441, endPoint y: 626, distance: 95.4
click at [441, 589] on html "Thank you for showing interest. Our team will call you shortly. Close [DOMAIN_N…" at bounding box center [622, 295] width 1245 height 590
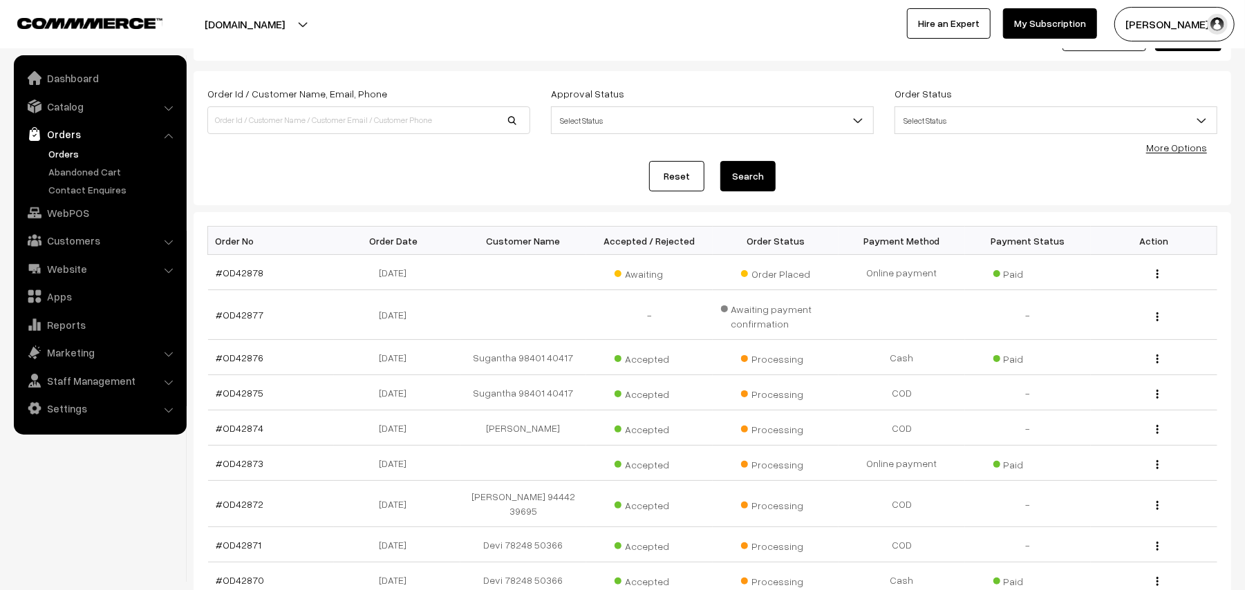
click at [598, 180] on div "Reset Search" at bounding box center [712, 176] width 1010 height 30
